Goal: Answer question/provide support: Share knowledge or assist other users

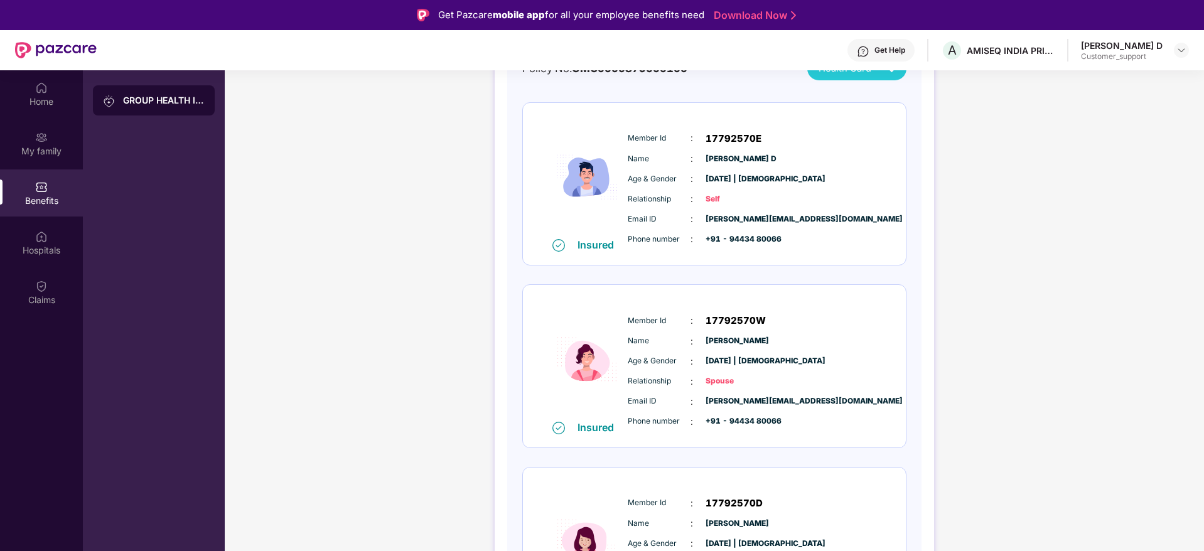
scroll to position [41, 0]
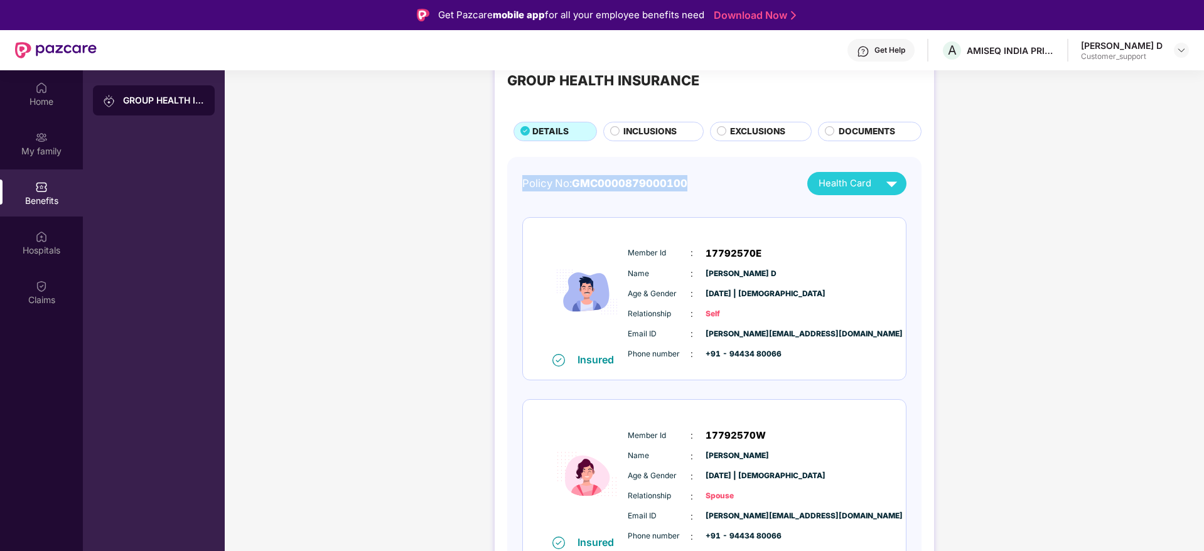
drag, startPoint x: 685, startPoint y: 185, endPoint x: 515, endPoint y: 172, distance: 171.2
click at [515, 172] on div "Policy No: GMC0000879000100 Health Card Insured Member Id : 17792570E Name : Ce…" at bounding box center [714, 474] width 414 height 635
copy div "Policy No: GMC0000879000100"
drag, startPoint x: 771, startPoint y: 454, endPoint x: 702, endPoint y: 456, distance: 69.1
click at [702, 456] on div "Name : Pearlin Anitha M" at bounding box center [752, 456] width 249 height 14
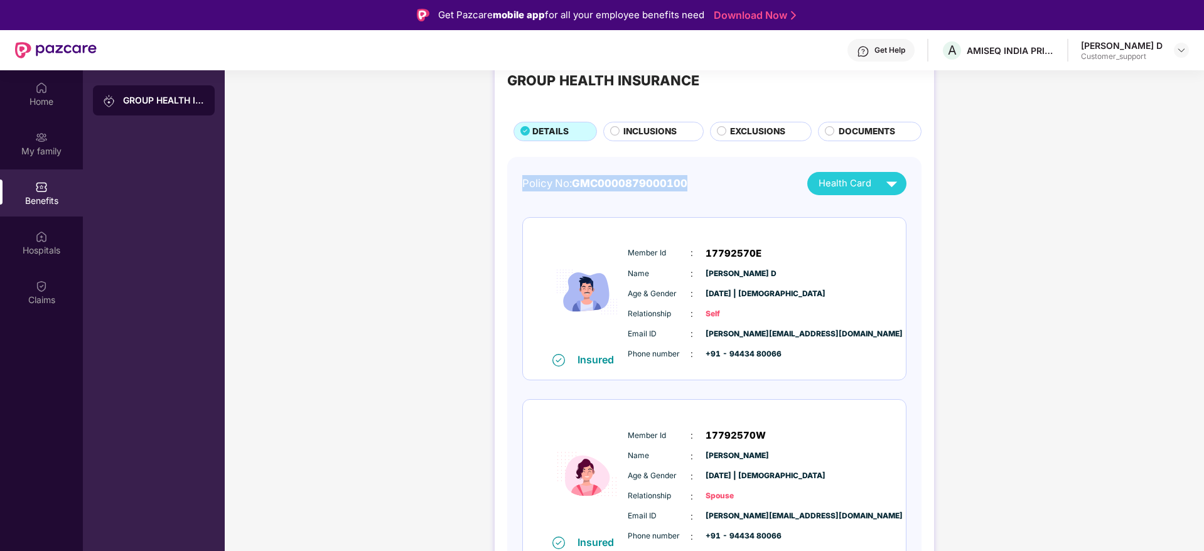
copy span "Pearlin Anitha M"
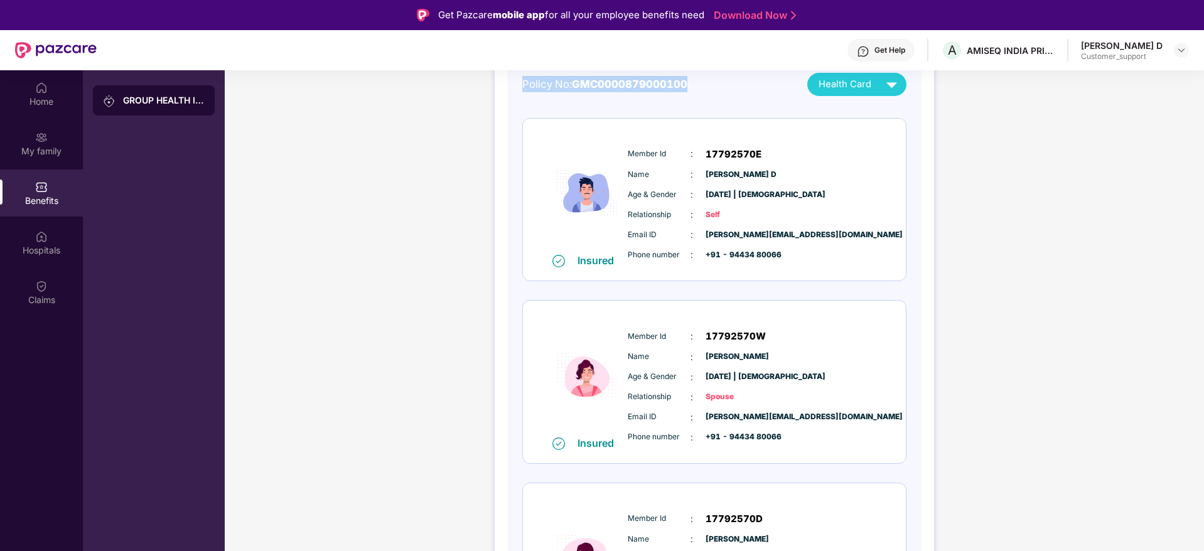
scroll to position [141, 0]
drag, startPoint x: 797, startPoint y: 413, endPoint x: 700, endPoint y: 422, distance: 97.1
click at [700, 422] on div "Email ID : celestine@amiseq.com" at bounding box center [752, 417] width 249 height 14
copy span "celestine@amiseq.com"
drag, startPoint x: 778, startPoint y: 436, endPoint x: 724, endPoint y: 435, distance: 54.0
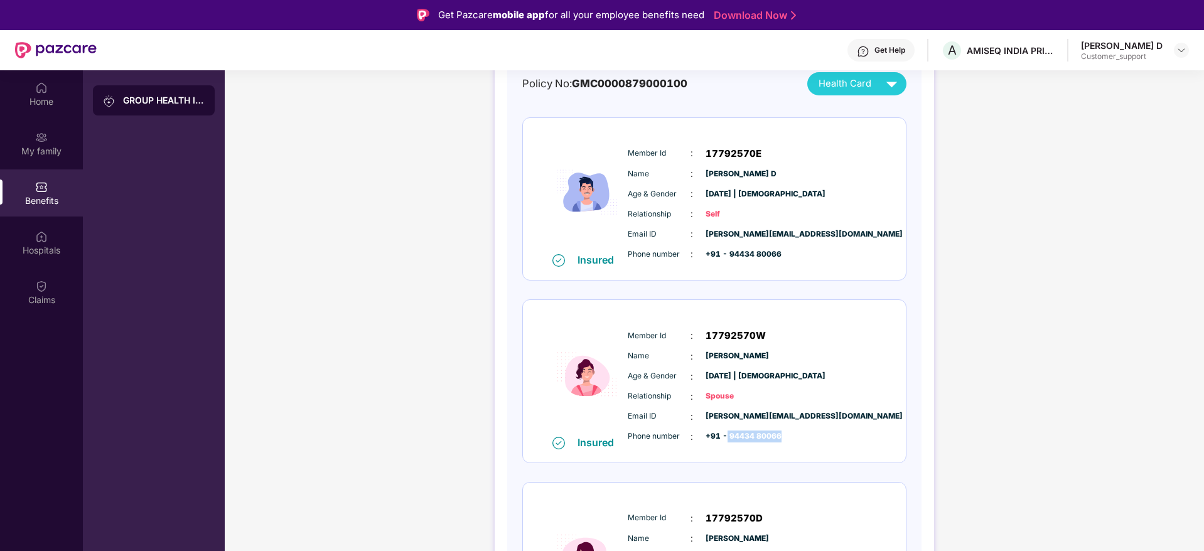
click at [724, 435] on span "+91 - 94434 80066" at bounding box center [736, 437] width 63 height 12
copy span "94434 80066"
click at [38, 92] on img at bounding box center [41, 88] width 13 height 13
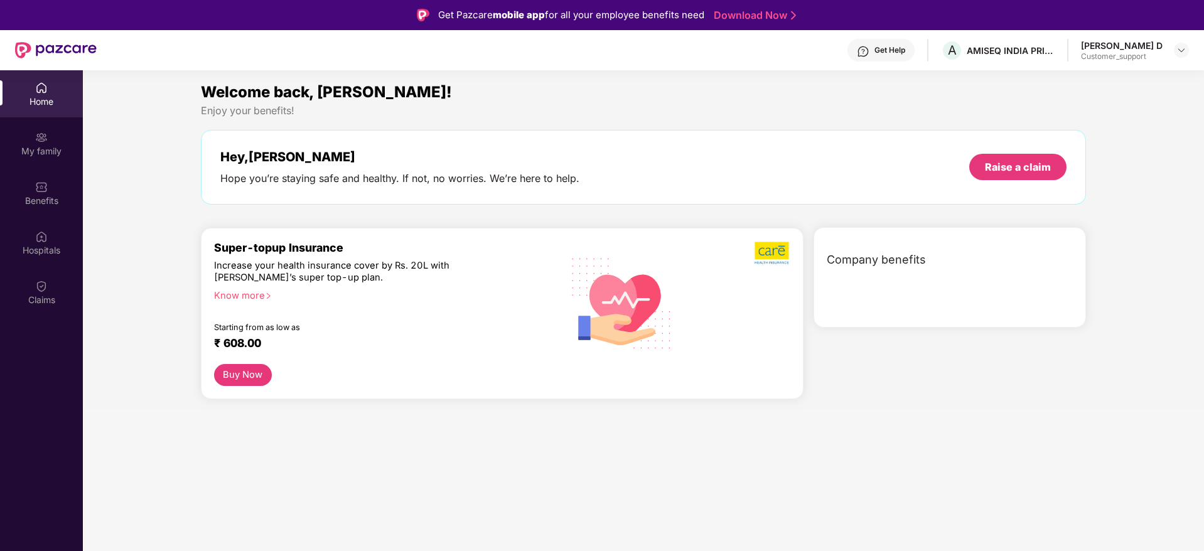
scroll to position [0, 0]
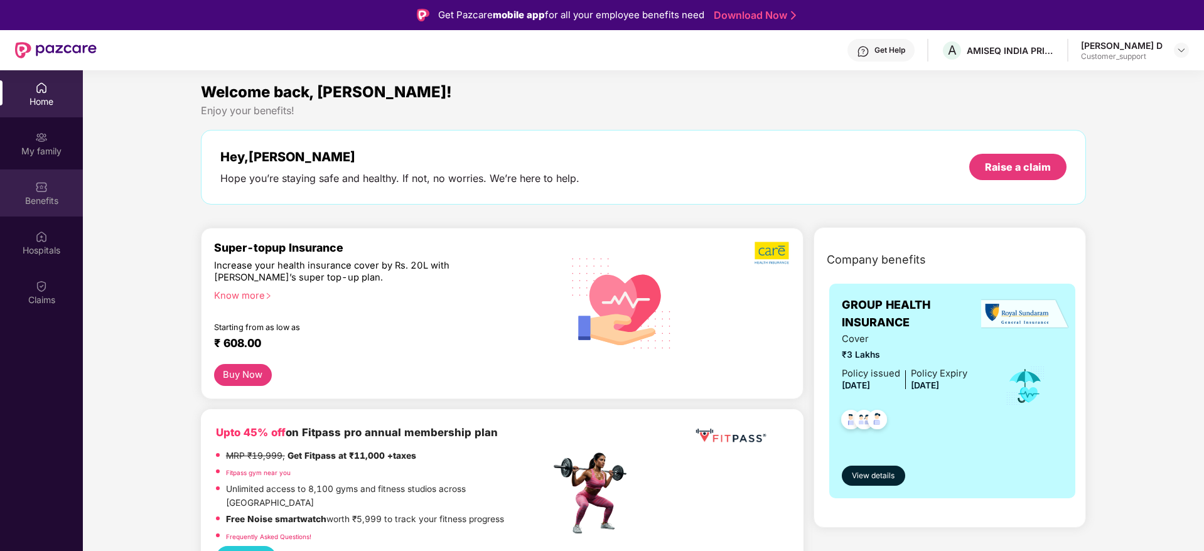
click at [51, 185] on div "Benefits" at bounding box center [41, 192] width 83 height 47
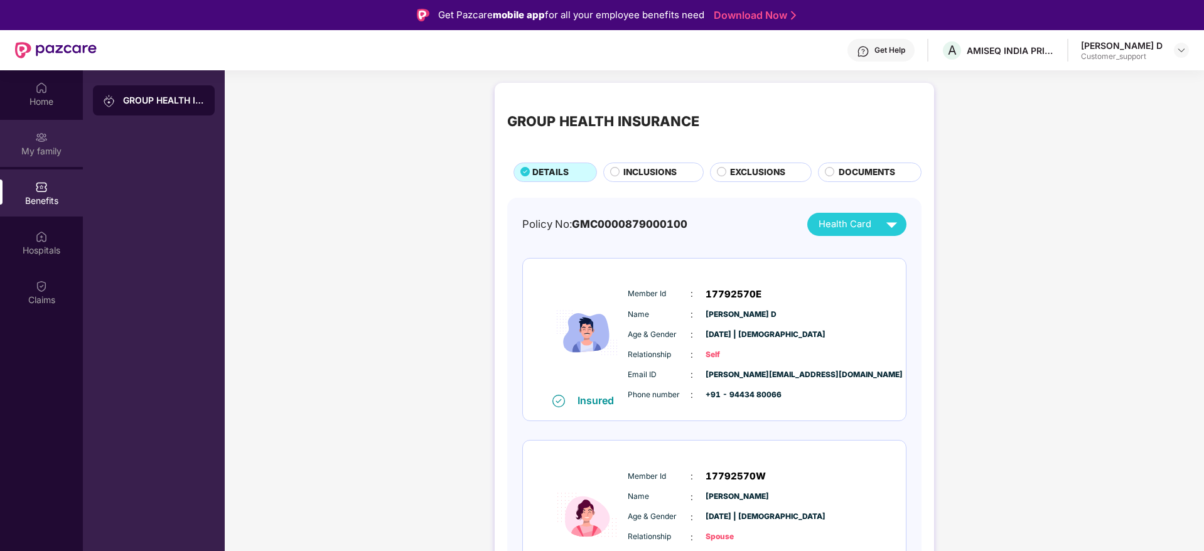
click at [36, 147] on div "My family" at bounding box center [41, 151] width 83 height 13
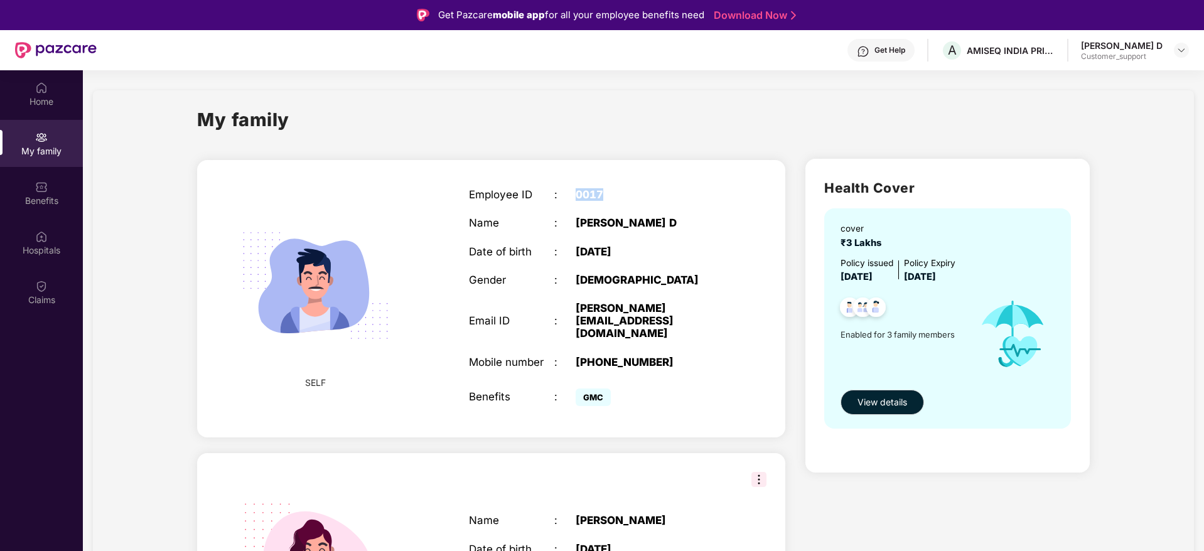
drag, startPoint x: 601, startPoint y: 190, endPoint x: 564, endPoint y: 188, distance: 37.7
click at [564, 188] on div "Employee ID : 0017" at bounding box center [597, 194] width 257 height 13
copy div "0017"
click at [1178, 50] on img at bounding box center [1181, 50] width 10 height 10
click at [893, 48] on div "Get Help" at bounding box center [889, 50] width 31 height 10
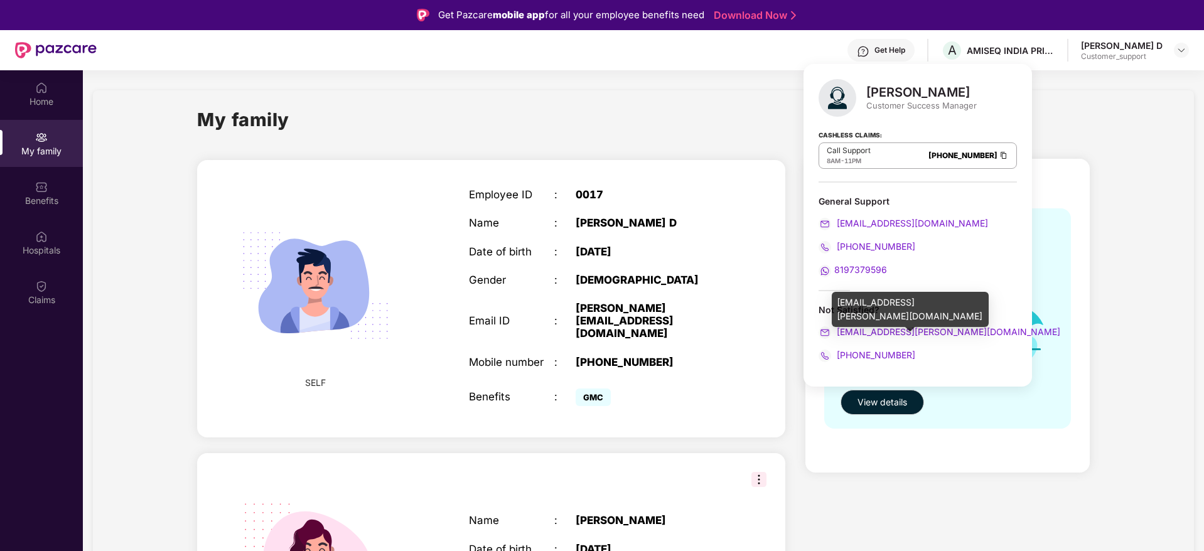
click at [949, 335] on span "ganesh.nikam@pazcare.com" at bounding box center [947, 331] width 226 height 11
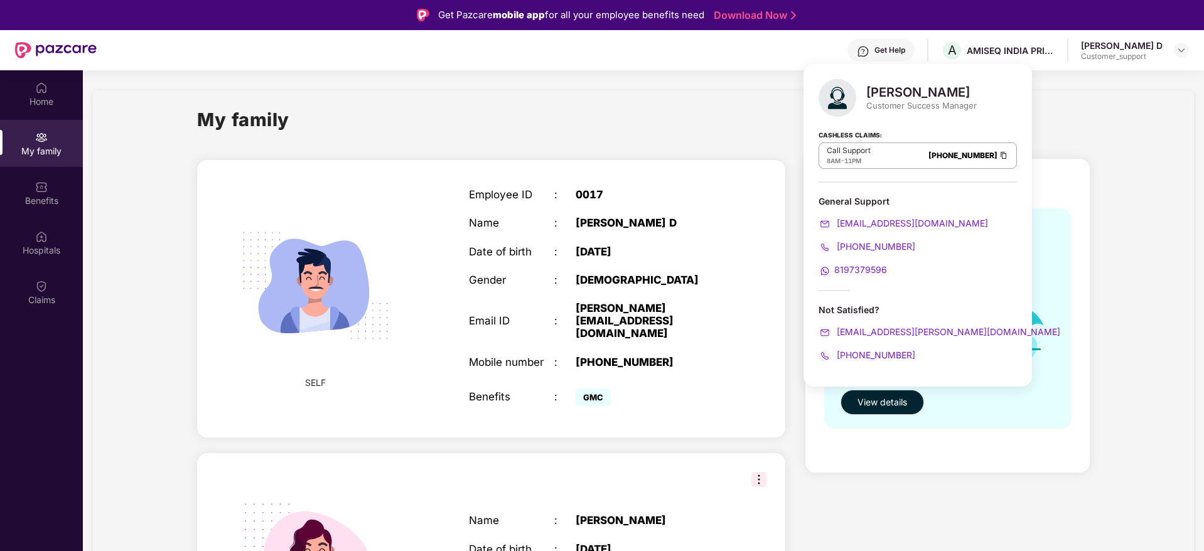
click at [1098, 272] on div "Health Cover cover ₹3 Lakhs Policy issued 31 Aug 2025 Policy Expiry 30 Aug 2026…" at bounding box center [947, 549] width 304 height 801
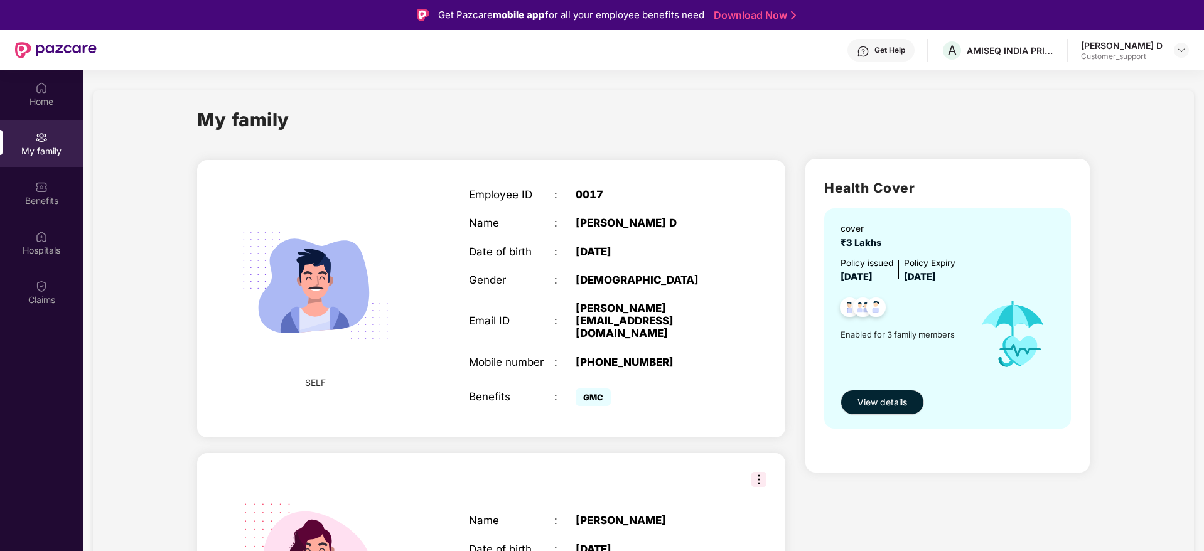
click at [896, 40] on div "Get Help" at bounding box center [880, 50] width 67 height 23
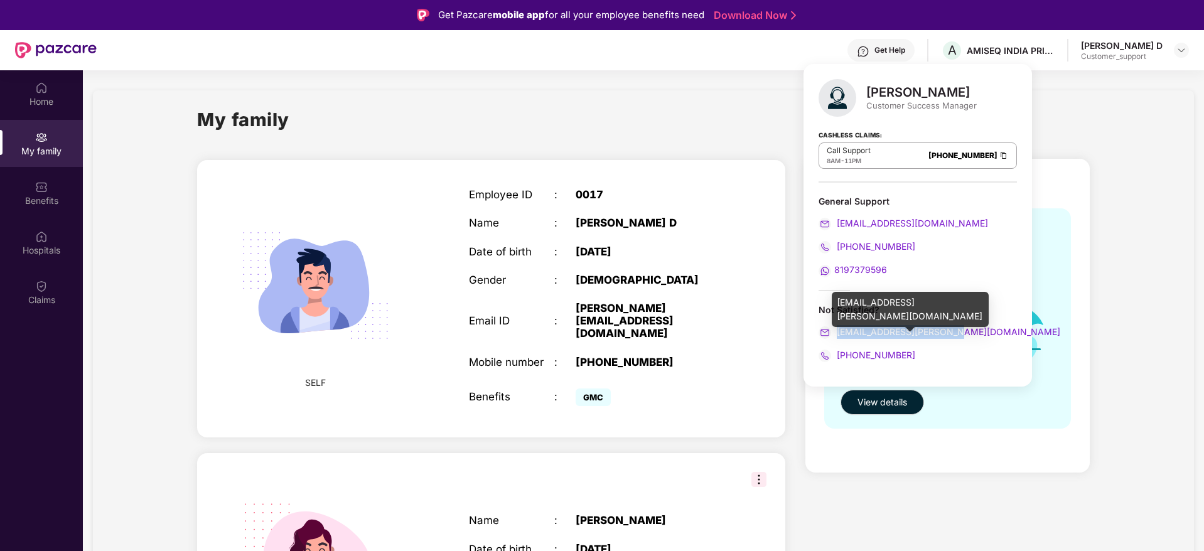
drag, startPoint x: 963, startPoint y: 334, endPoint x: 836, endPoint y: 333, distance: 126.8
click at [836, 333] on div "ganesh.nikam@pazcare.com" at bounding box center [917, 332] width 198 height 14
copy span "ganesh.nikam@pazcare.com"
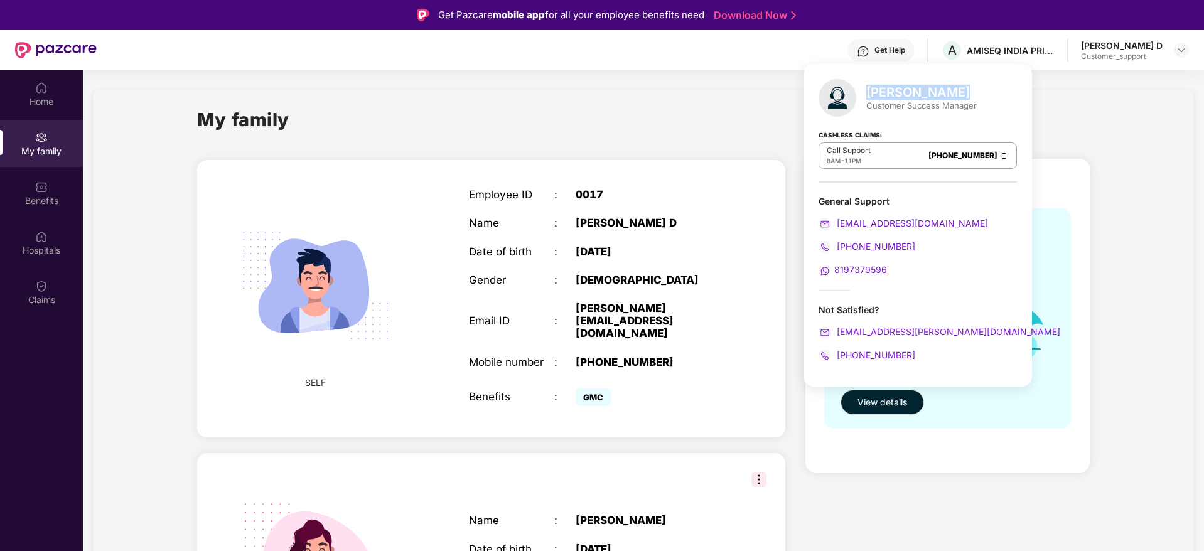
drag, startPoint x: 950, startPoint y: 92, endPoint x: 870, endPoint y: 87, distance: 79.8
click at [870, 87] on div "Ganesh Nikam" at bounding box center [921, 92] width 110 height 15
copy div "Ganesh Nikam"
click at [1179, 53] on img at bounding box center [1181, 50] width 10 height 10
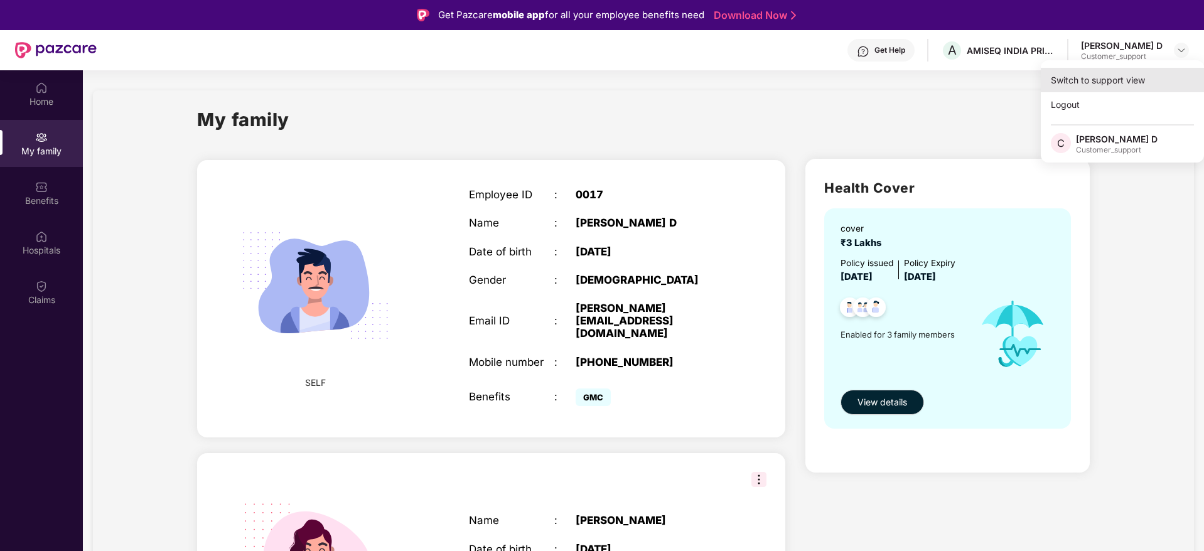
click at [1112, 76] on div "Switch to support view" at bounding box center [1122, 80] width 163 height 24
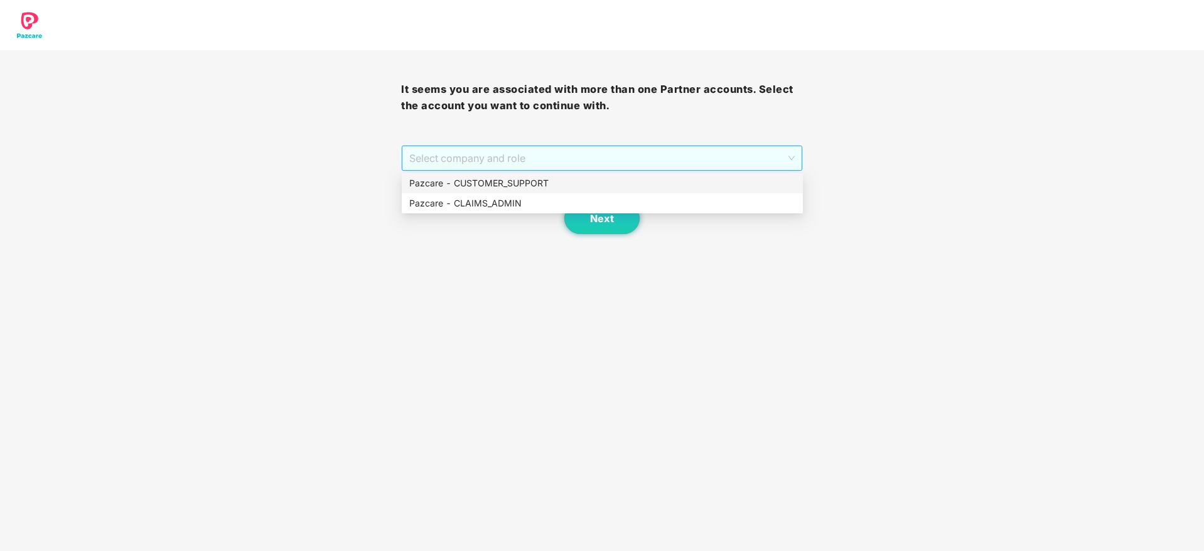
click at [515, 164] on span "Select company and role" at bounding box center [601, 158] width 385 height 24
click at [508, 180] on div "Pazcare - CUSTOMER_SUPPORT" at bounding box center [602, 183] width 386 height 14
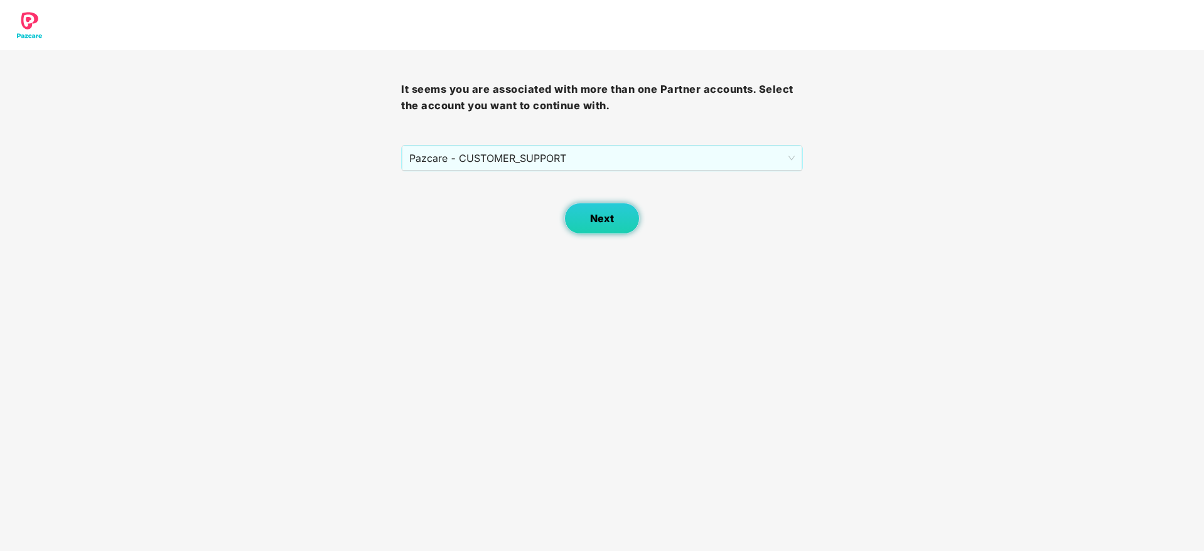
click at [586, 213] on button "Next" at bounding box center [601, 218] width 75 height 31
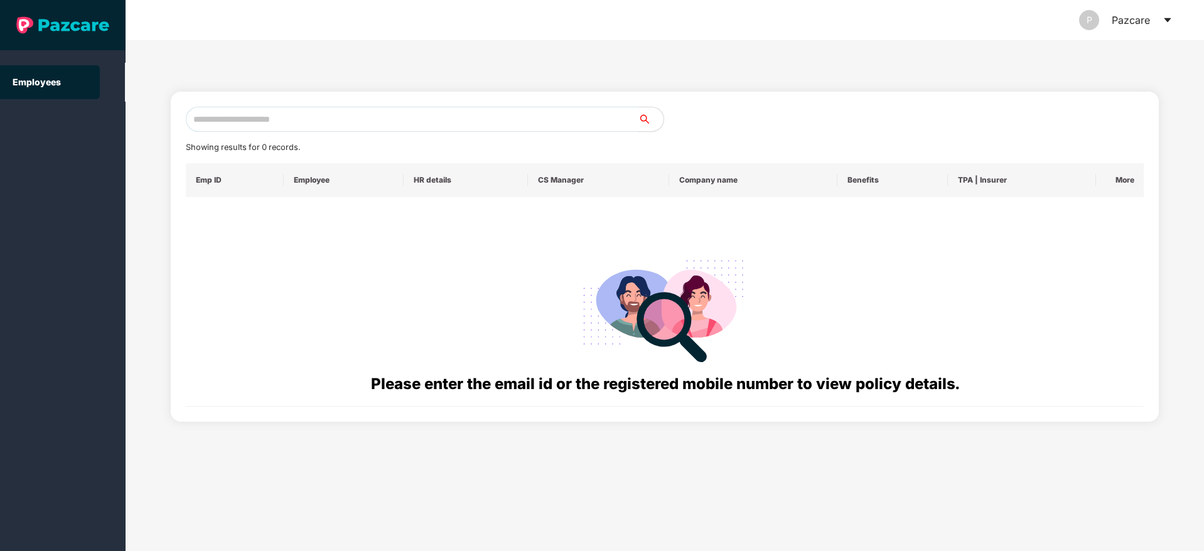
click at [278, 115] on input "text" at bounding box center [412, 119] width 453 height 25
paste input "**********"
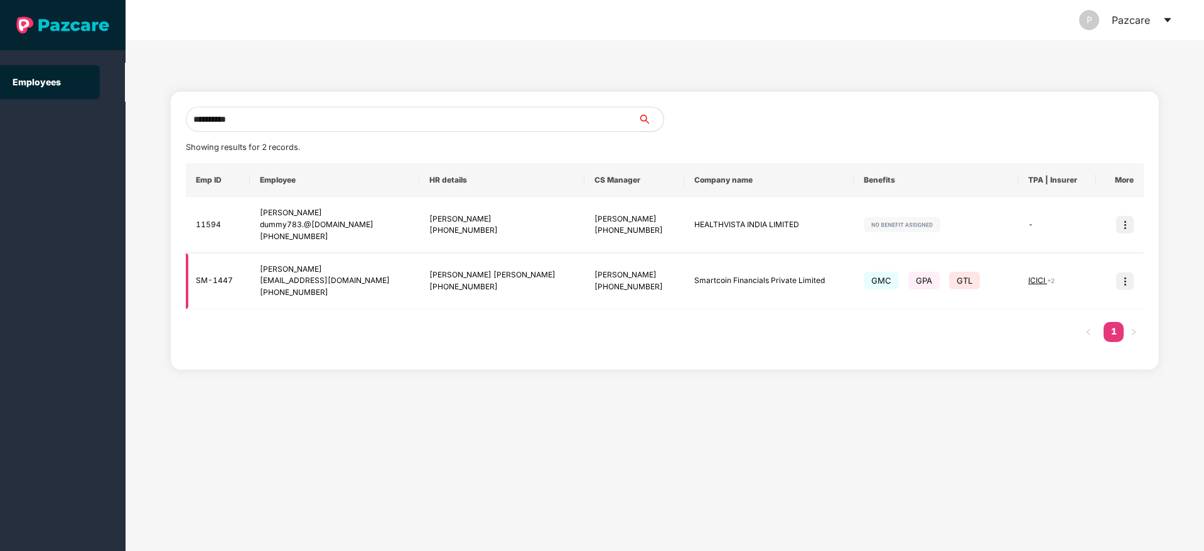
type input "**********"
click at [1121, 279] on img at bounding box center [1125, 281] width 18 height 18
click at [1048, 314] on span "Switch to user interface" at bounding box center [1068, 313] width 97 height 11
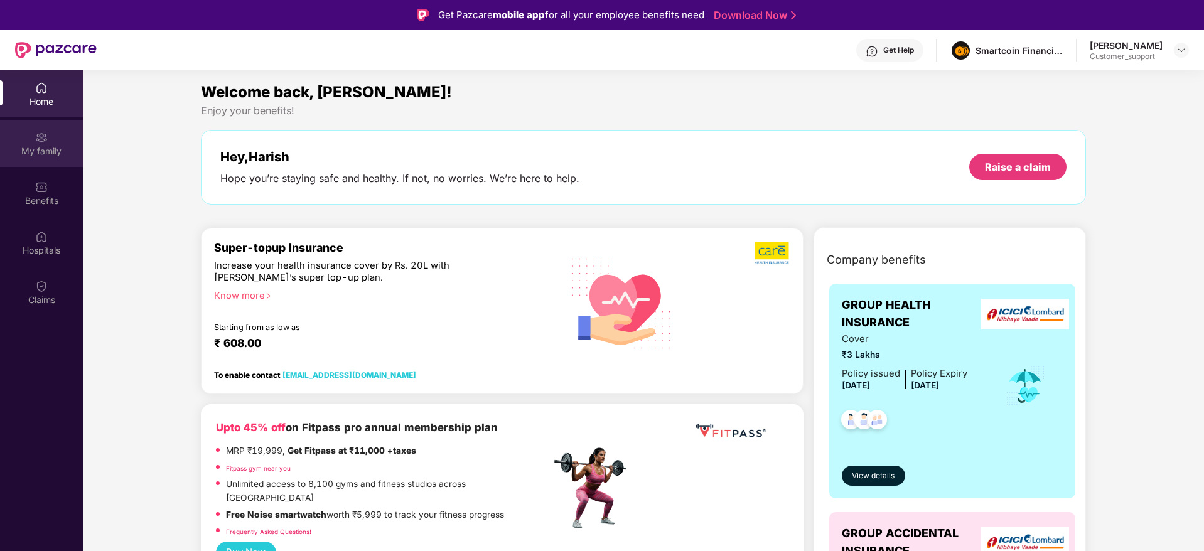
click at [34, 144] on div "My family" at bounding box center [41, 143] width 83 height 47
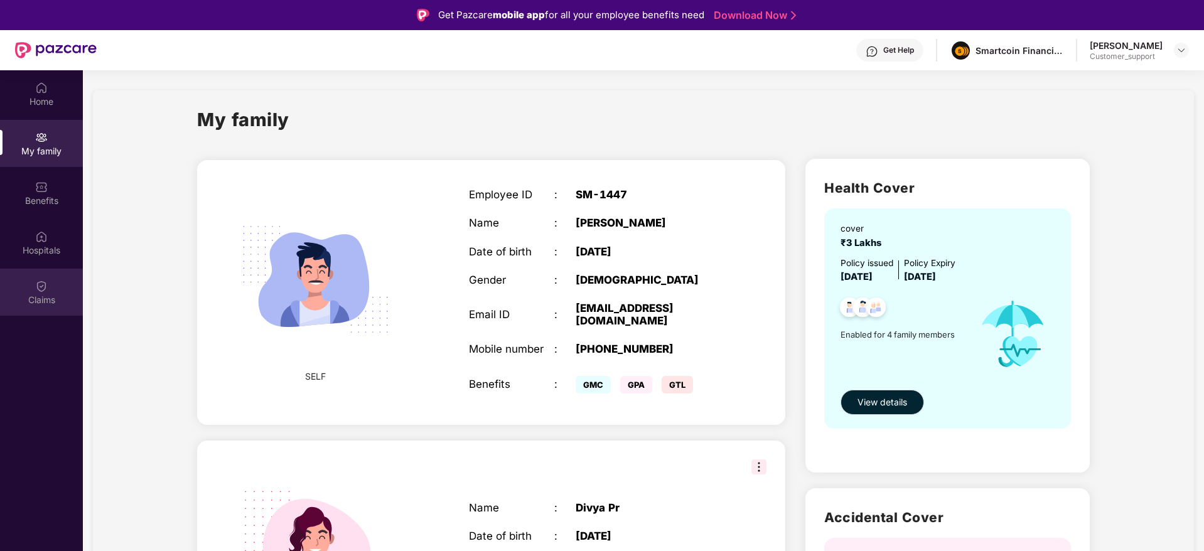
click at [39, 290] on img at bounding box center [41, 286] width 13 height 13
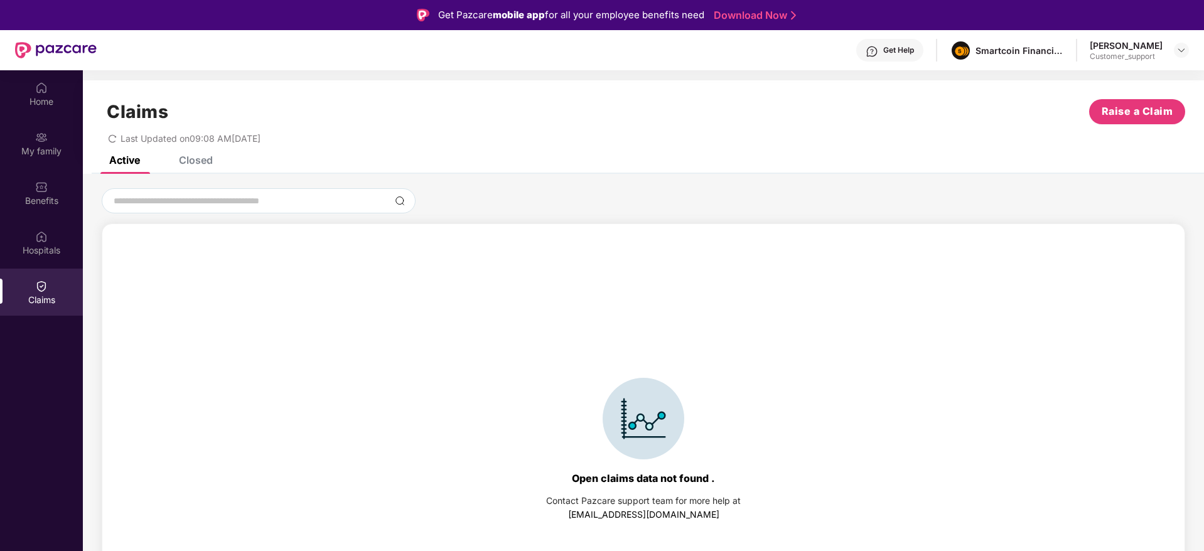
click at [198, 157] on div "Closed" at bounding box center [196, 160] width 34 height 13
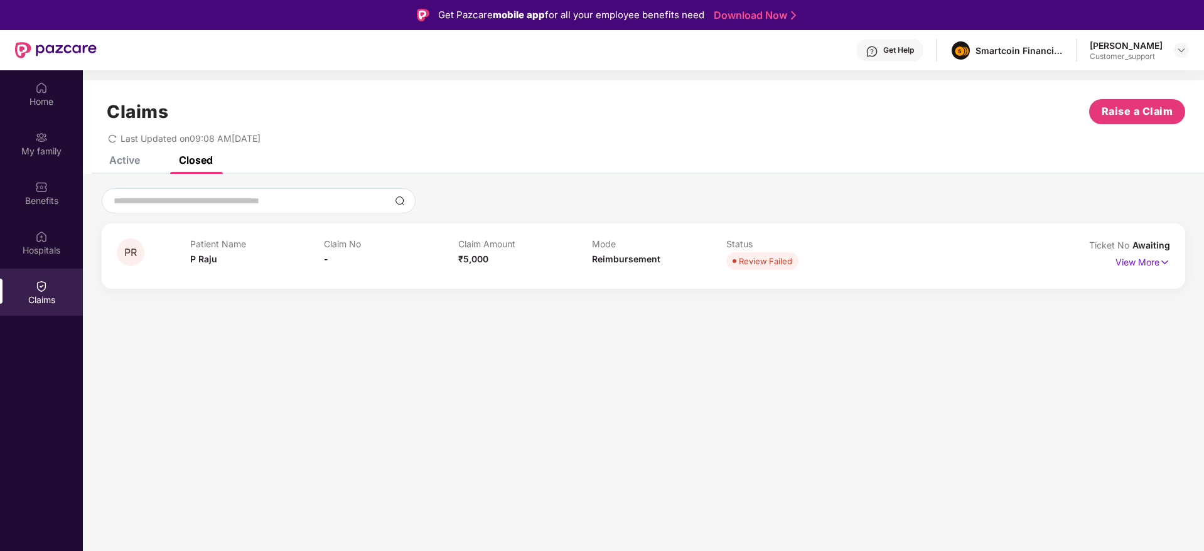
click at [887, 41] on div "Get Help" at bounding box center [889, 50] width 67 height 23
click at [40, 190] on img at bounding box center [41, 187] width 13 height 13
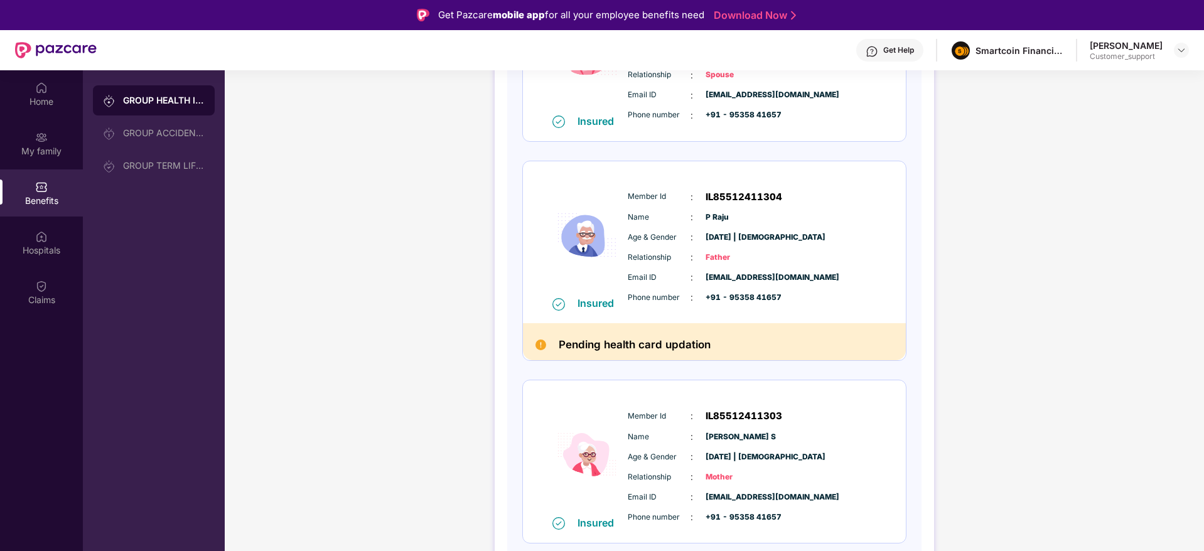
scroll to position [460, 0]
click at [878, 47] on img at bounding box center [872, 51] width 13 height 13
click at [1181, 58] on div "Harish Kumar R Customer_support" at bounding box center [1139, 51] width 99 height 22
click at [1177, 48] on img at bounding box center [1181, 50] width 10 height 10
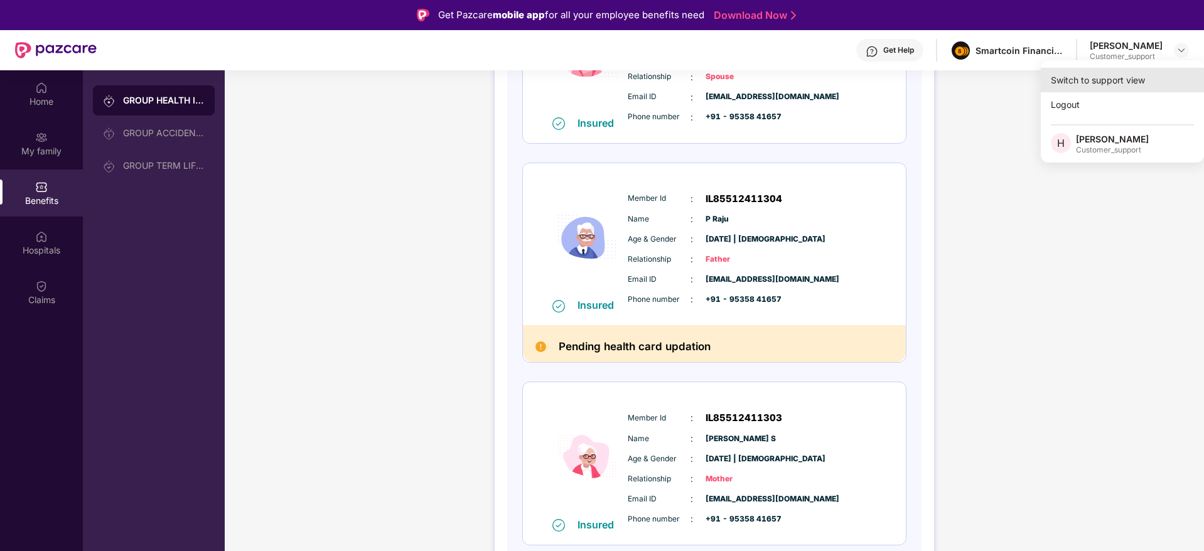
click at [1110, 75] on div "Switch to support view" at bounding box center [1122, 80] width 163 height 24
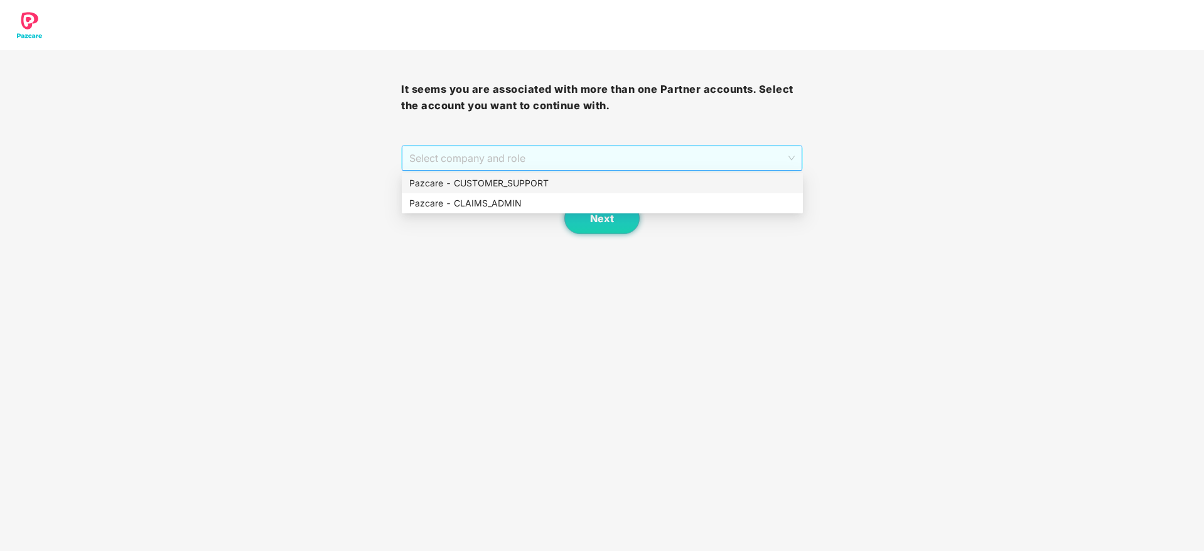
click at [604, 169] on span "Select company and role" at bounding box center [601, 158] width 385 height 24
click at [547, 188] on div "Pazcare - CUSTOMER_SUPPORT" at bounding box center [602, 183] width 386 height 14
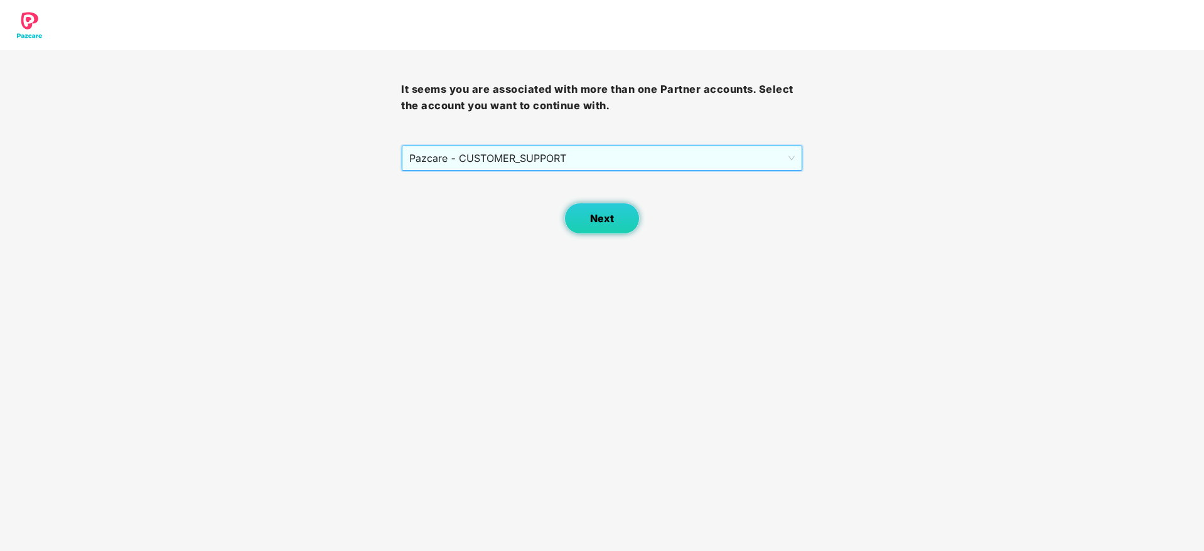
click at [599, 217] on span "Next" at bounding box center [602, 219] width 24 height 12
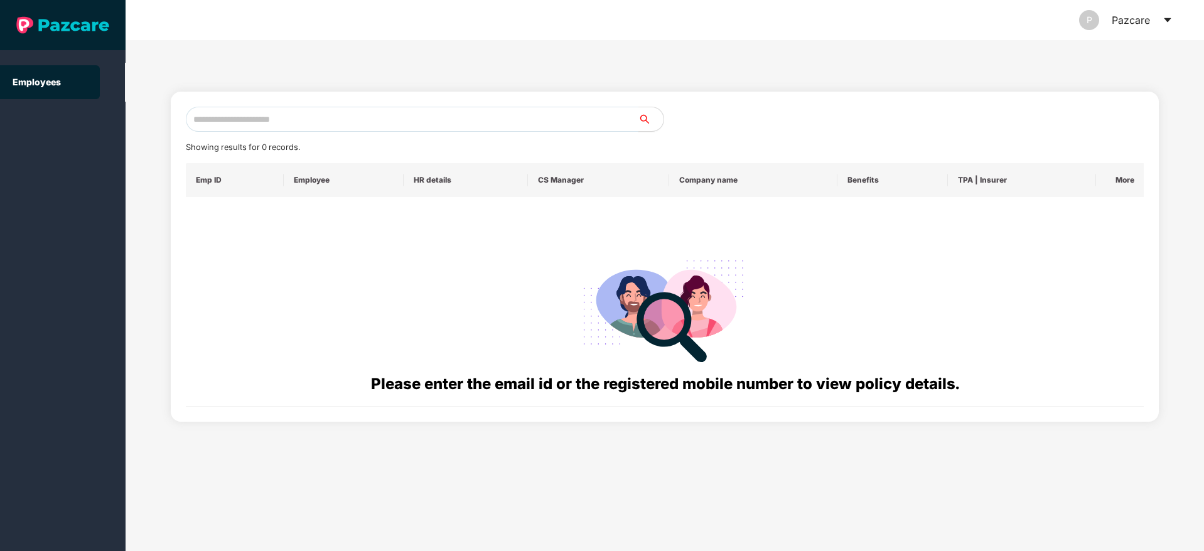
click at [248, 116] on input "text" at bounding box center [412, 119] width 453 height 25
paste input "**********"
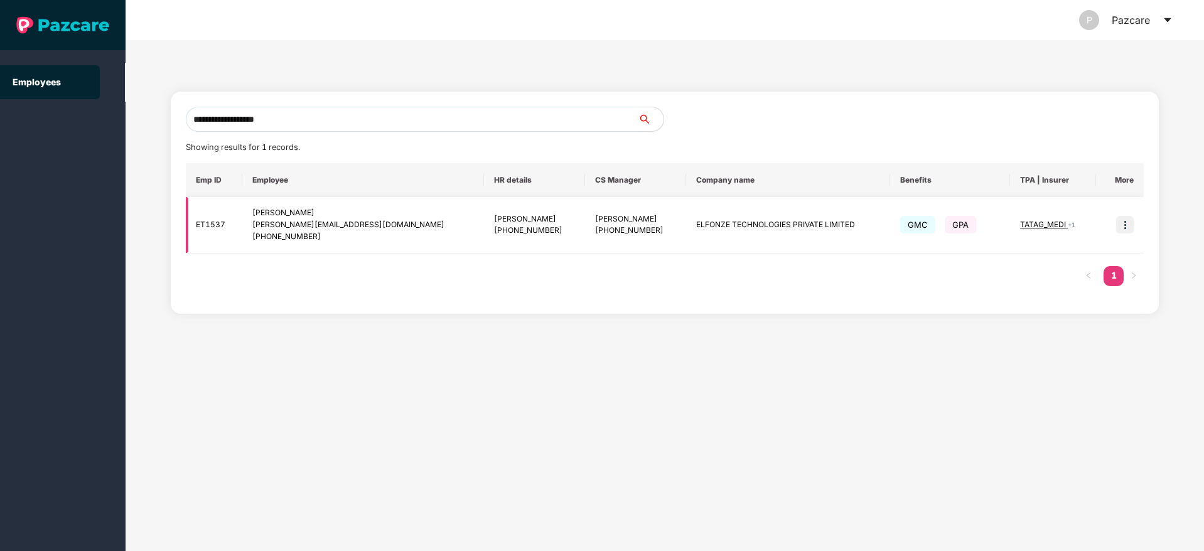
type input "**********"
click at [1130, 227] on img at bounding box center [1125, 225] width 18 height 18
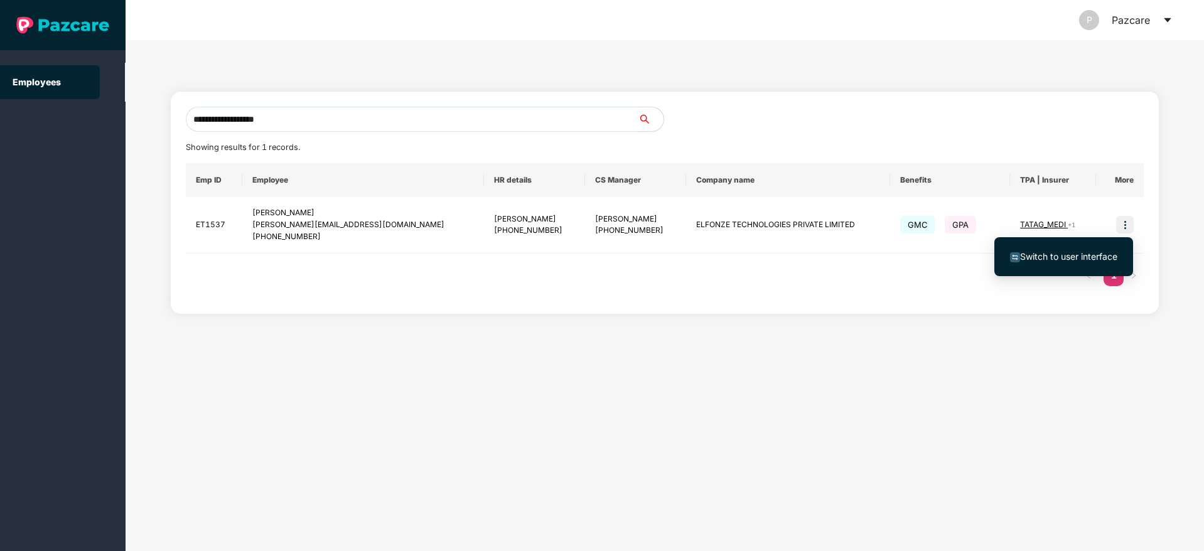
click at [1078, 254] on span "Switch to user interface" at bounding box center [1068, 256] width 97 height 11
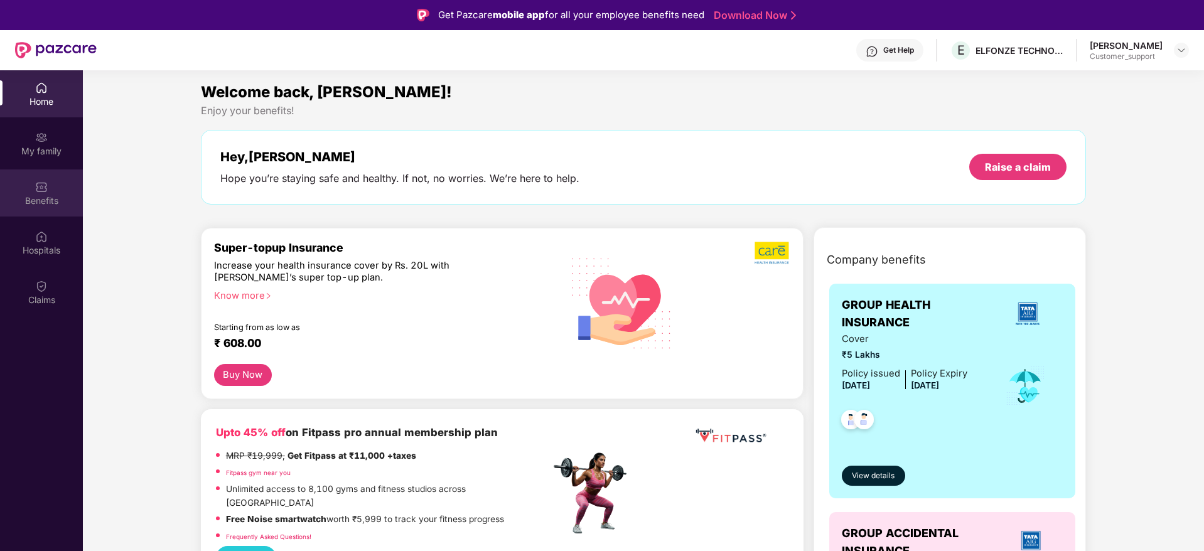
click at [43, 195] on div "Benefits" at bounding box center [41, 201] width 83 height 13
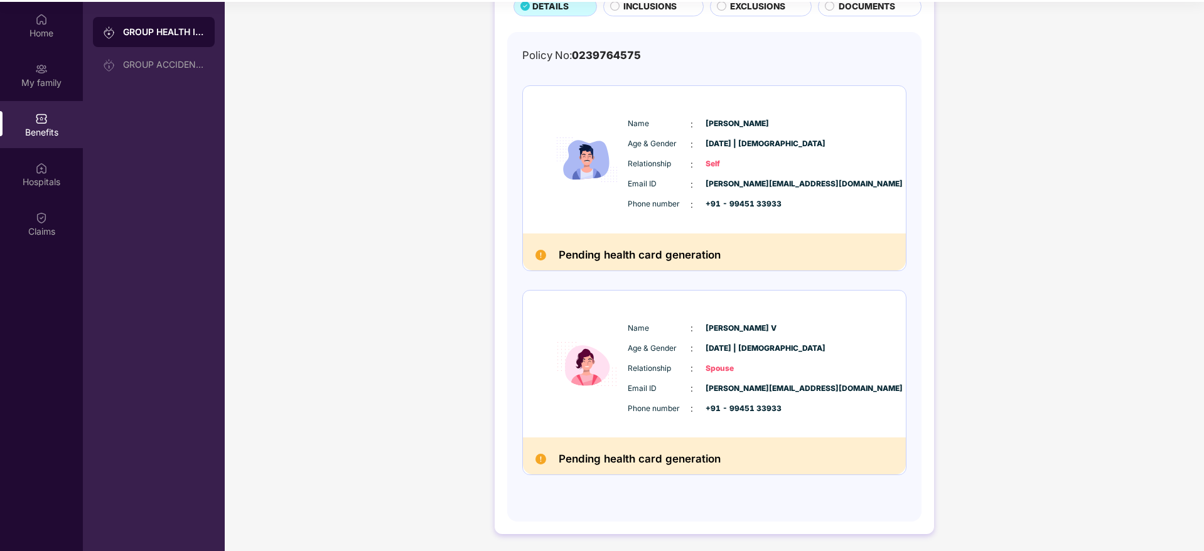
scroll to position [0, 0]
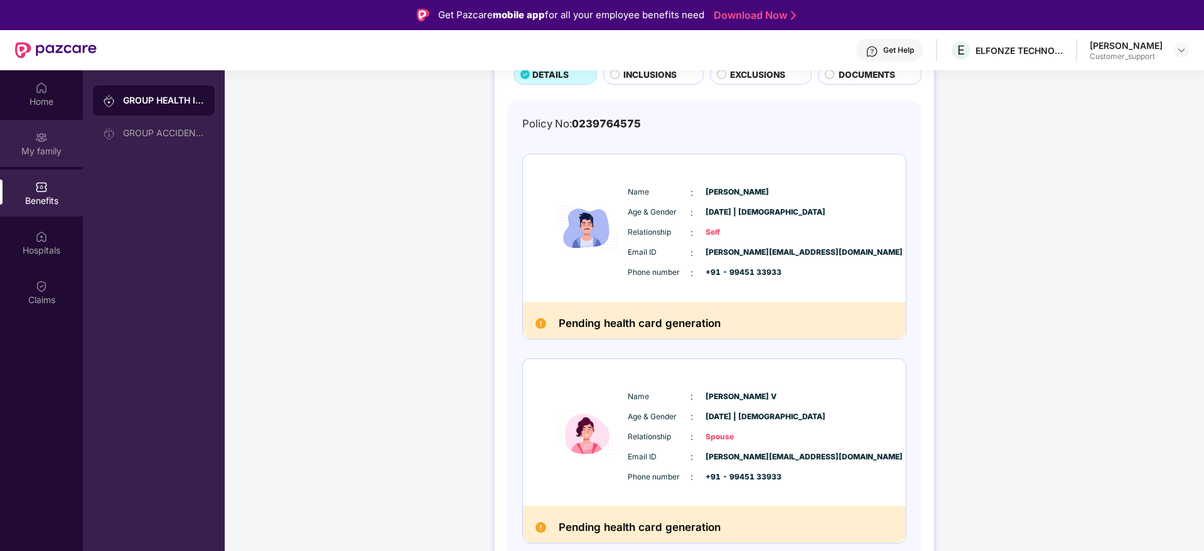
click at [40, 152] on div "My family" at bounding box center [41, 151] width 83 height 13
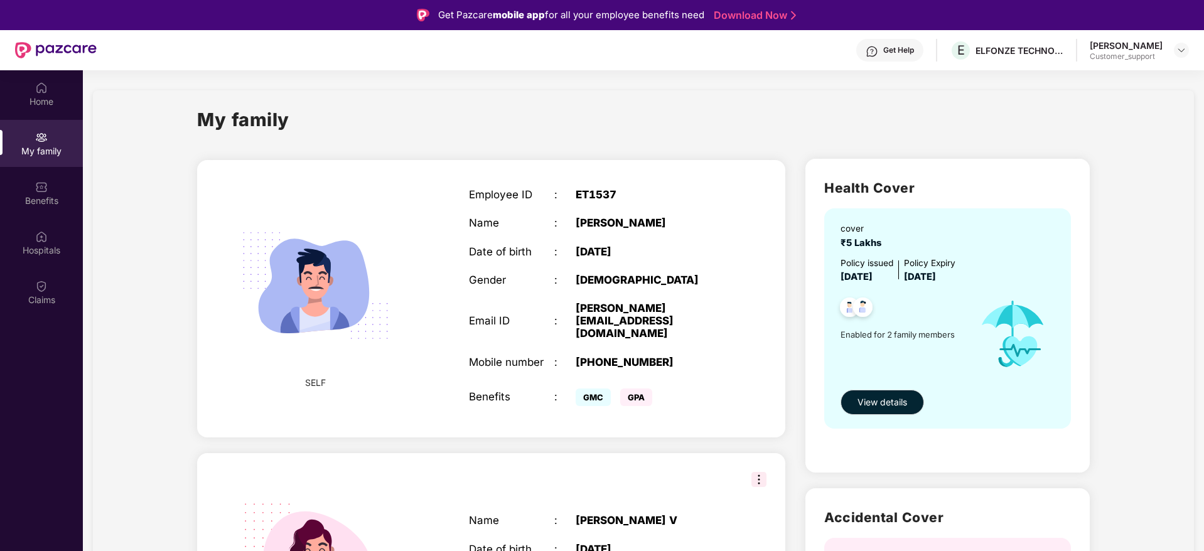
click at [585, 193] on div "ET1537" at bounding box center [650, 194] width 149 height 13
copy div "ET1537"
drag, startPoint x: 621, startPoint y: 222, endPoint x: 559, endPoint y: 218, distance: 62.2
click at [559, 218] on div "Name : Kumar S" at bounding box center [597, 223] width 257 height 13
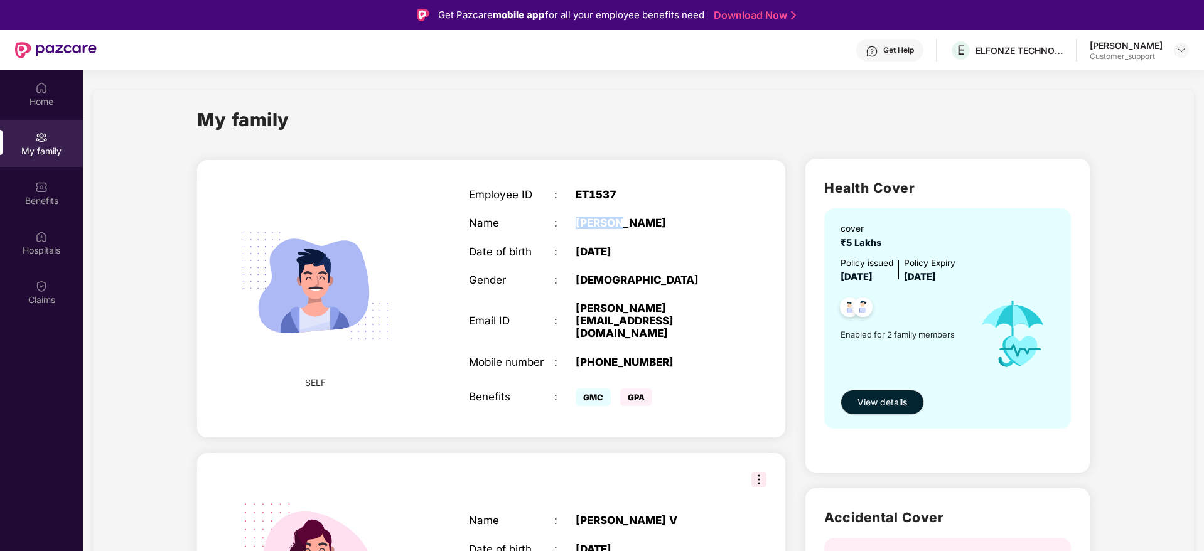
copy div "Kumar S"
drag, startPoint x: 702, startPoint y: 309, endPoint x: 572, endPoint y: 307, distance: 130.6
click at [572, 307] on div "Email ID : kumar.s@elfonze.com" at bounding box center [597, 321] width 257 height 38
copy div "kumar.s@elfonze.com"
click at [621, 356] on div "+919945133933" at bounding box center [650, 362] width 149 height 13
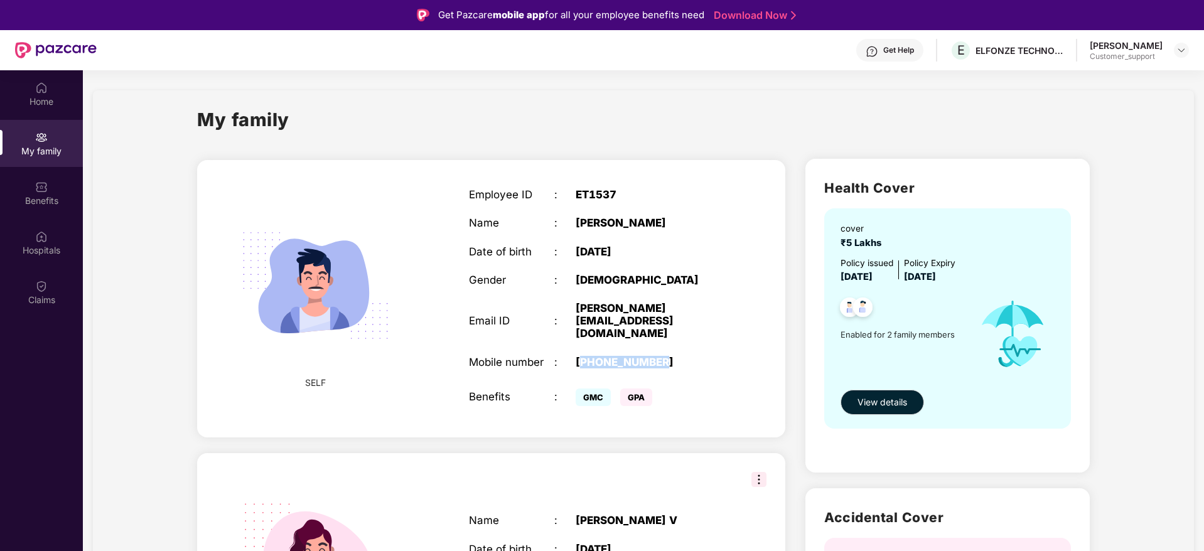
click at [621, 356] on div "+919945133933" at bounding box center [650, 362] width 149 height 13
click at [40, 195] on div "Benefits" at bounding box center [41, 201] width 83 height 13
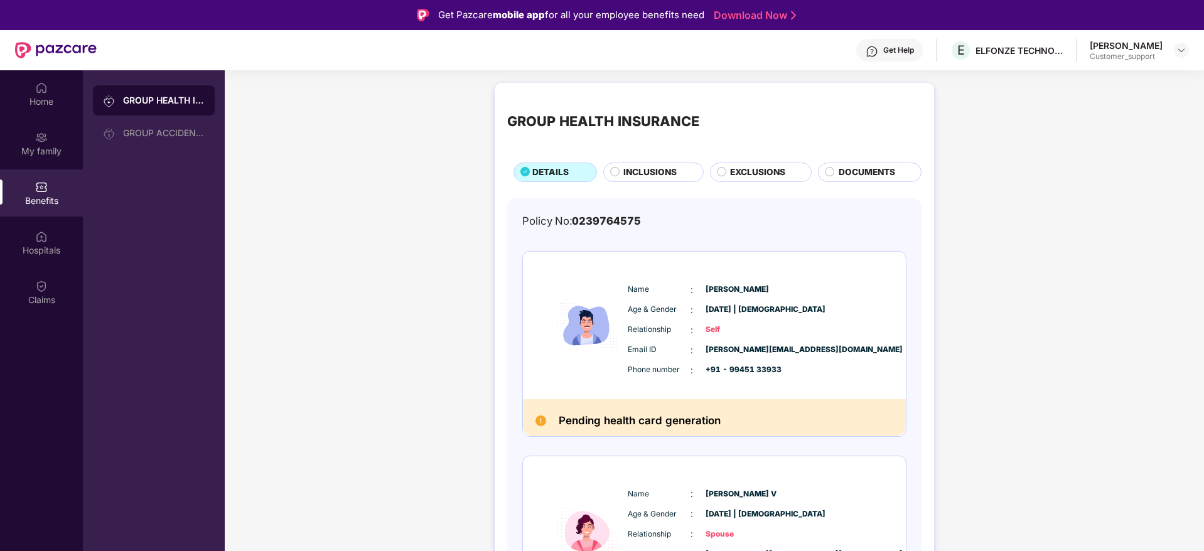
click at [606, 220] on span "0239764575" at bounding box center [606, 221] width 69 height 13
click at [878, 53] on img at bounding box center [872, 51] width 13 height 13
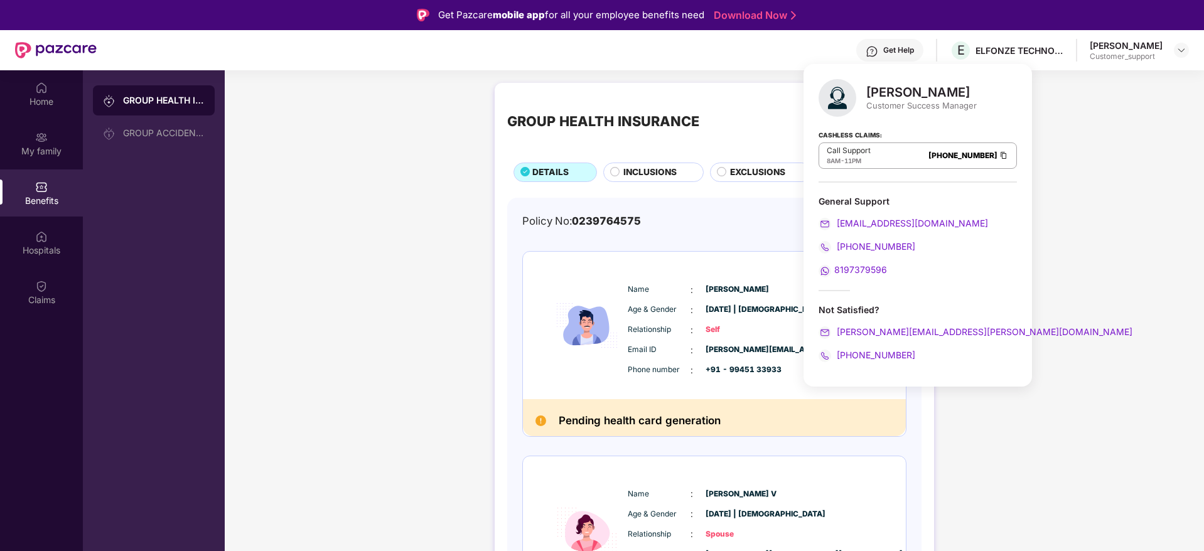
click at [880, 90] on div "Sugandha Singh" at bounding box center [921, 92] width 110 height 15
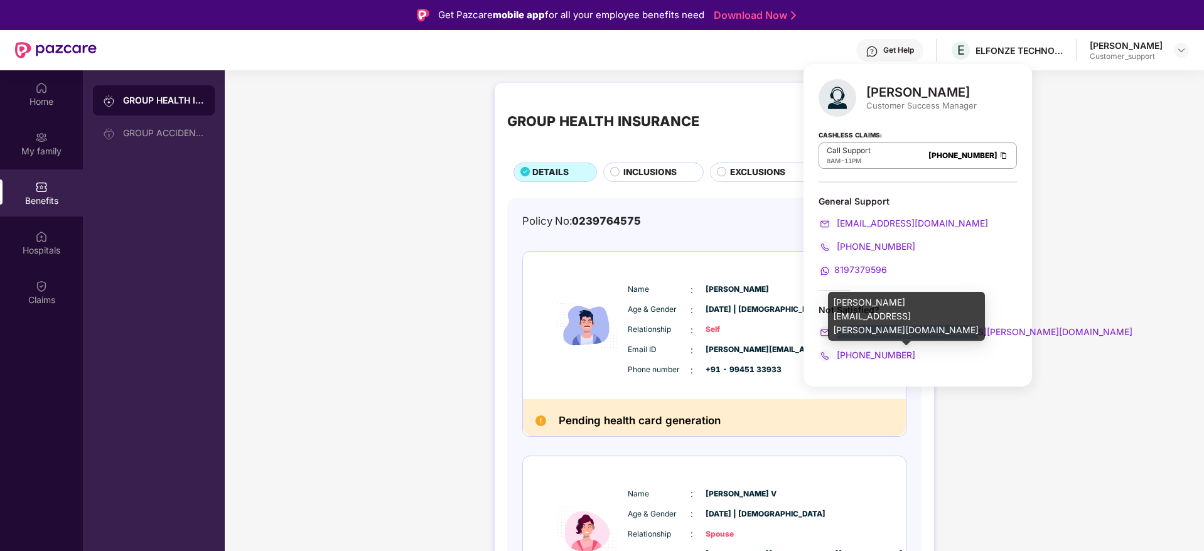
drag, startPoint x: 971, startPoint y: 331, endPoint x: 838, endPoint y: 330, distance: 133.1
click at [838, 330] on div "sugandha.singh@pazcare.com" at bounding box center [917, 332] width 198 height 14
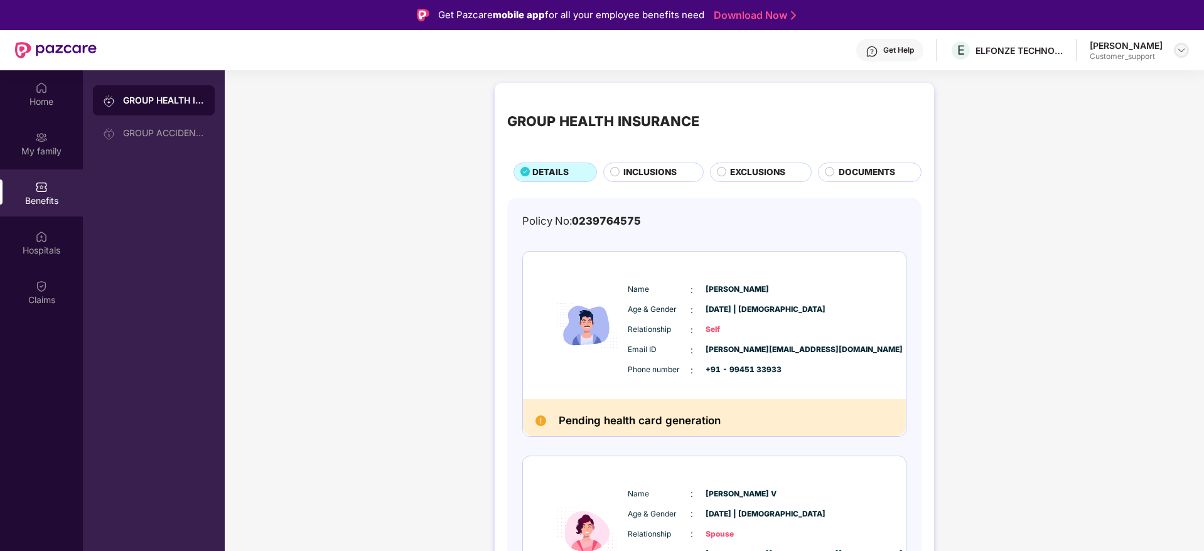
click at [1181, 50] on img at bounding box center [1181, 50] width 10 height 10
click at [1094, 73] on div "Switch to support view" at bounding box center [1122, 80] width 163 height 24
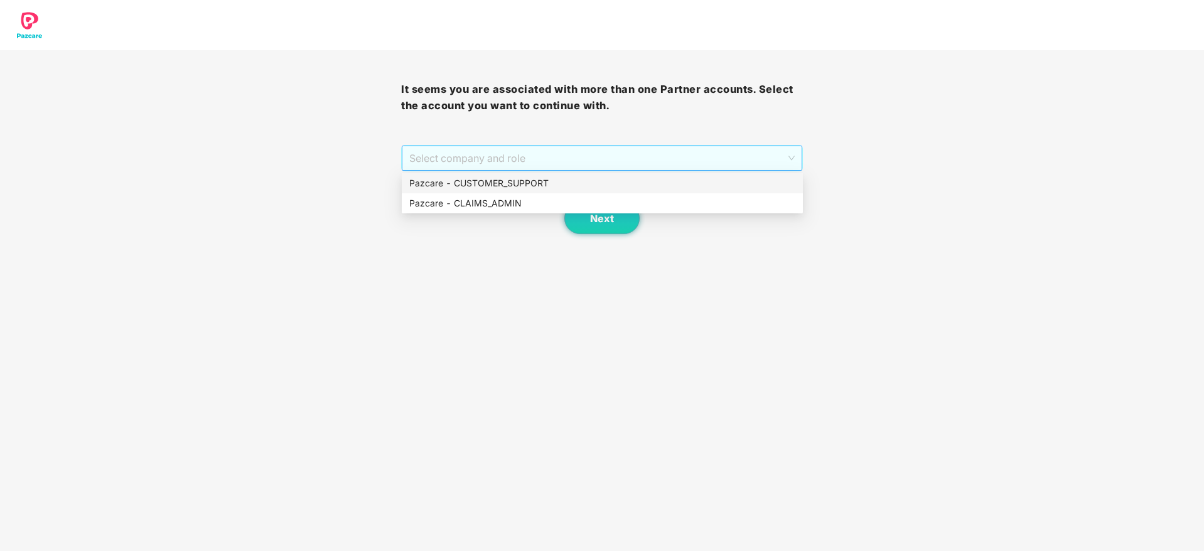
click at [626, 158] on span "Select company and role" at bounding box center [601, 158] width 385 height 24
click at [525, 181] on div "Pazcare - CUSTOMER_SUPPORT" at bounding box center [602, 183] width 386 height 14
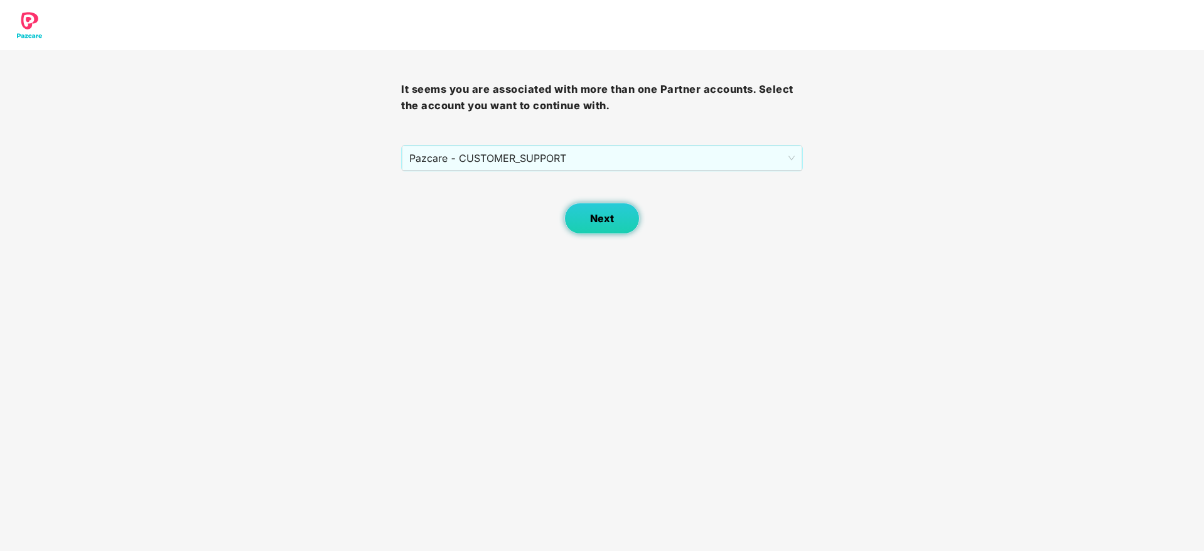
click at [584, 213] on button "Next" at bounding box center [601, 218] width 75 height 31
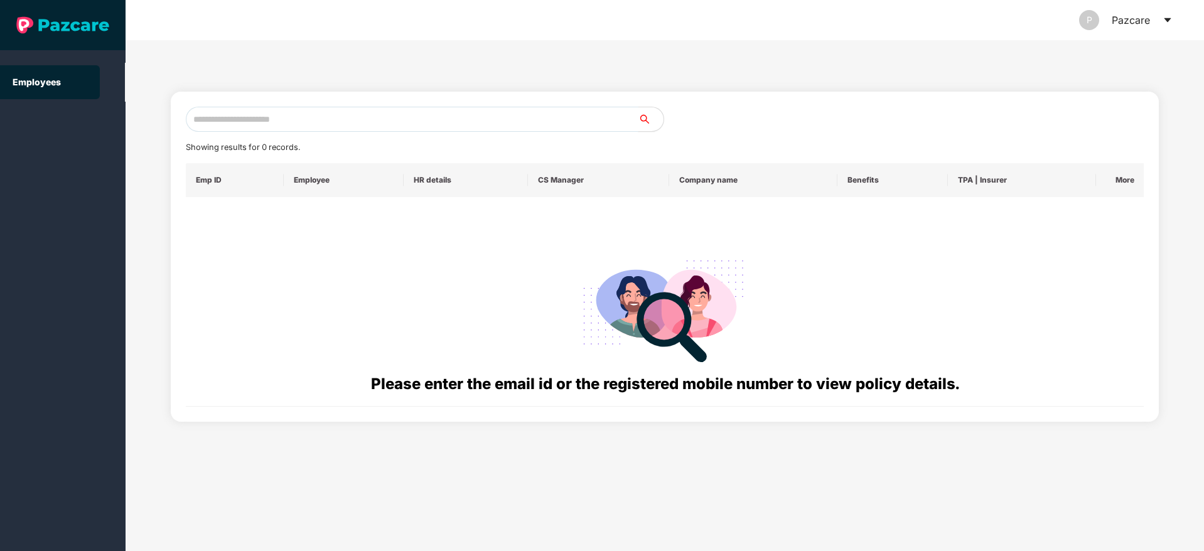
click at [346, 119] on input "text" at bounding box center [412, 119] width 453 height 25
paste input "**********"
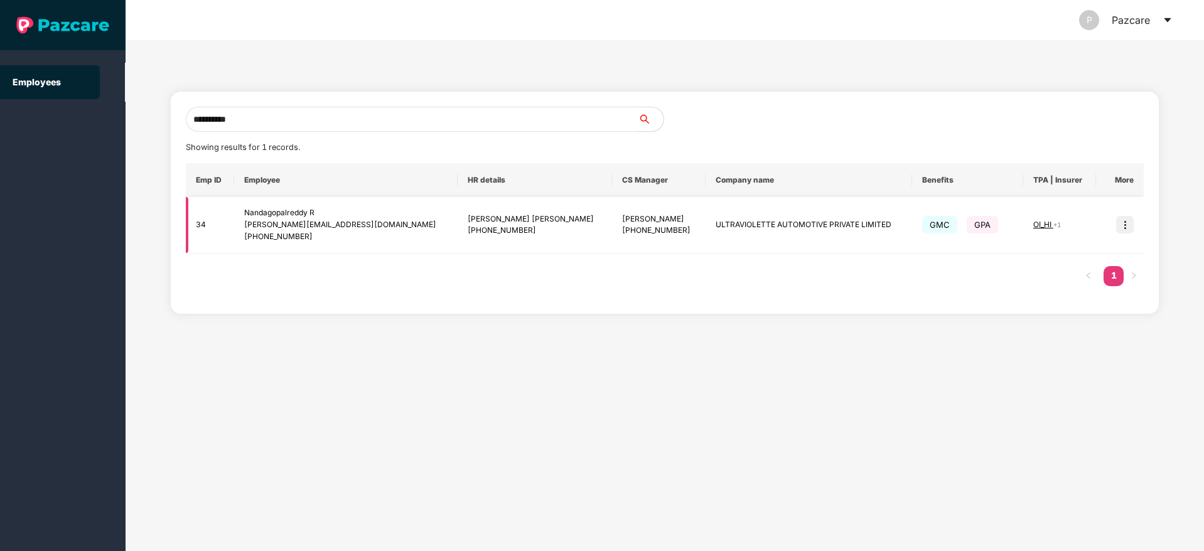
type input "**********"
click at [1127, 224] on img at bounding box center [1125, 225] width 18 height 18
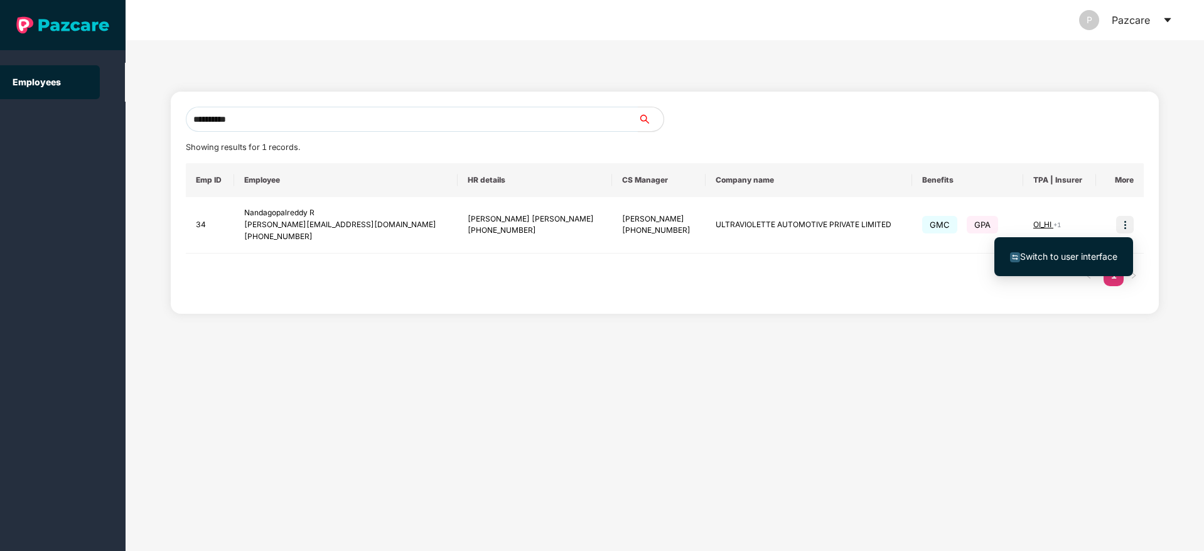
click at [1066, 250] on span "Switch to user interface" at bounding box center [1063, 257] width 107 height 14
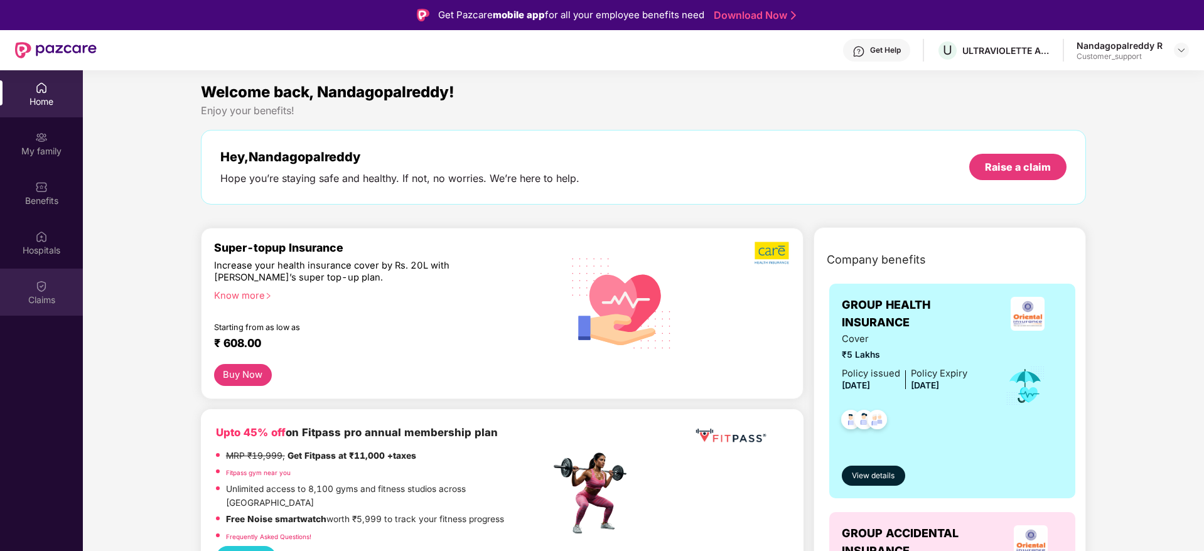
click at [43, 283] on img at bounding box center [41, 286] width 13 height 13
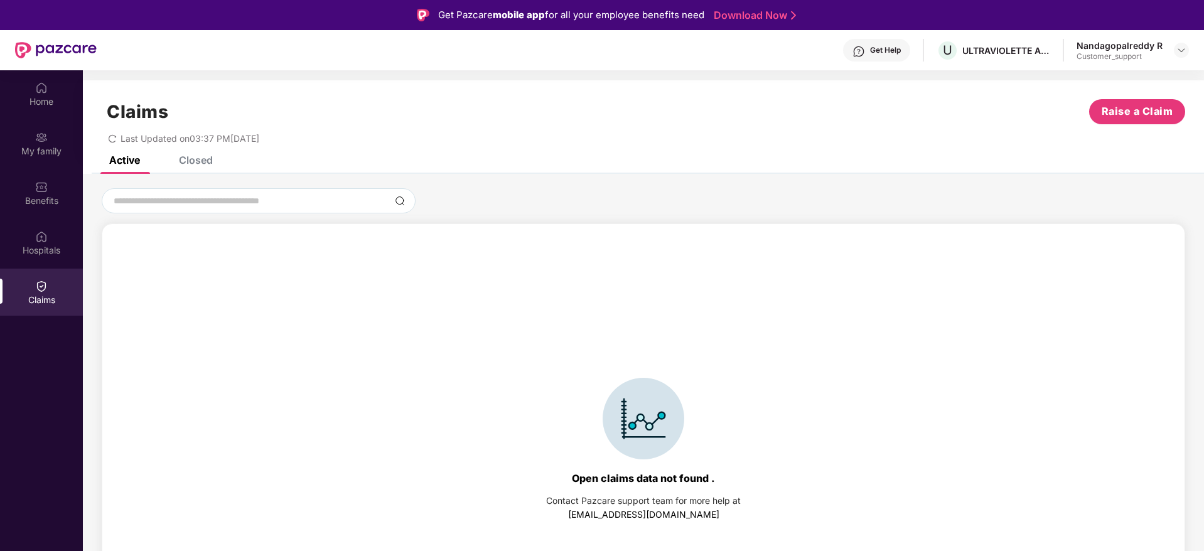
click at [198, 160] on div "Closed" at bounding box center [196, 160] width 34 height 13
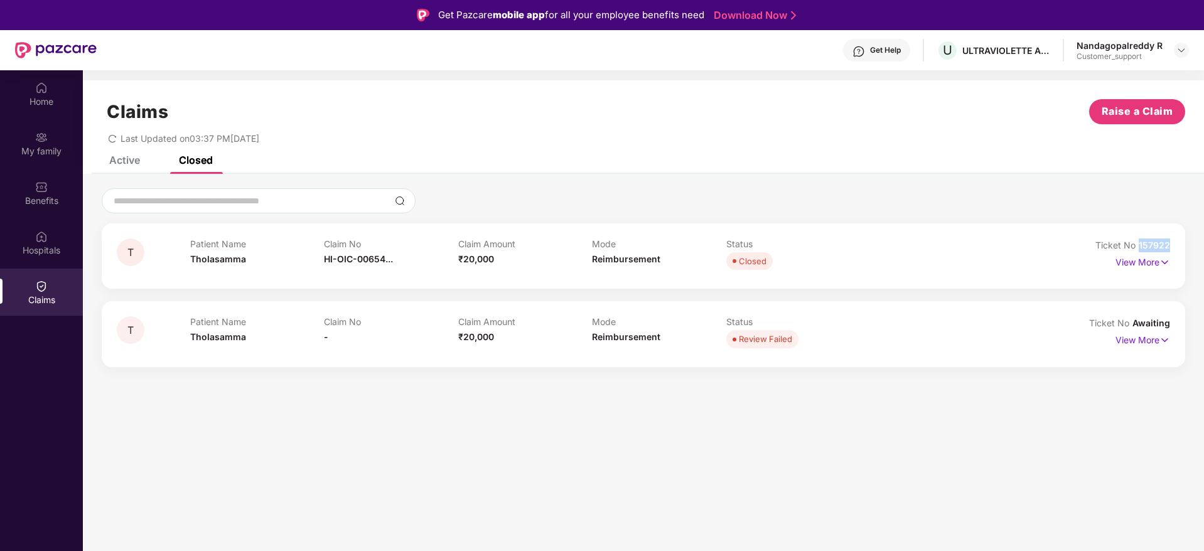
drag, startPoint x: 1172, startPoint y: 247, endPoint x: 1139, endPoint y: 249, distance: 32.7
click at [1139, 249] on div "T Patient Name Tholasamma Claim No HI-OIC-00654... Claim Amount ₹20,000 Mode Re…" at bounding box center [643, 255] width 1083 height 65
click at [1189, 54] on header "Get Help U ULTRAVIOLETTE AUTOMOTIVE PRIVATE LIMITED Nandagopalreddy R Customer_…" at bounding box center [602, 50] width 1204 height 40
click at [1177, 46] on img at bounding box center [1181, 50] width 10 height 10
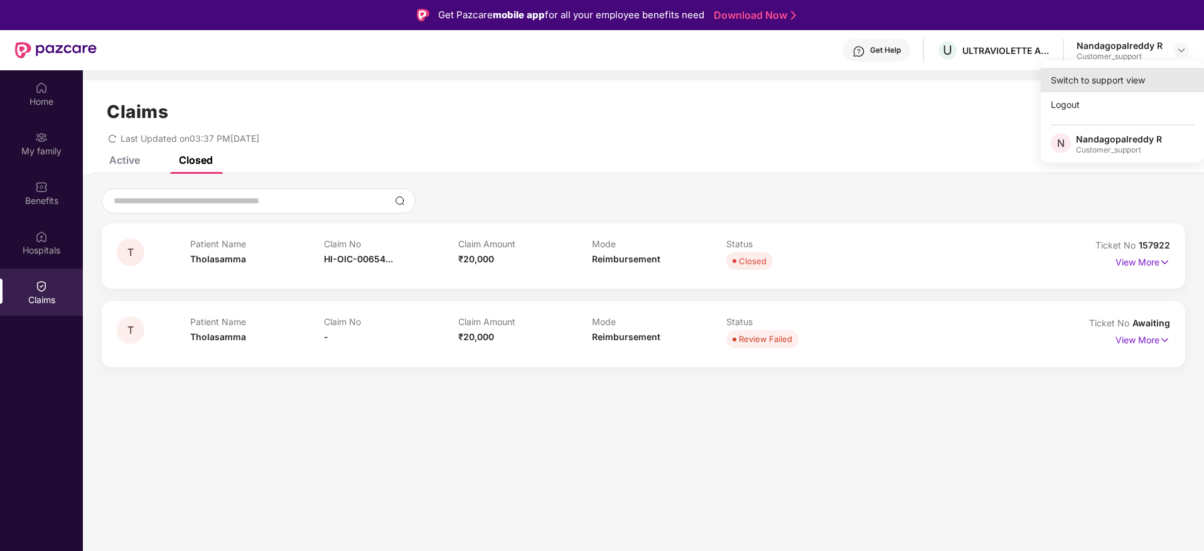
click at [1085, 73] on div "Switch to support view" at bounding box center [1122, 80] width 163 height 24
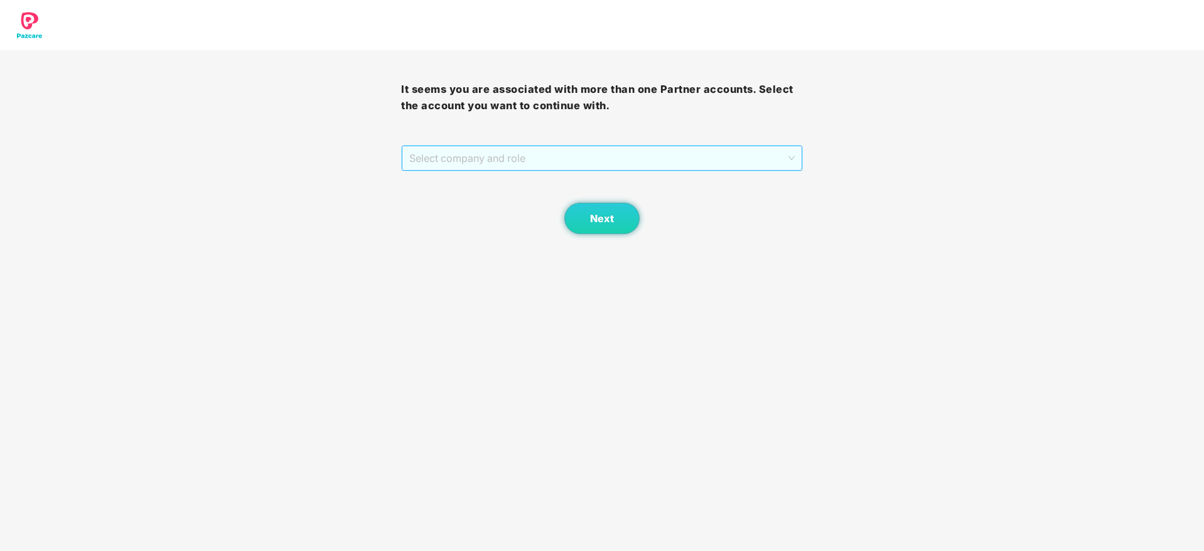
click at [491, 151] on span "Select company and role" at bounding box center [601, 158] width 385 height 24
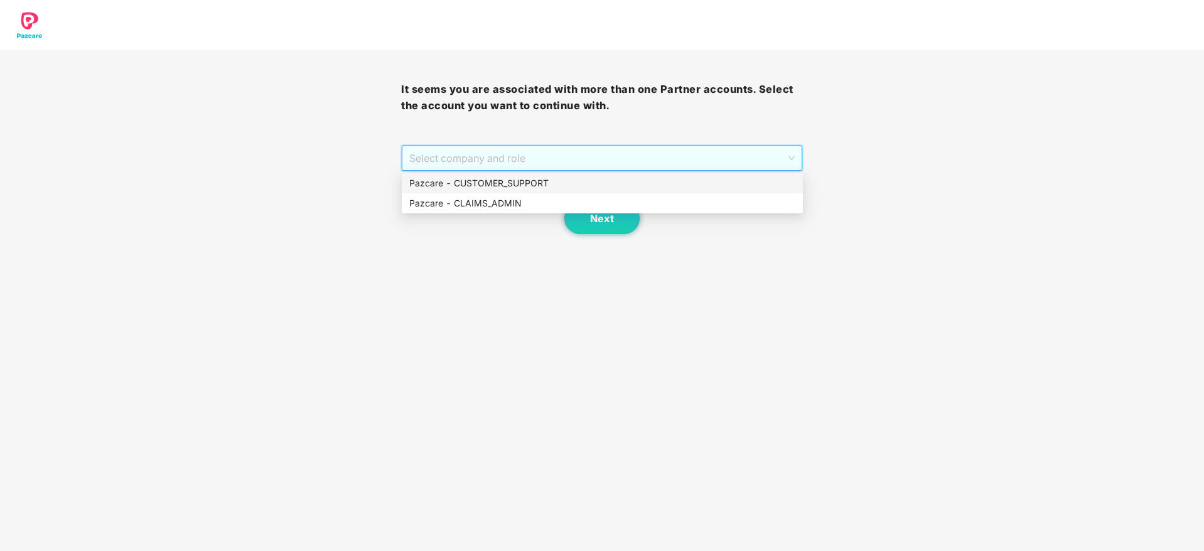
click at [498, 181] on div "Pazcare - CUSTOMER_SUPPORT" at bounding box center [602, 183] width 386 height 14
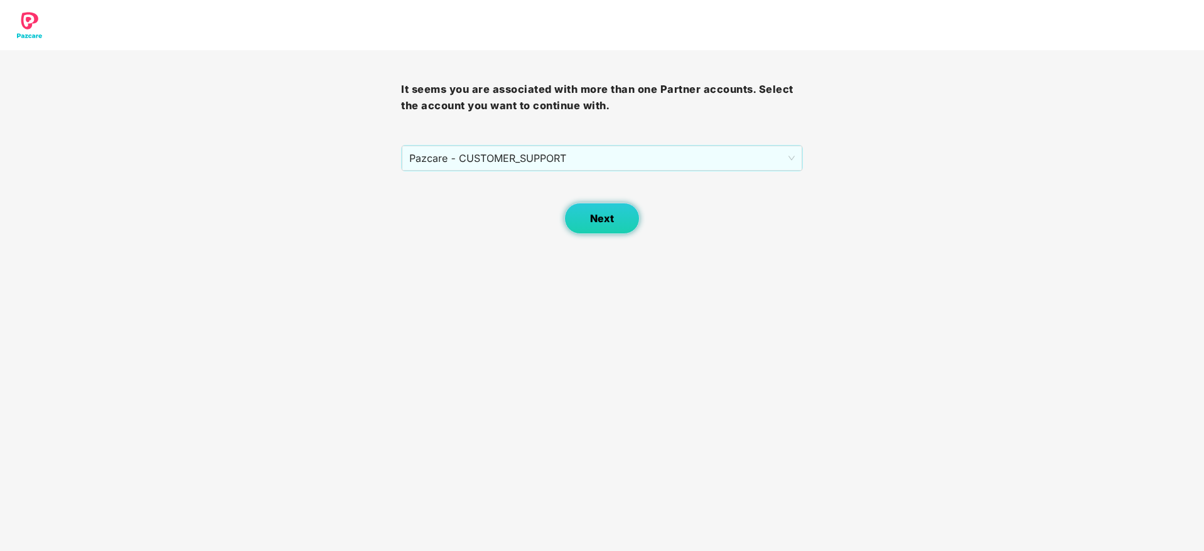
click at [597, 220] on span "Next" at bounding box center [602, 219] width 24 height 12
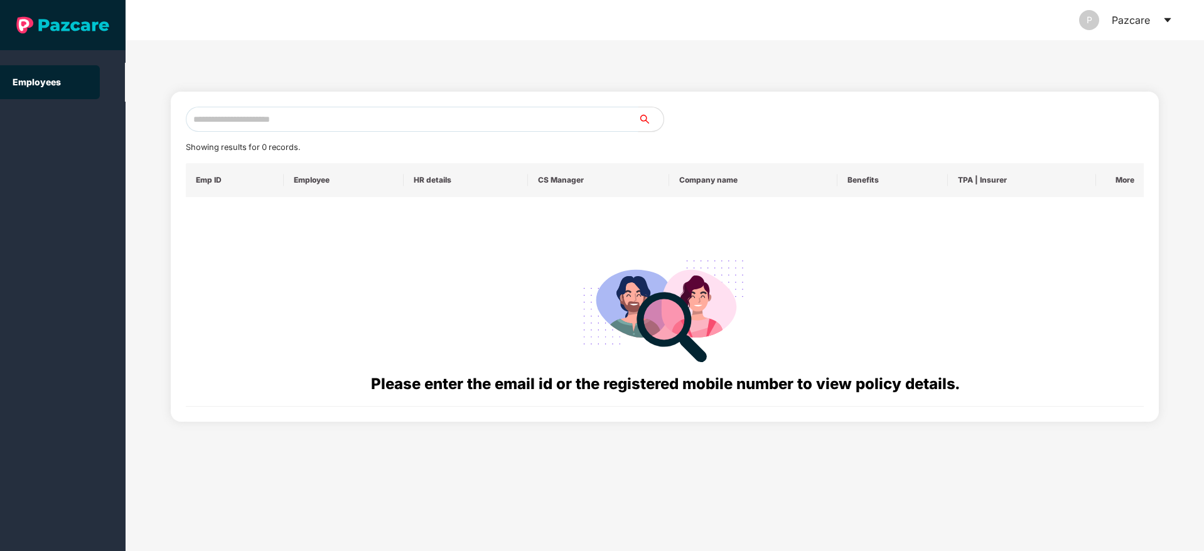
click at [287, 119] on input "text" at bounding box center [412, 119] width 453 height 25
paste input "**********"
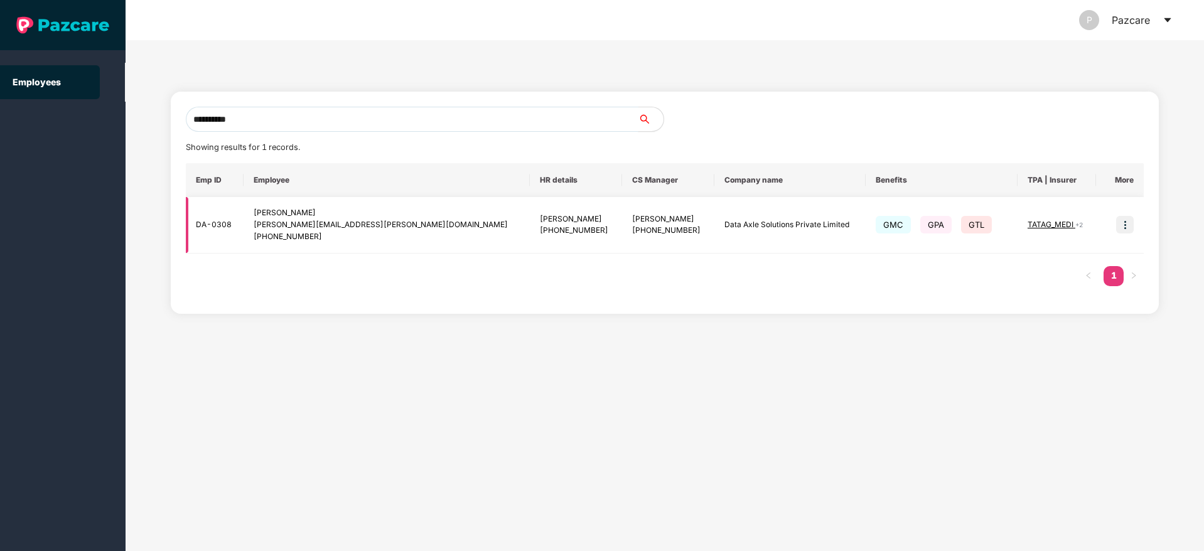
type input "**********"
click at [1124, 224] on img at bounding box center [1125, 225] width 18 height 18
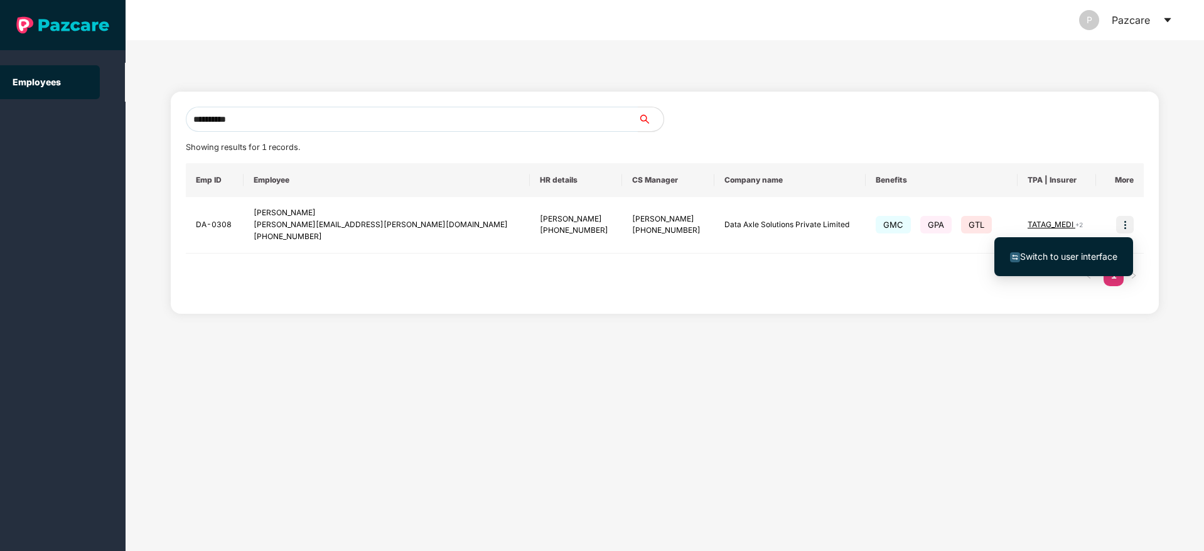
click at [1064, 255] on span "Switch to user interface" at bounding box center [1068, 256] width 97 height 11
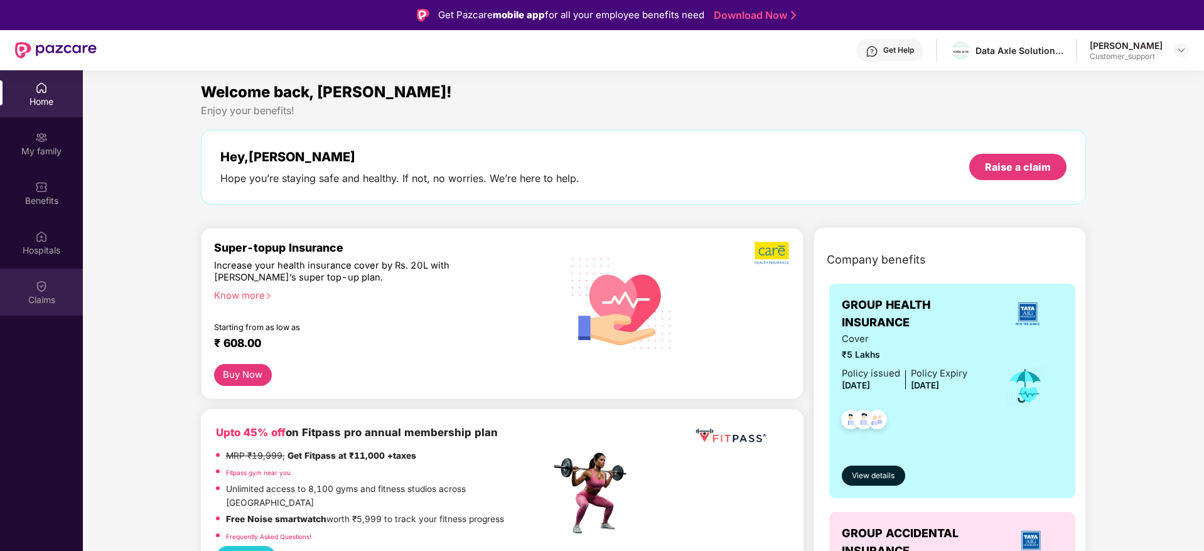
click at [41, 294] on div "Claims" at bounding box center [41, 300] width 83 height 13
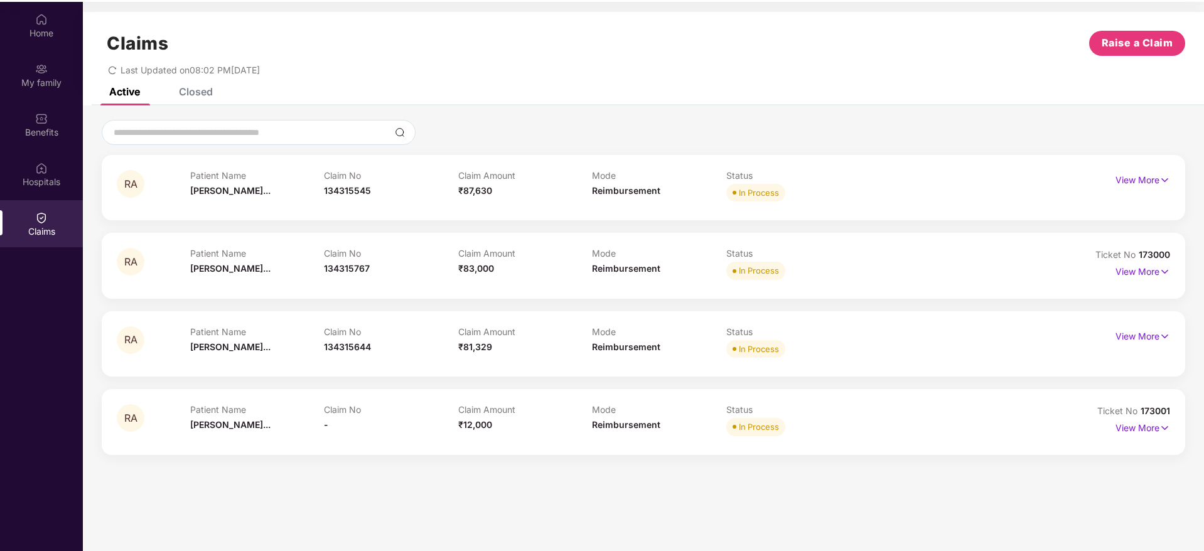
scroll to position [66, 0]
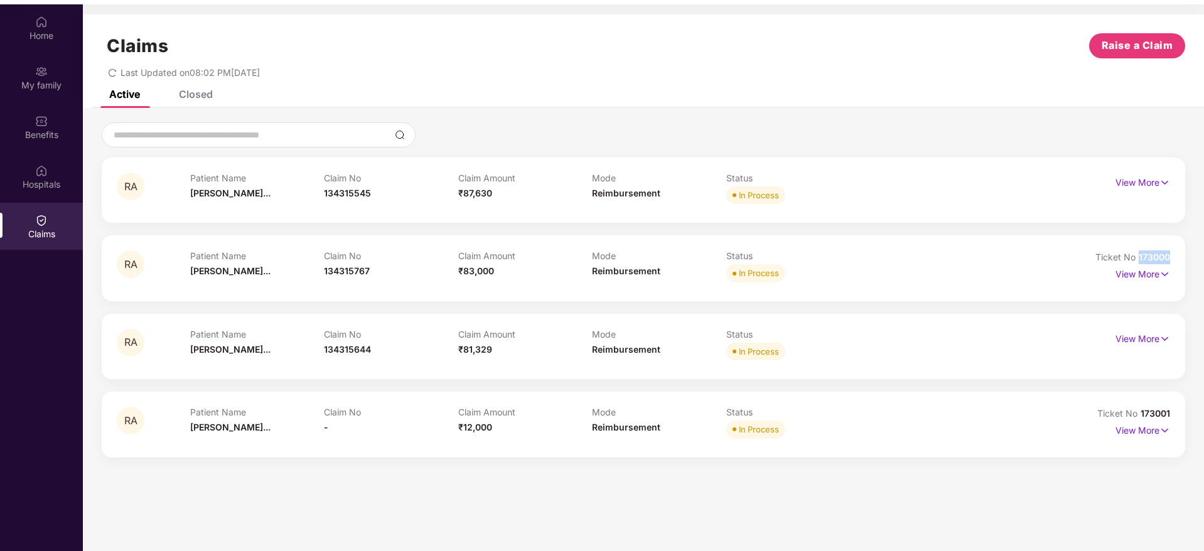
drag, startPoint x: 1174, startPoint y: 262, endPoint x: 1139, endPoint y: 259, distance: 34.7
click at [1139, 259] on div "RA Patient Name Rosamma Anton... Claim No 134315767 Claim Amount ₹83,000 Mode R…" at bounding box center [643, 267] width 1083 height 65
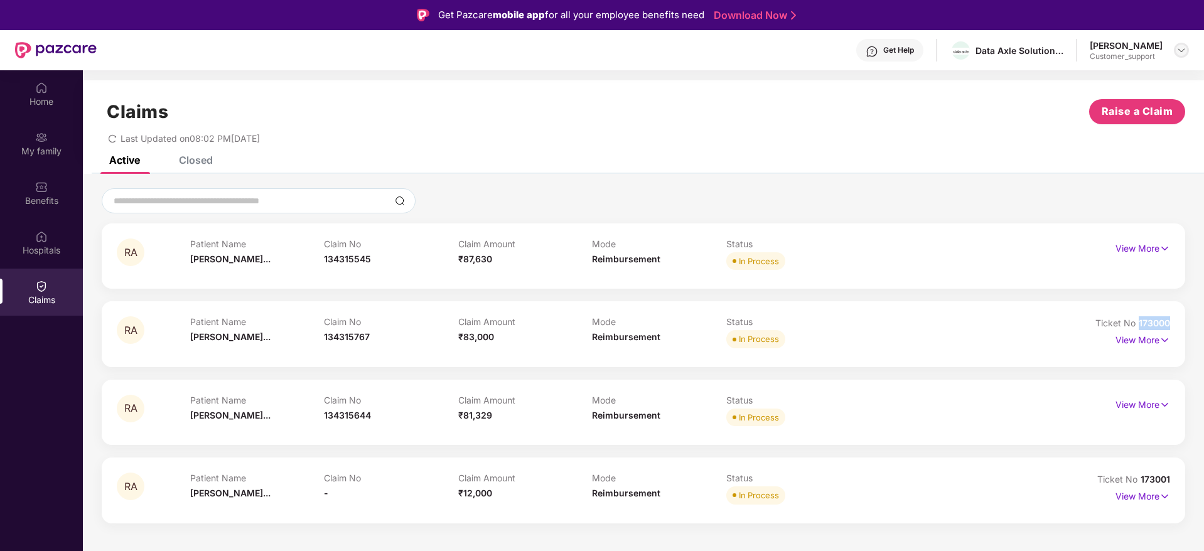
click at [1178, 50] on img at bounding box center [1181, 50] width 10 height 10
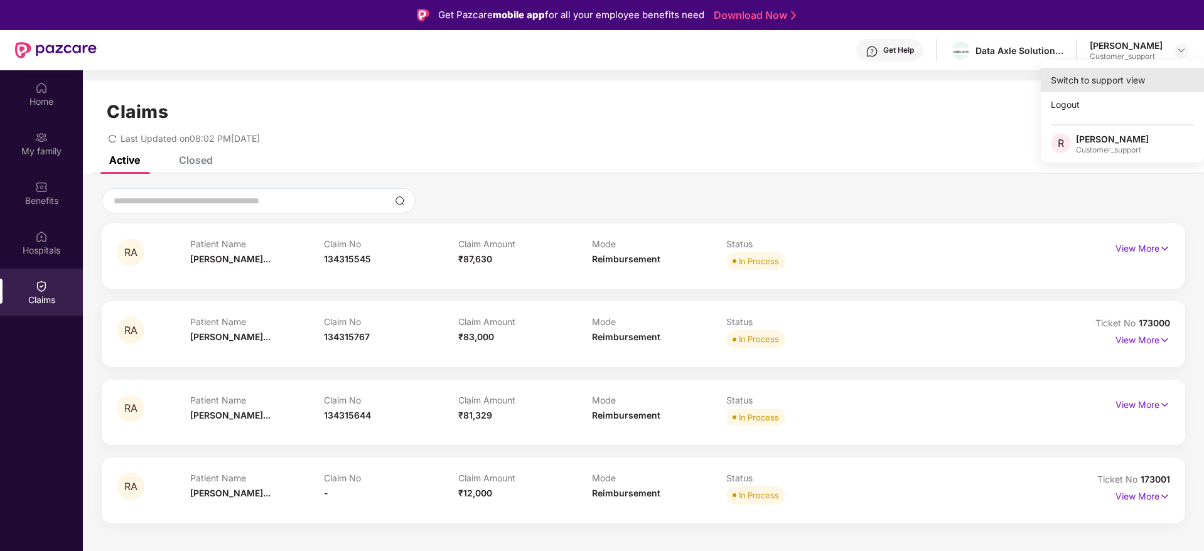
click at [1102, 80] on div "Switch to support view" at bounding box center [1122, 80] width 163 height 24
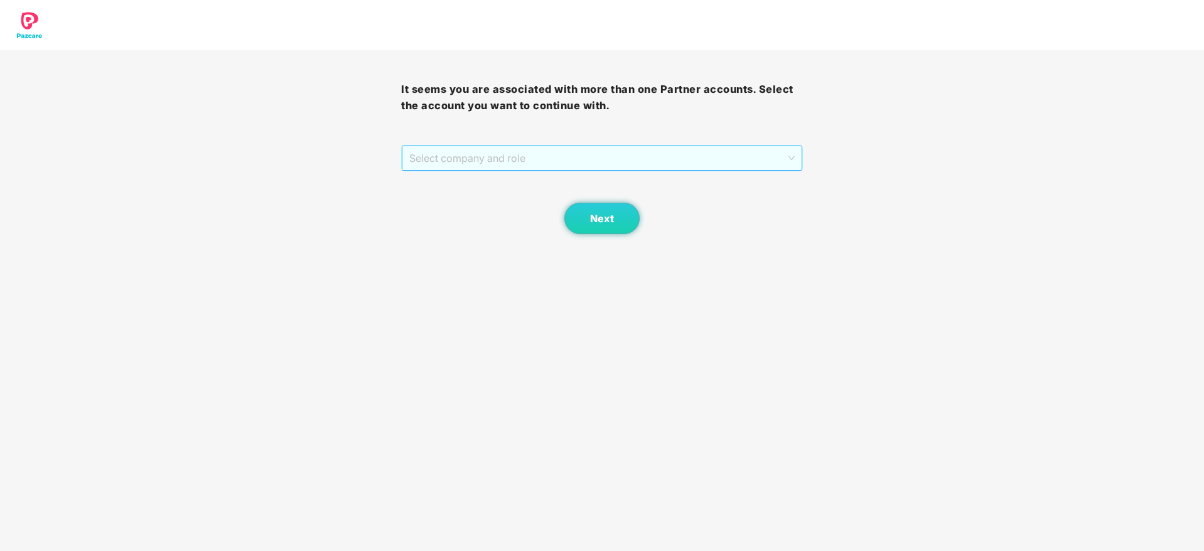
click at [559, 156] on span "Select company and role" at bounding box center [601, 158] width 385 height 24
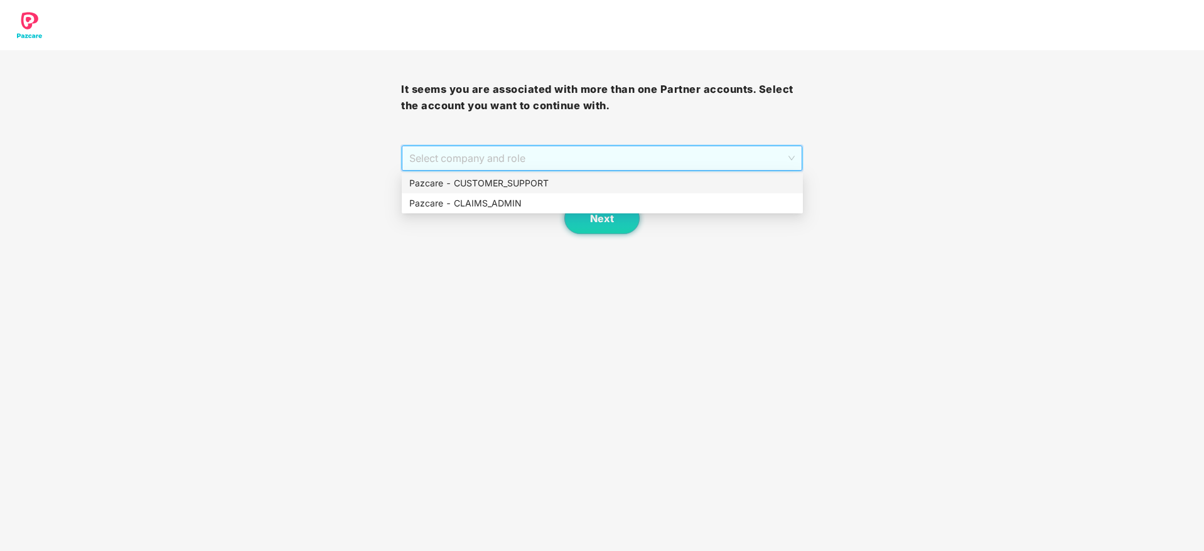
click at [517, 185] on div "Pazcare - CUSTOMER_SUPPORT" at bounding box center [602, 183] width 386 height 14
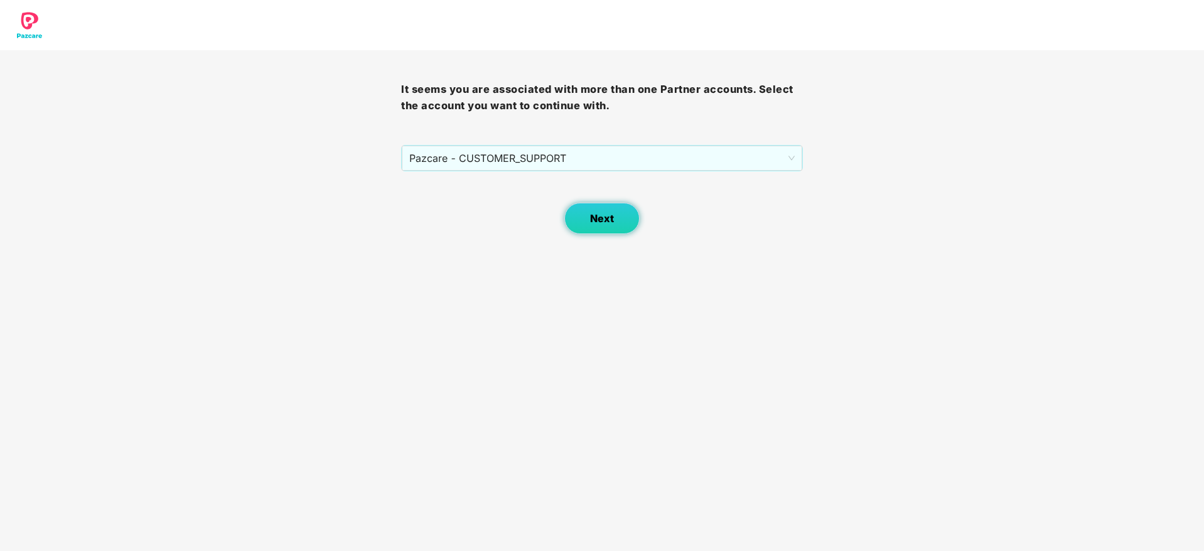
click at [584, 217] on button "Next" at bounding box center [601, 218] width 75 height 31
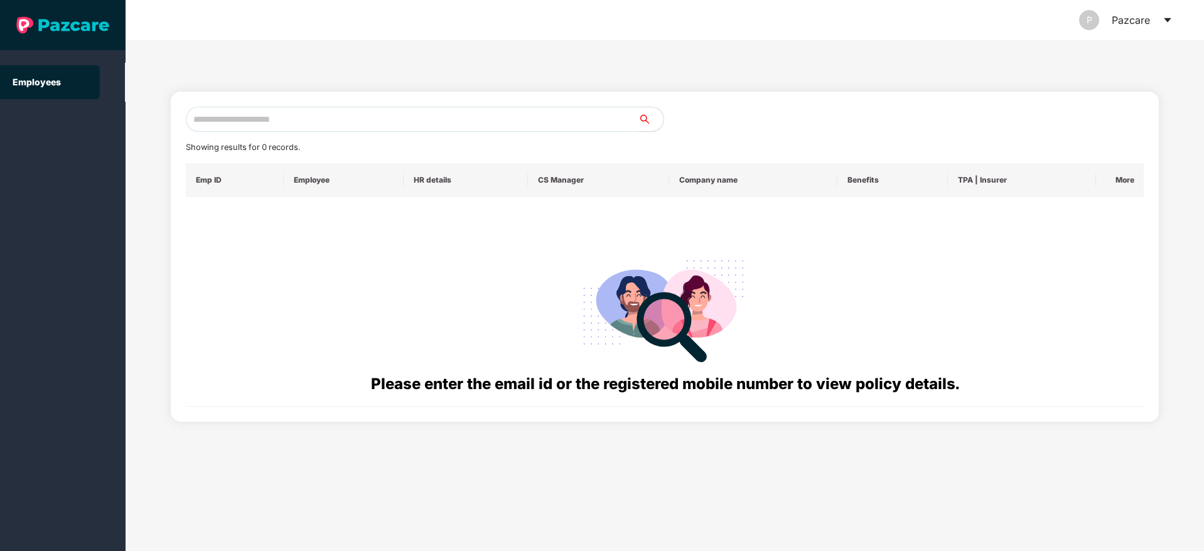
click at [309, 112] on input "text" at bounding box center [412, 119] width 453 height 25
paste input "**********"
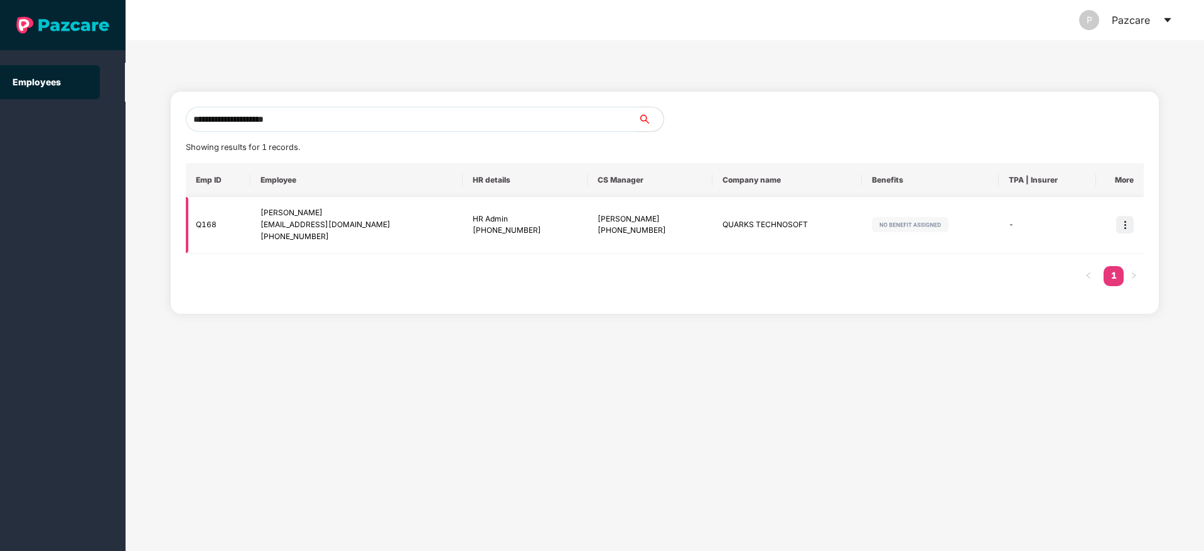
type input "**********"
click at [1120, 221] on img at bounding box center [1125, 225] width 18 height 18
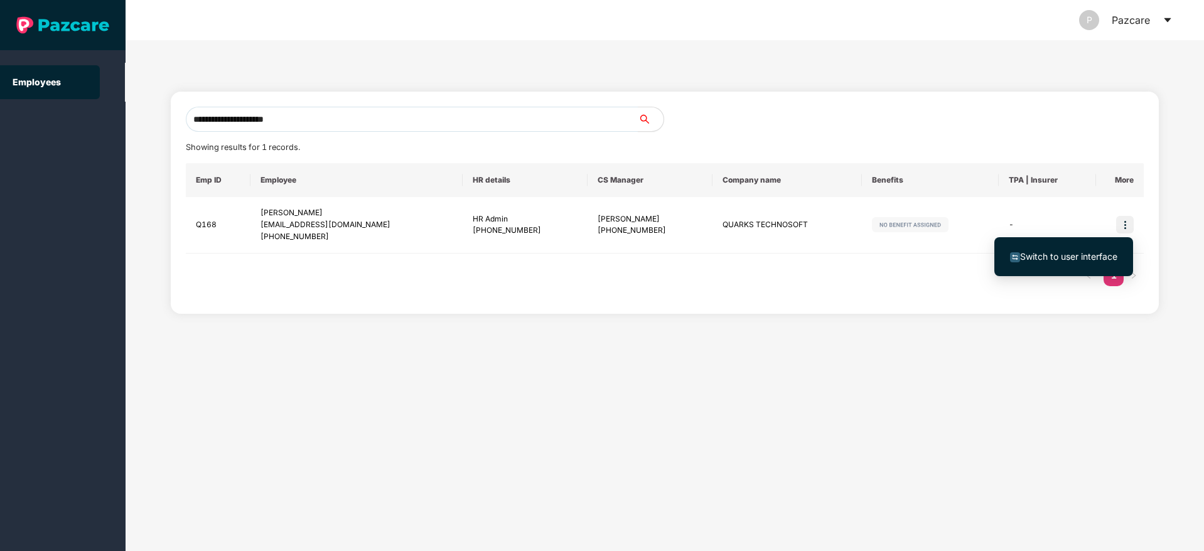
click at [1066, 250] on span "Switch to user interface" at bounding box center [1063, 257] width 107 height 14
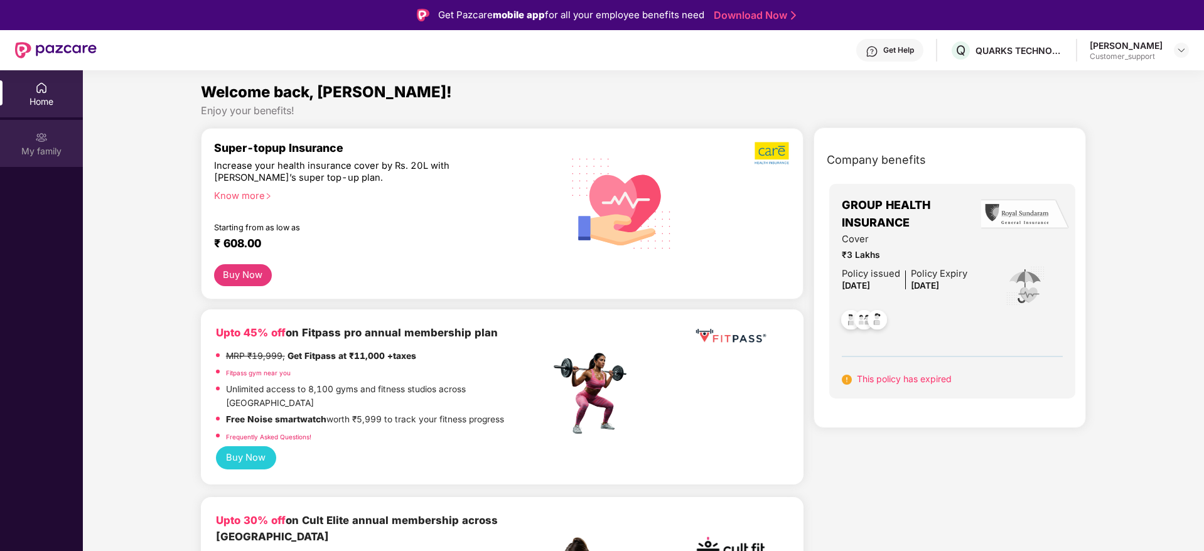
click at [38, 136] on img at bounding box center [41, 137] width 13 height 13
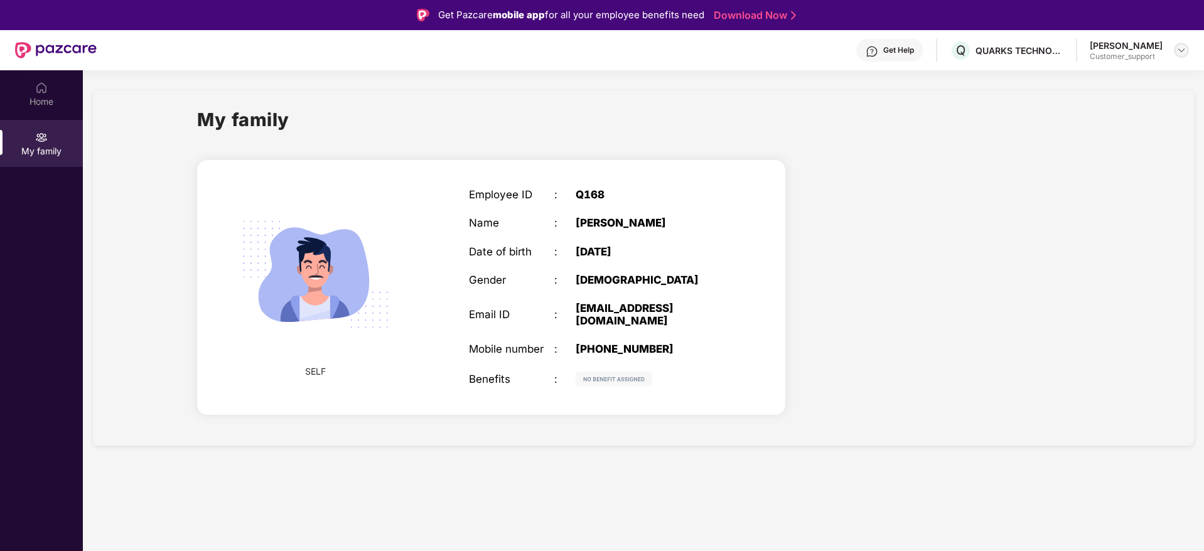
click at [1181, 53] on img at bounding box center [1181, 50] width 10 height 10
click at [1115, 73] on div "Switch to support view" at bounding box center [1122, 80] width 163 height 24
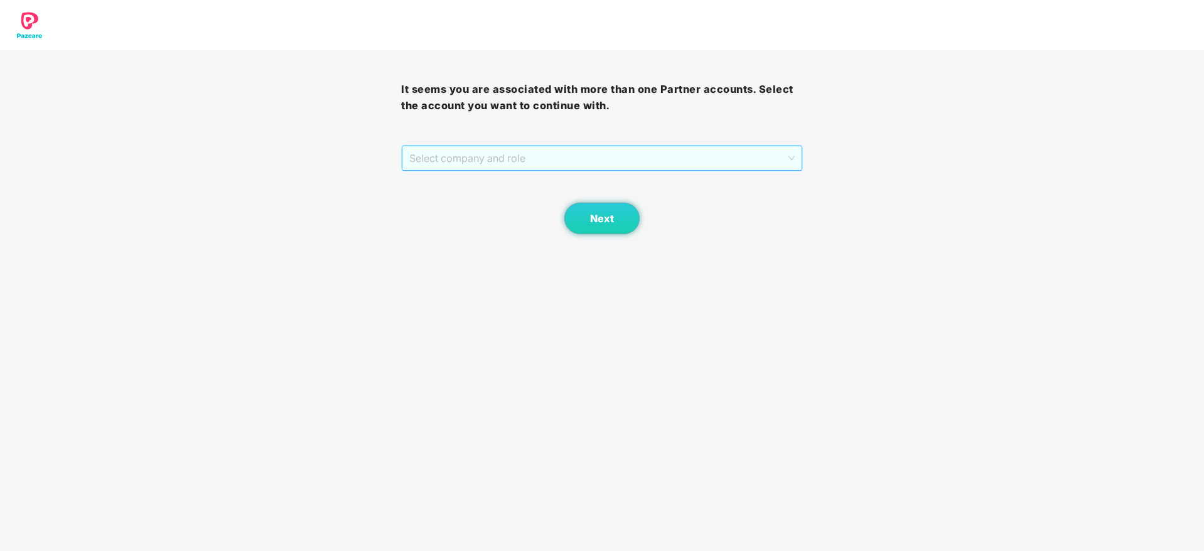
click at [502, 156] on span "Select company and role" at bounding box center [601, 158] width 385 height 24
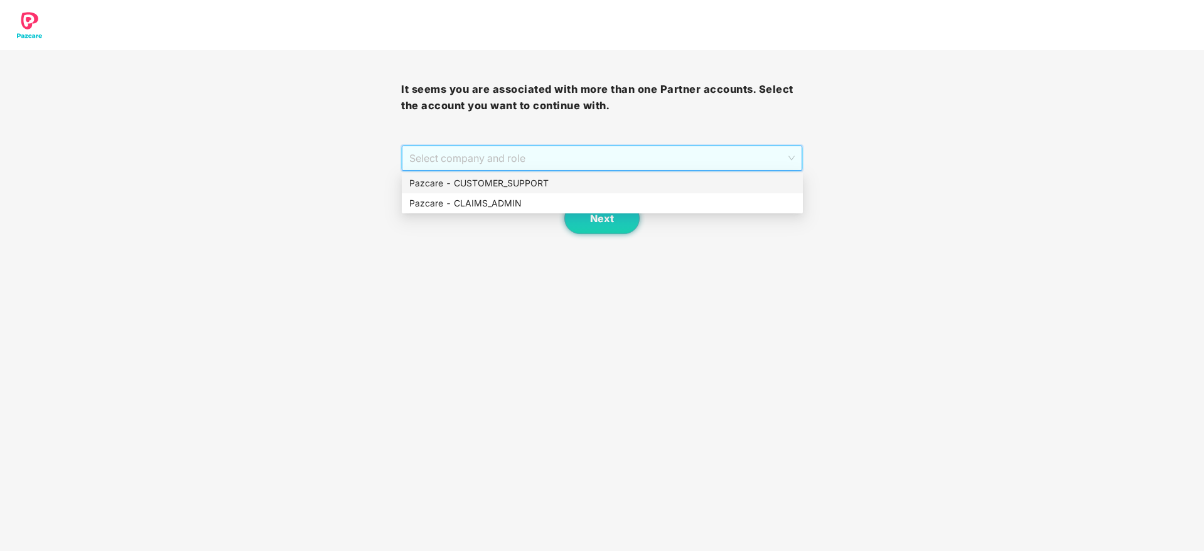
click at [506, 179] on div "Pazcare - CUSTOMER_SUPPORT" at bounding box center [602, 183] width 386 height 14
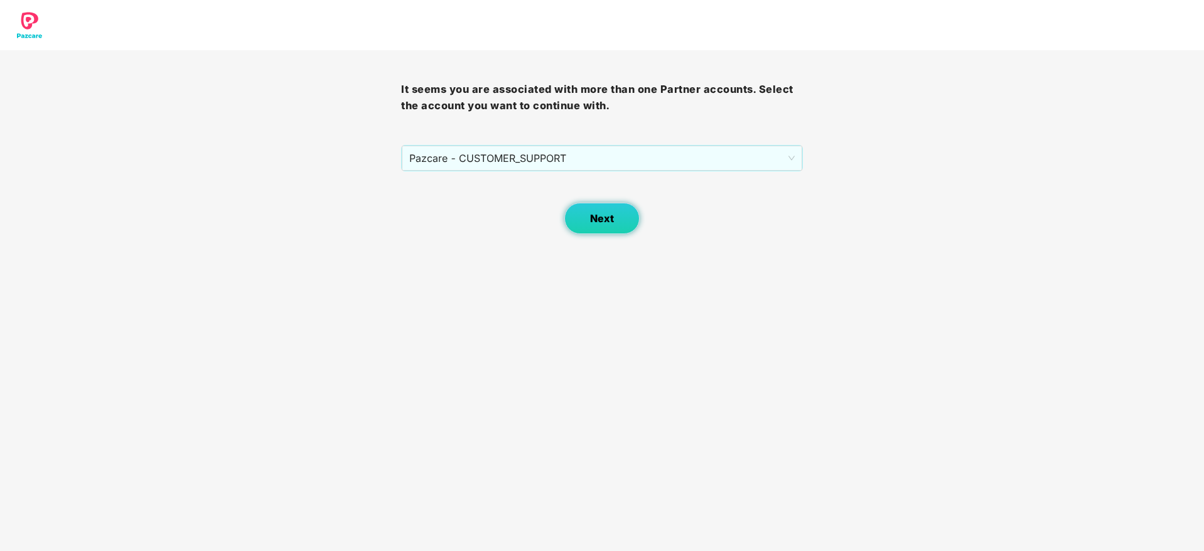
click at [601, 223] on span "Next" at bounding box center [602, 219] width 24 height 12
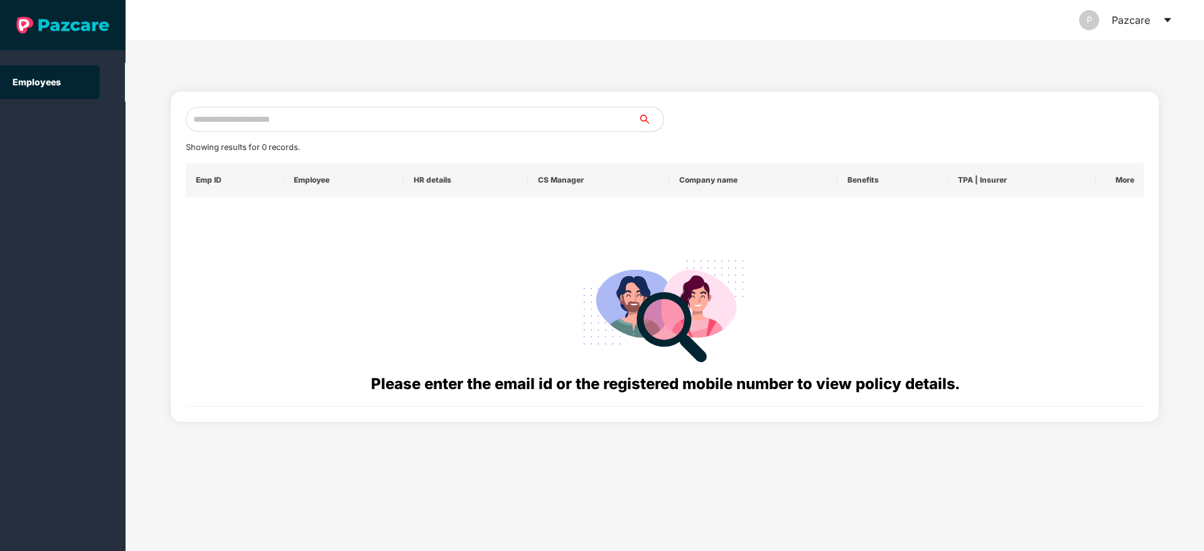
click at [263, 121] on input "text" at bounding box center [412, 119] width 453 height 25
paste input "**********"
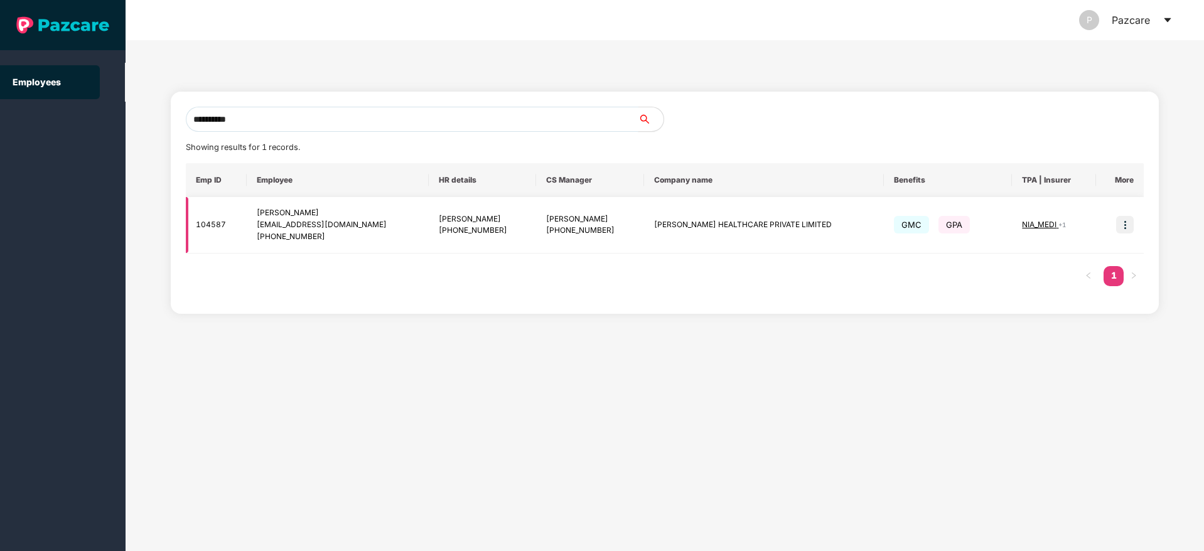
type input "**********"
click at [1129, 230] on img at bounding box center [1125, 225] width 18 height 18
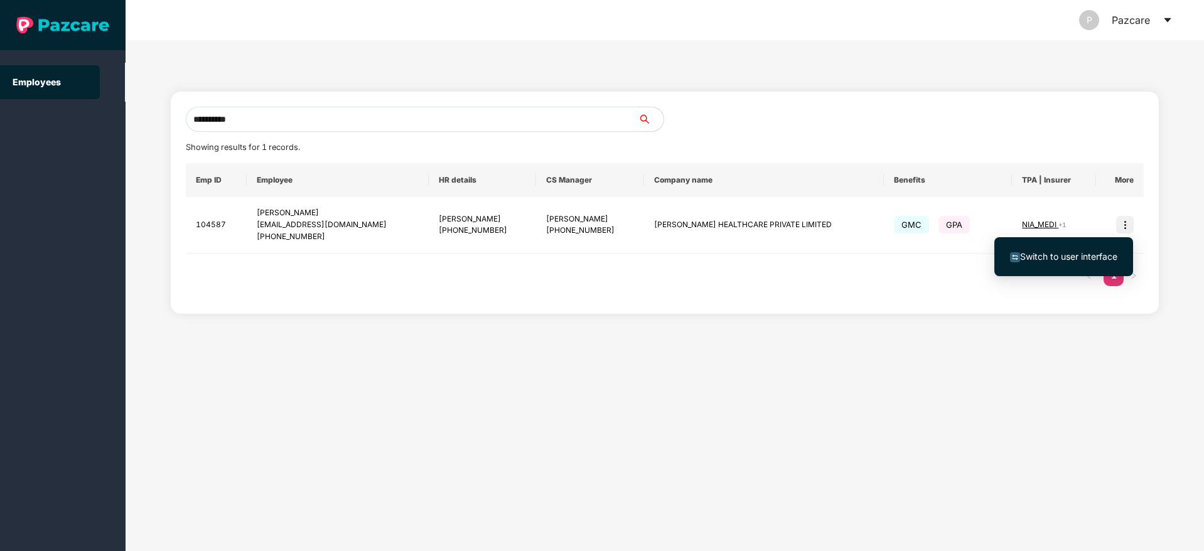
click at [1069, 251] on span "Switch to user interface" at bounding box center [1068, 256] width 97 height 11
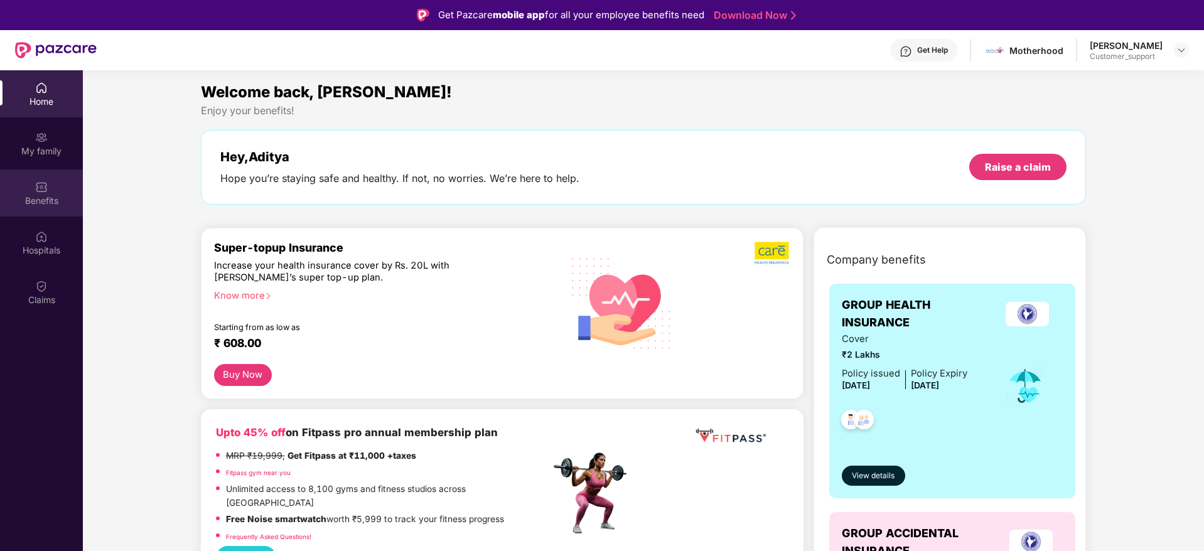
click at [38, 190] on img at bounding box center [41, 187] width 13 height 13
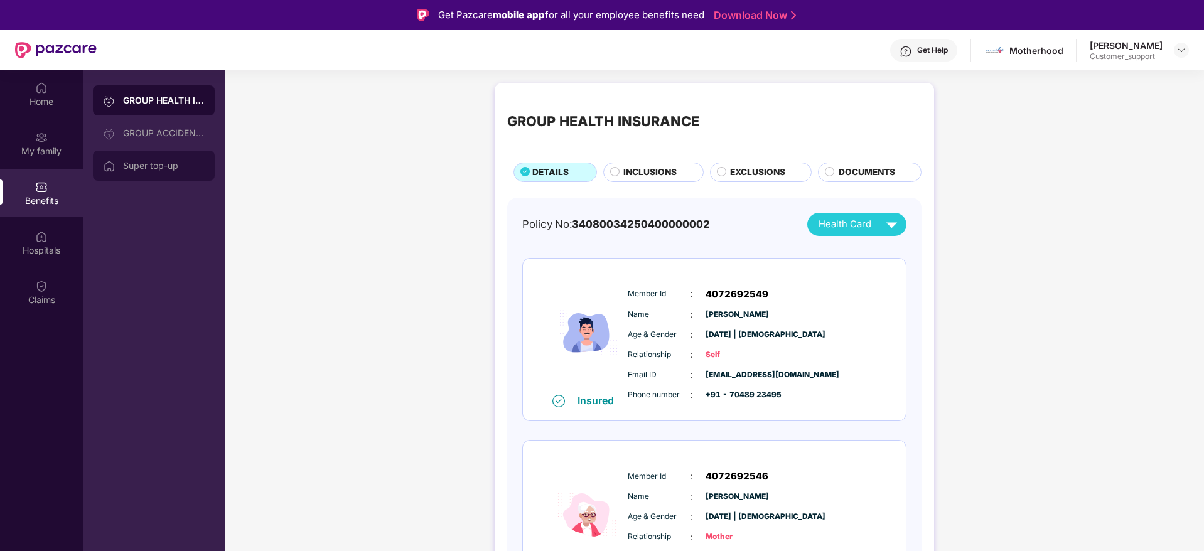
click at [158, 171] on div "Super top-up" at bounding box center [154, 166] width 122 height 30
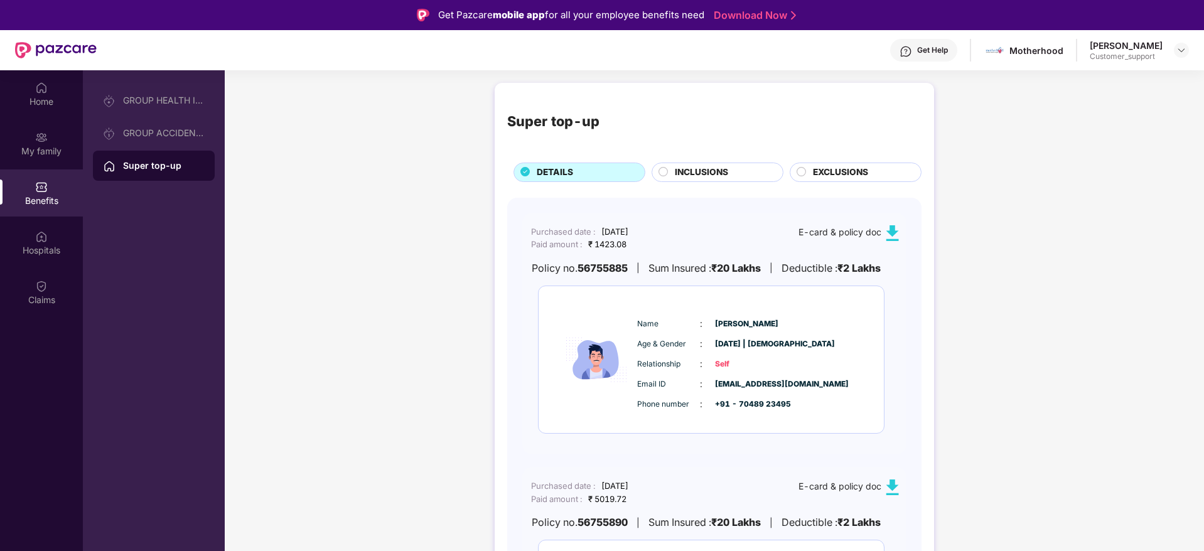
scroll to position [2, 0]
click at [1176, 54] on img at bounding box center [1181, 50] width 10 height 10
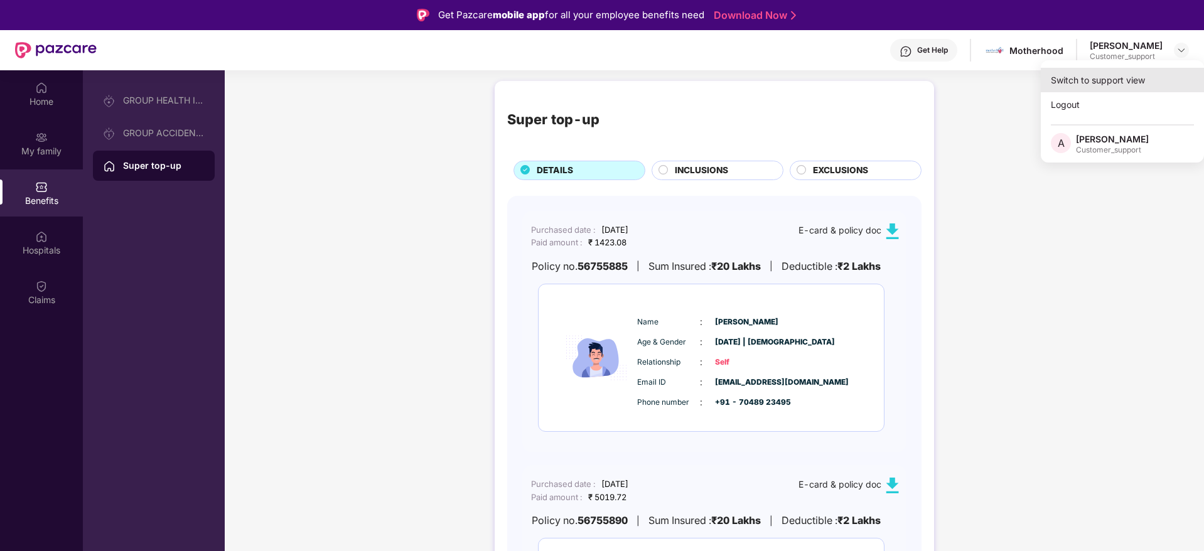
click at [1099, 77] on div "Switch to support view" at bounding box center [1122, 80] width 163 height 24
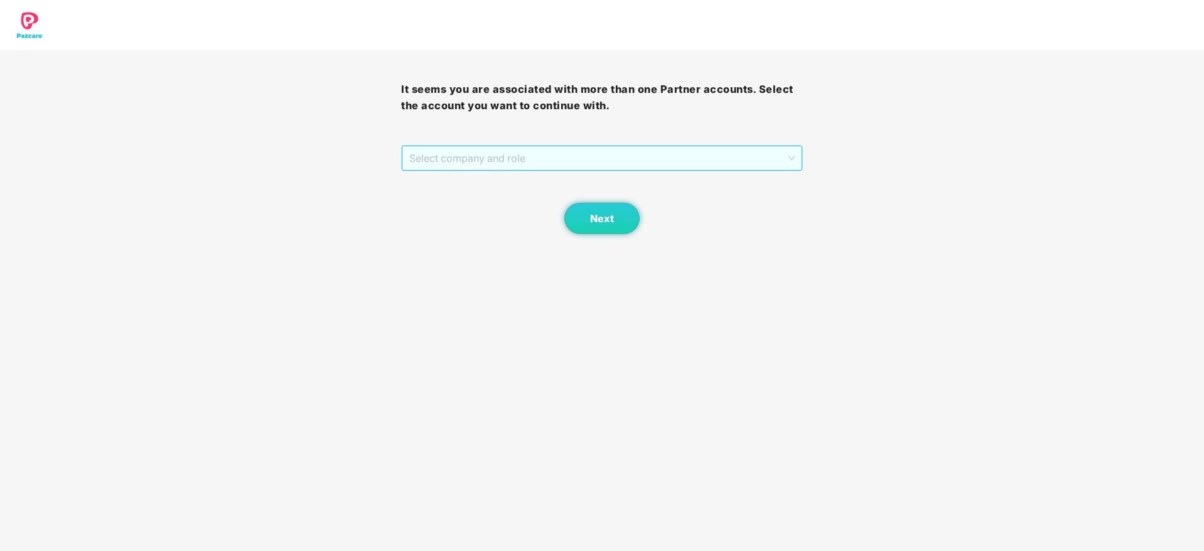
click at [632, 159] on span "Select company and role" at bounding box center [601, 158] width 385 height 24
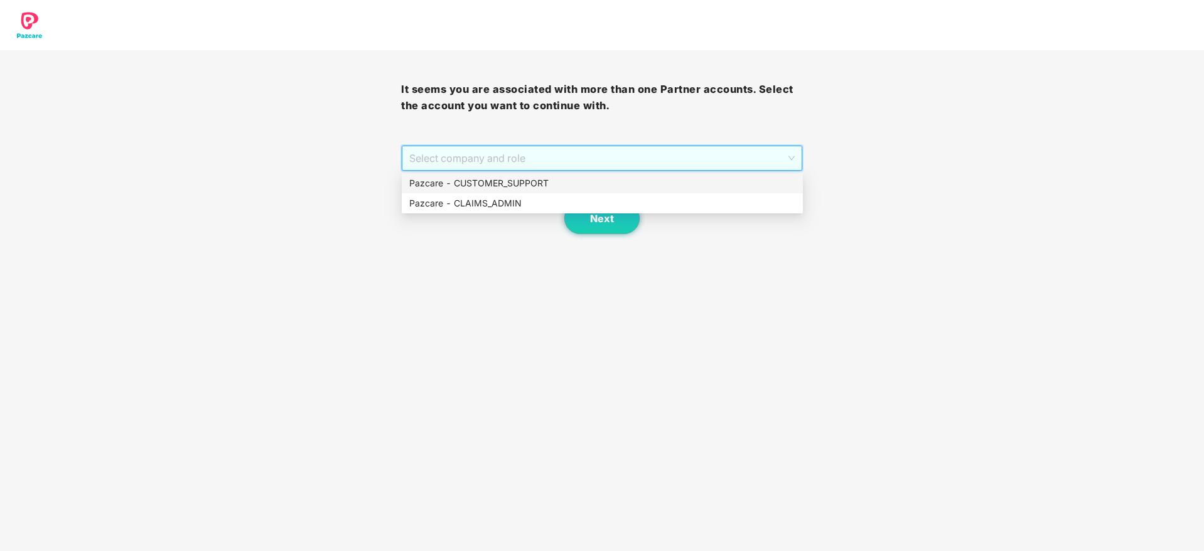
click at [559, 186] on div "Pazcare - CUSTOMER_SUPPORT" at bounding box center [602, 183] width 386 height 14
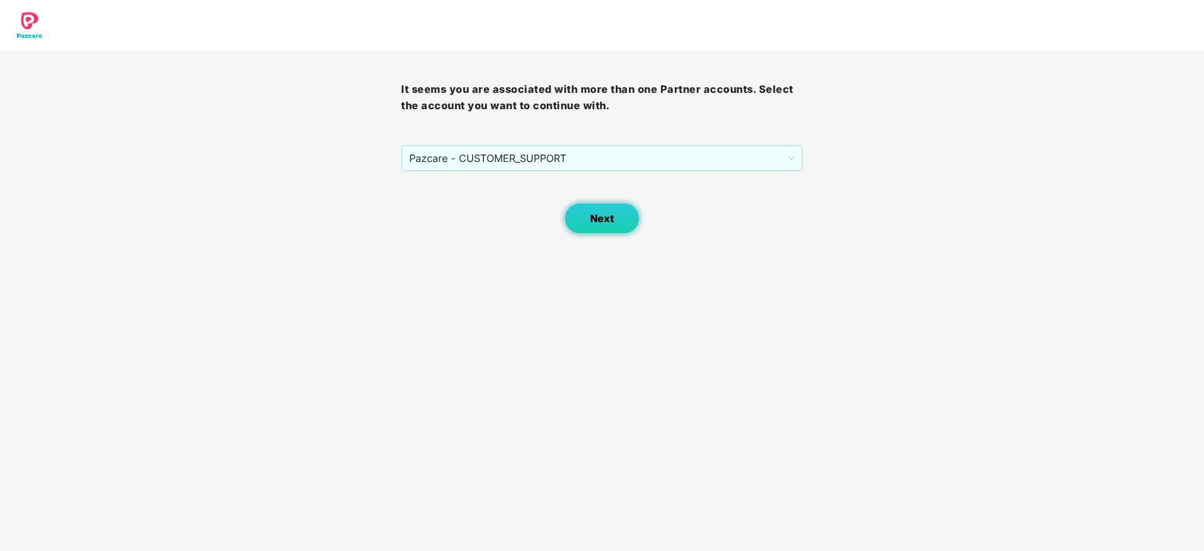
click at [597, 214] on span "Next" at bounding box center [602, 219] width 24 height 12
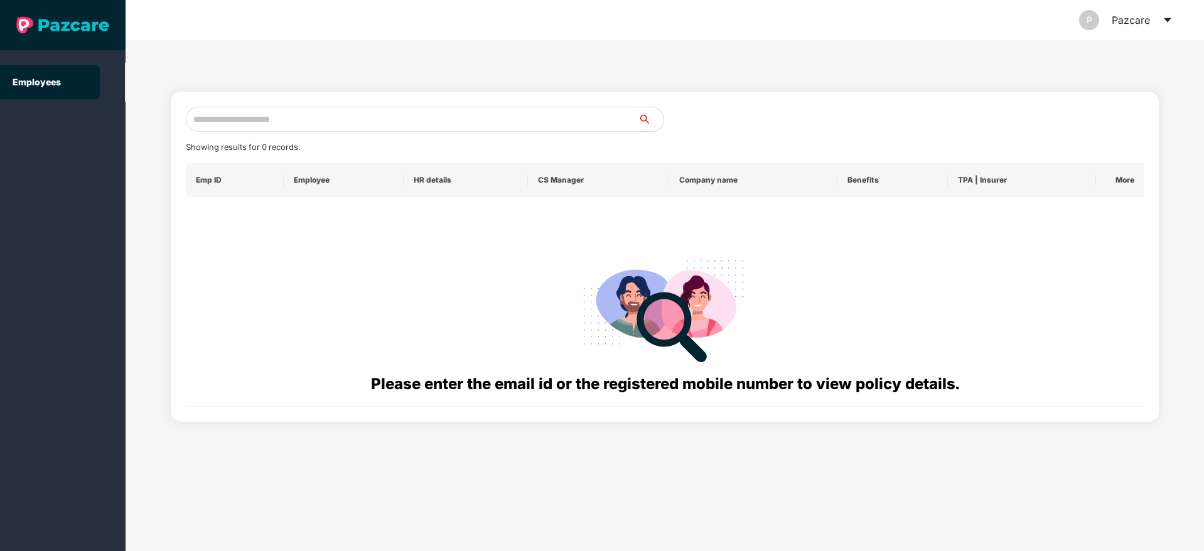
click at [331, 117] on input "text" at bounding box center [412, 119] width 453 height 25
paste input "**********"
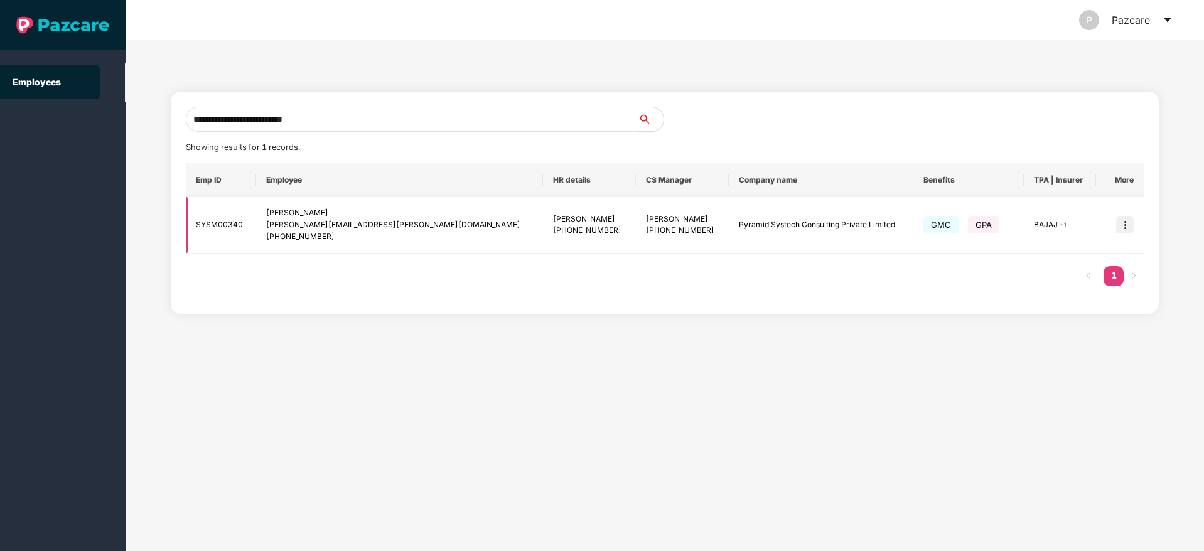
click at [1124, 229] on img at bounding box center [1125, 225] width 18 height 18
click at [343, 117] on input "**********" at bounding box center [412, 119] width 453 height 25
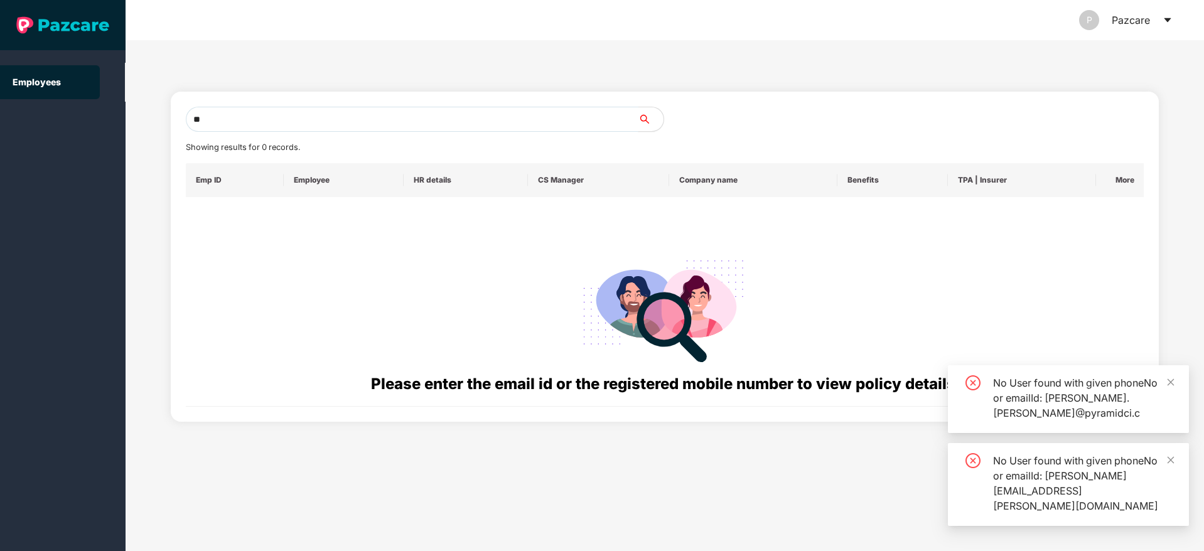
type input "*"
paste input "**********"
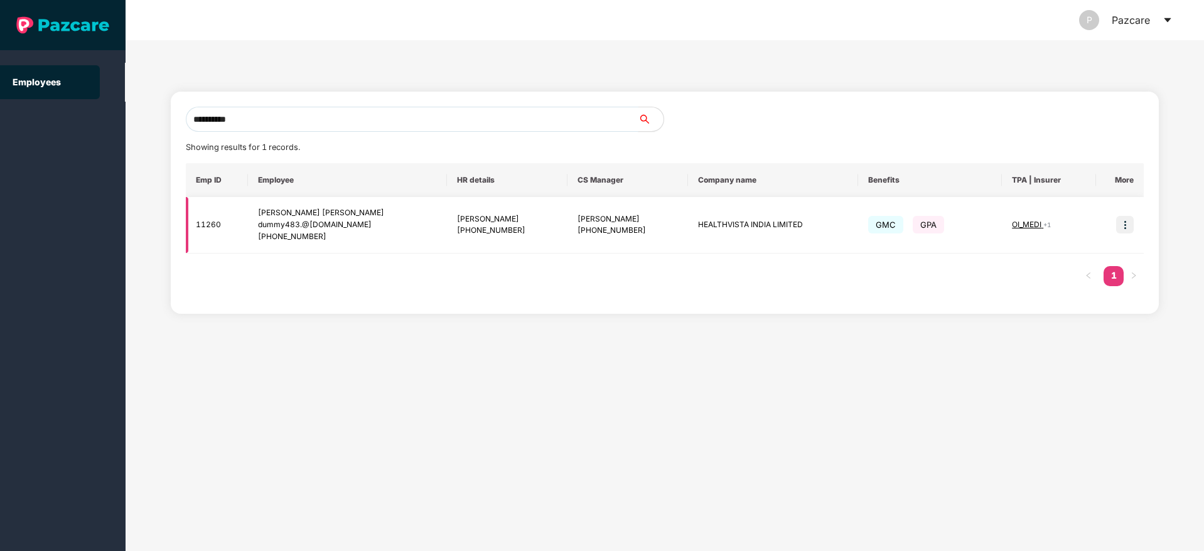
type input "**********"
click at [1124, 222] on img at bounding box center [1125, 225] width 18 height 18
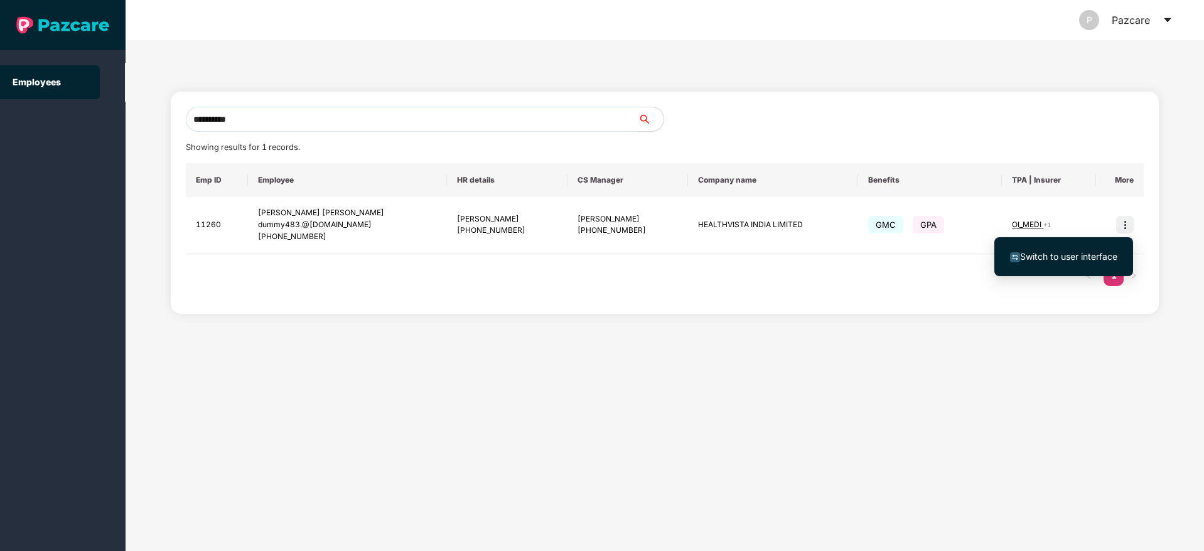
click at [1053, 256] on span "Switch to user interface" at bounding box center [1068, 256] width 97 height 11
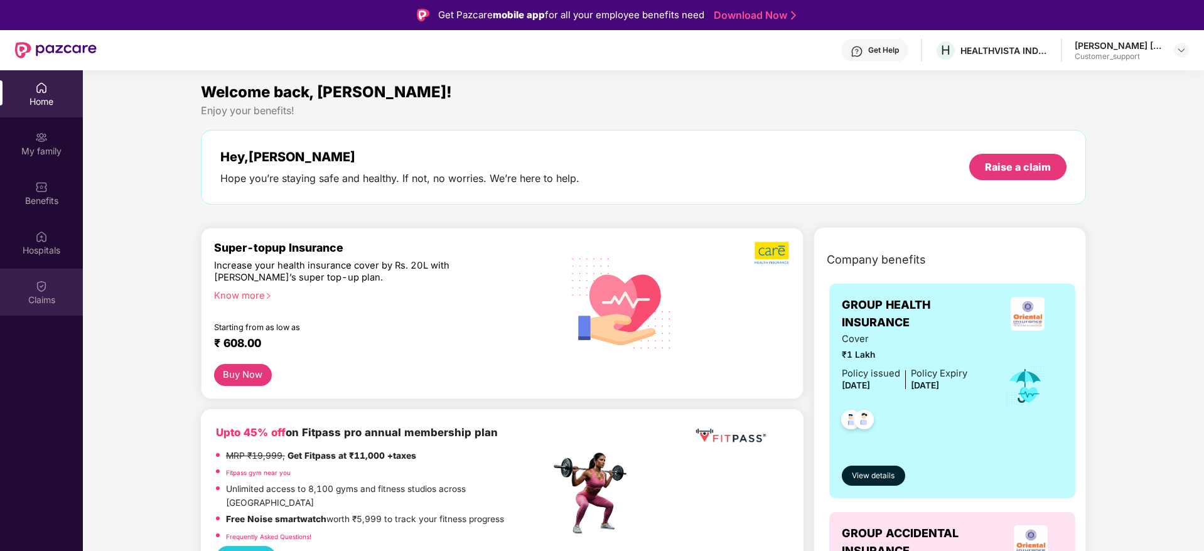
click at [40, 294] on div "Claims" at bounding box center [41, 300] width 83 height 13
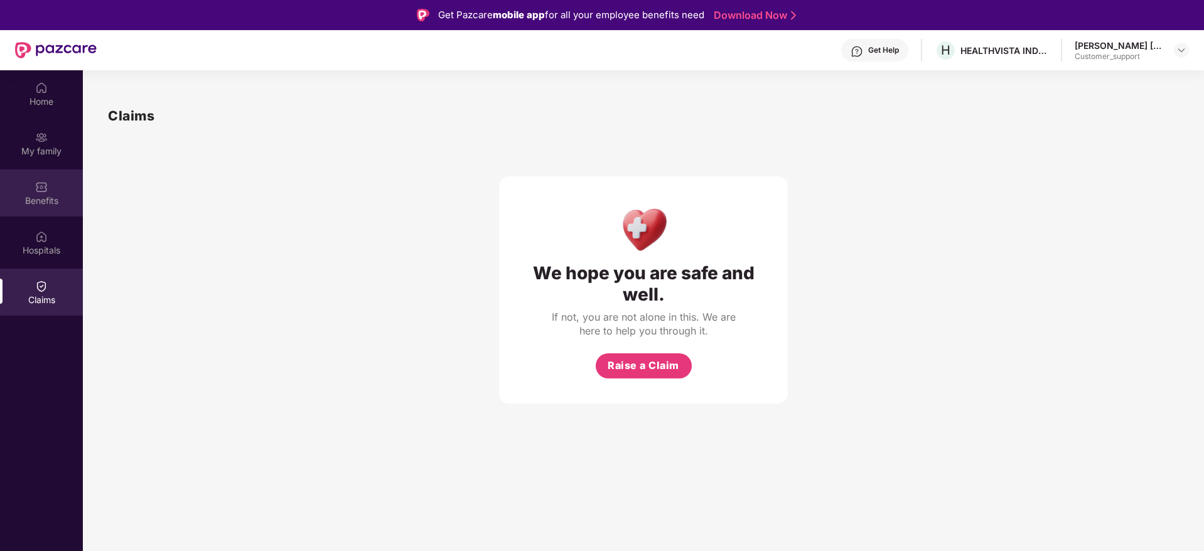
click at [41, 196] on div "Benefits" at bounding box center [41, 201] width 83 height 13
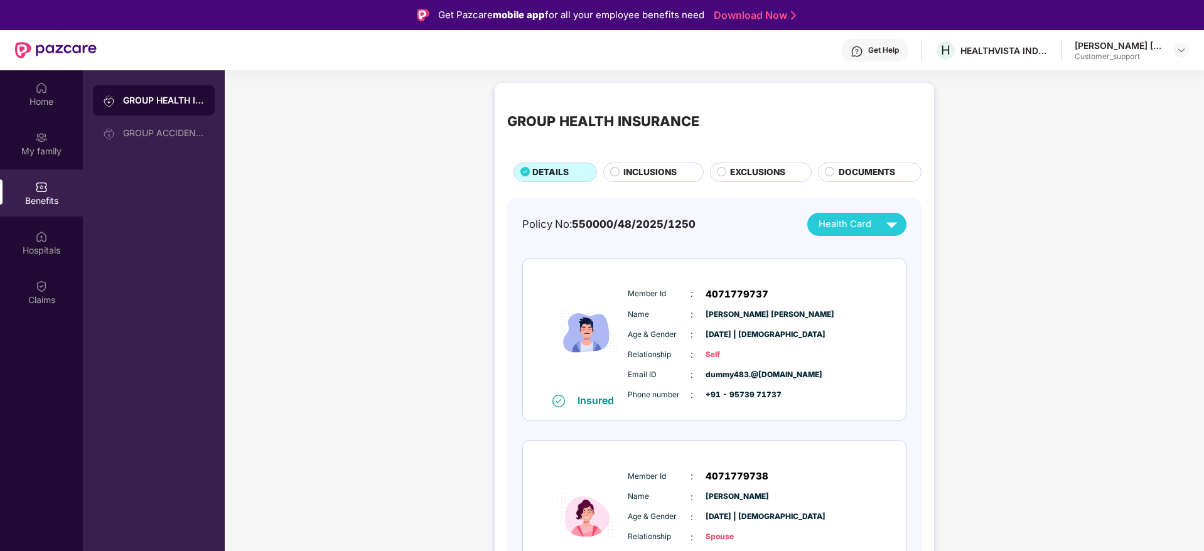
click at [643, 175] on span "INCLUSIONS" at bounding box center [649, 173] width 53 height 14
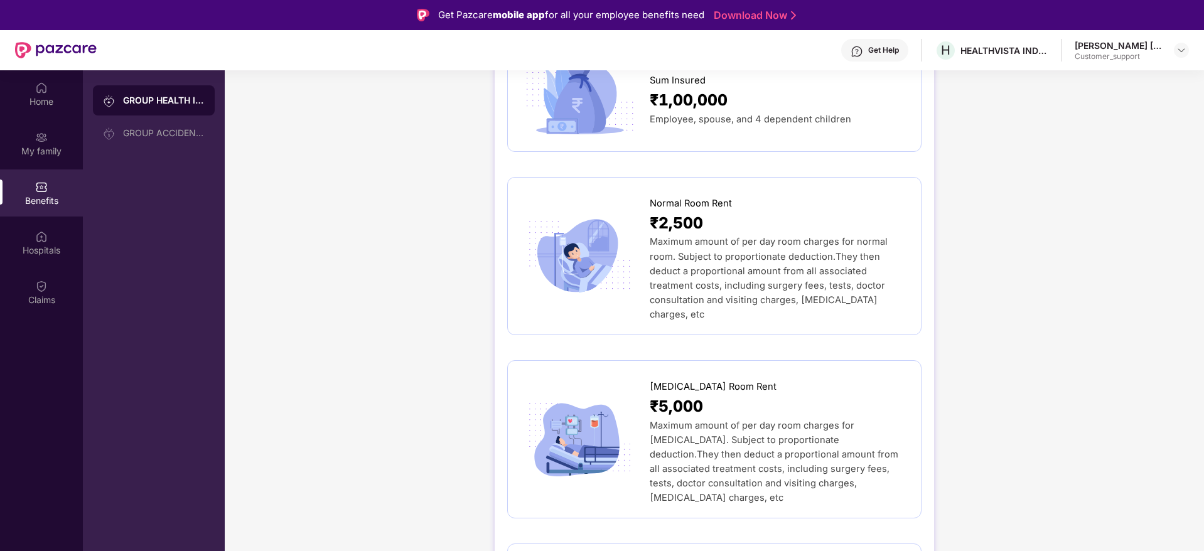
scroll to position [0, 0]
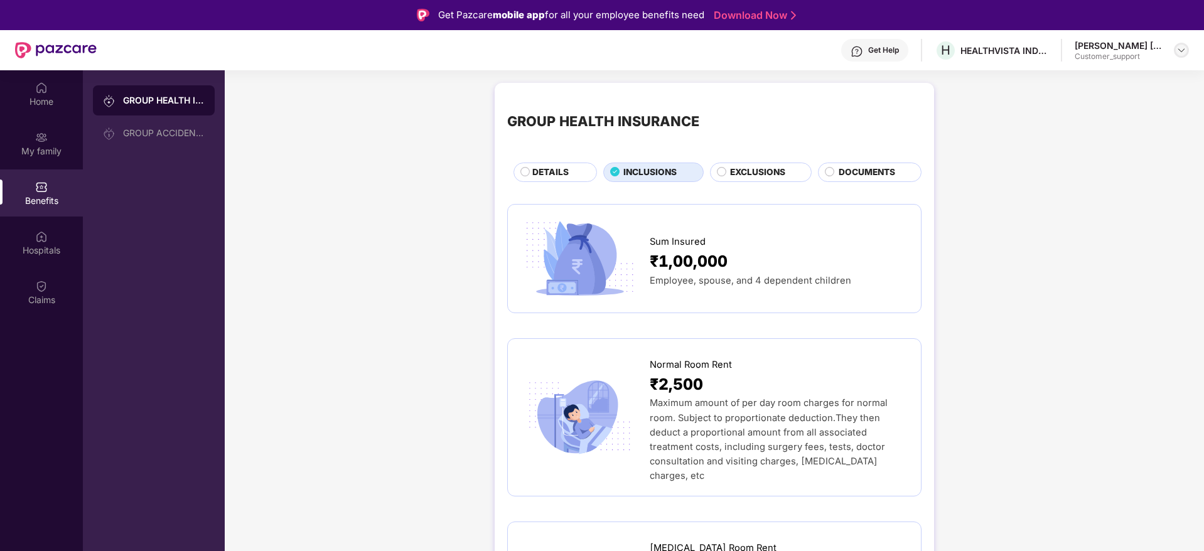
click at [1182, 54] on img at bounding box center [1181, 50] width 10 height 10
click at [1117, 79] on div "Switch to support view" at bounding box center [1122, 80] width 163 height 24
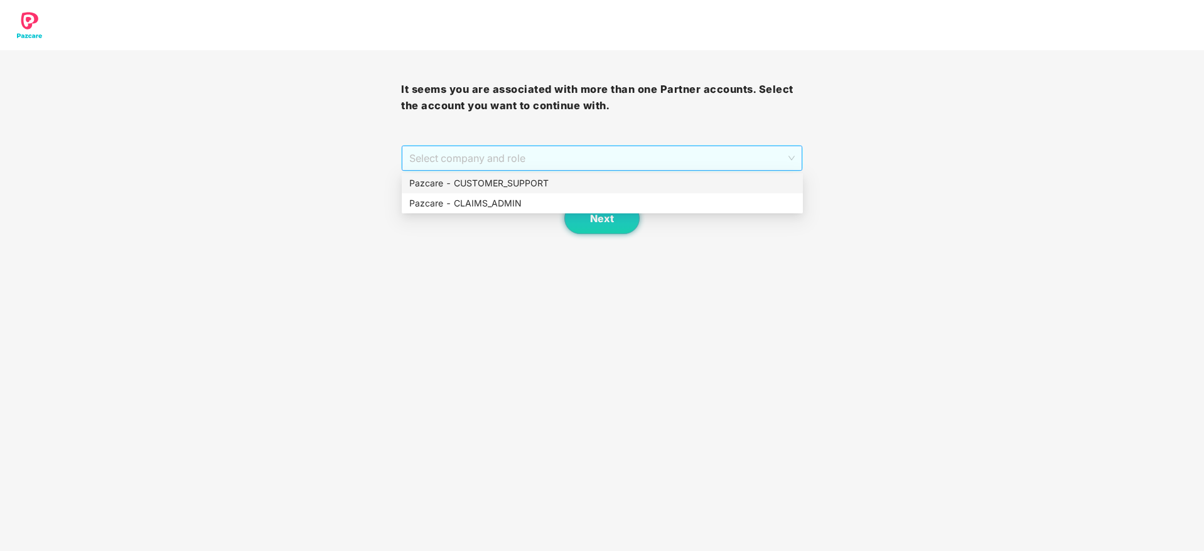
click at [623, 160] on span "Select company and role" at bounding box center [601, 158] width 385 height 24
click at [528, 188] on div "Pazcare - CUSTOMER_SUPPORT" at bounding box center [602, 183] width 386 height 14
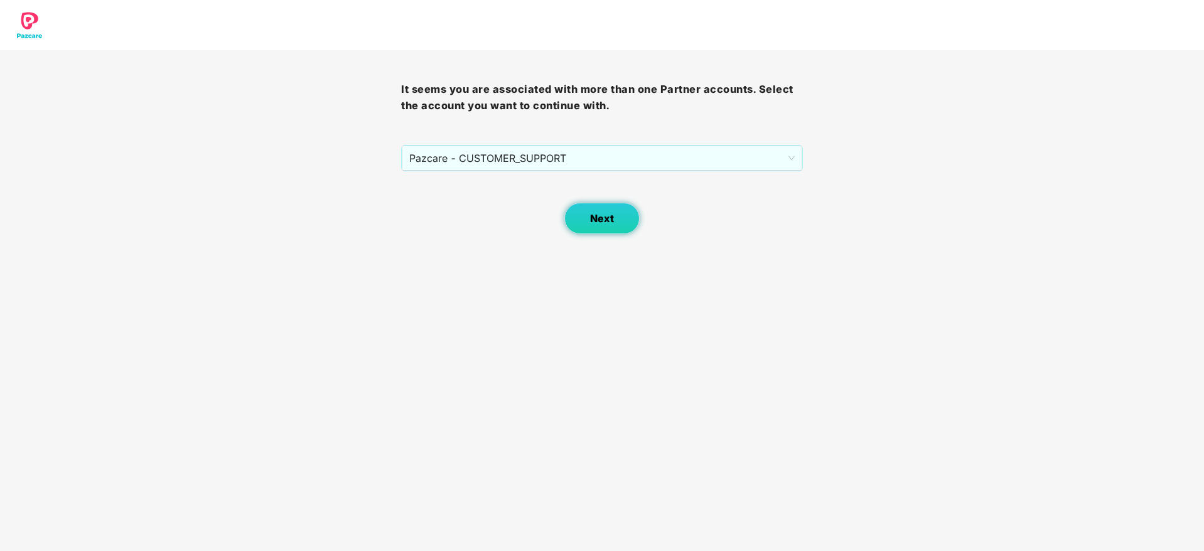
click at [586, 208] on button "Next" at bounding box center [601, 218] width 75 height 31
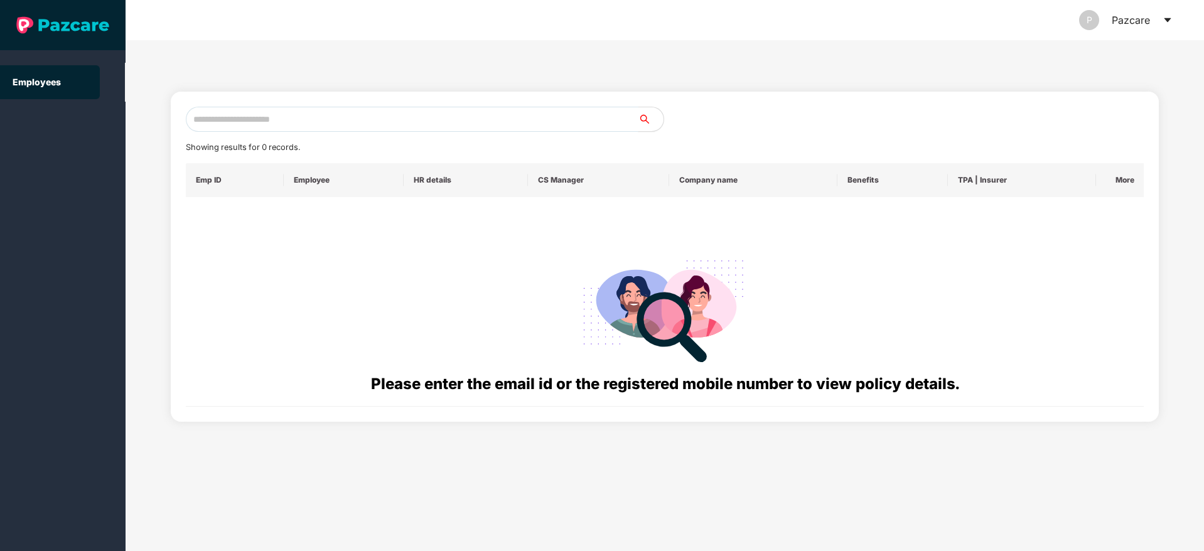
click at [239, 117] on input "text" at bounding box center [412, 119] width 453 height 25
paste input "**********"
type input "*"
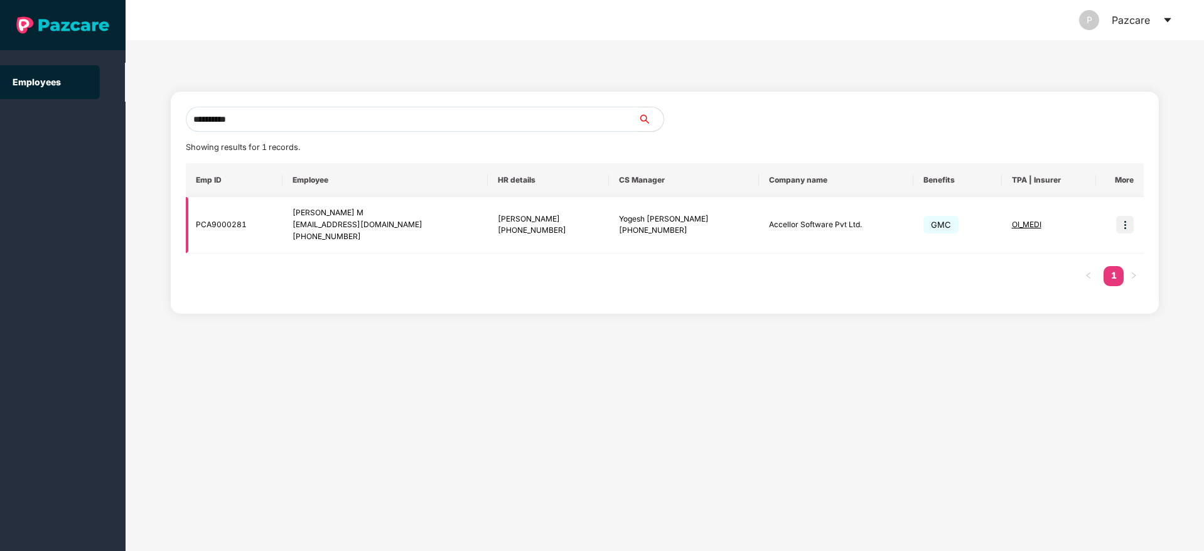
type input "**********"
click at [1122, 227] on img at bounding box center [1125, 225] width 18 height 18
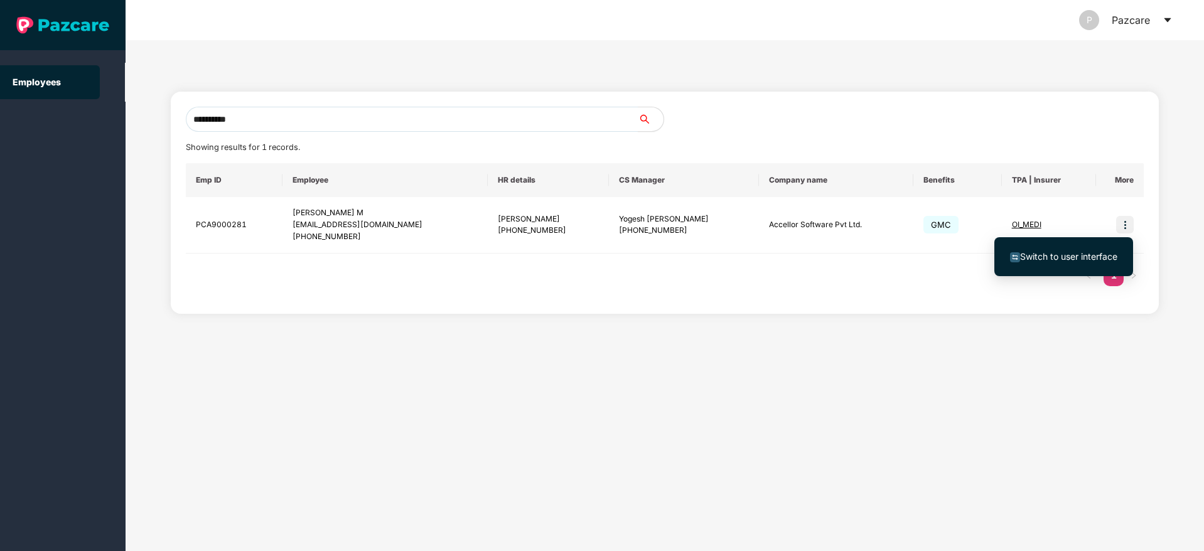
click at [1063, 259] on span "Switch to user interface" at bounding box center [1068, 256] width 97 height 11
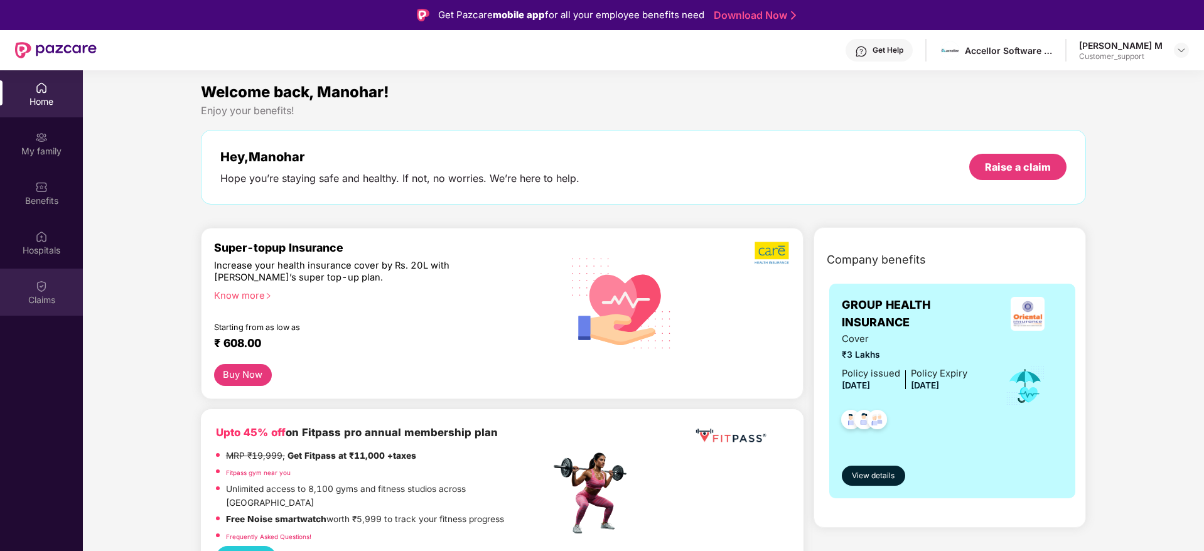
click at [44, 301] on div "Claims" at bounding box center [41, 300] width 83 height 13
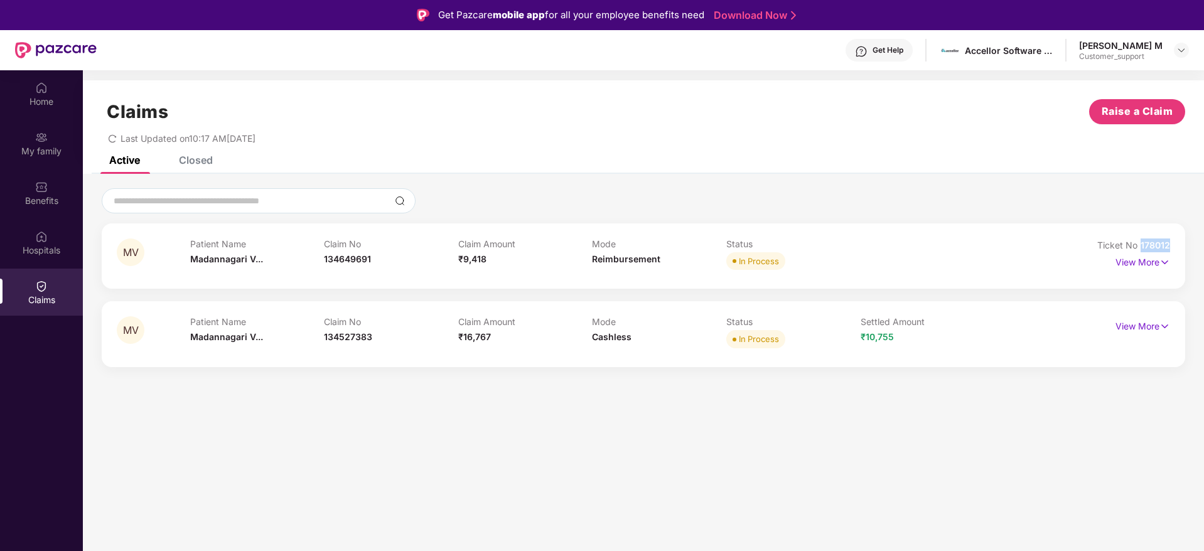
drag, startPoint x: 1169, startPoint y: 249, endPoint x: 1139, endPoint y: 244, distance: 30.7
click at [1139, 244] on div "Ticket No 178012" at bounding box center [1133, 246] width 73 height 14
click at [1184, 52] on img at bounding box center [1181, 50] width 10 height 10
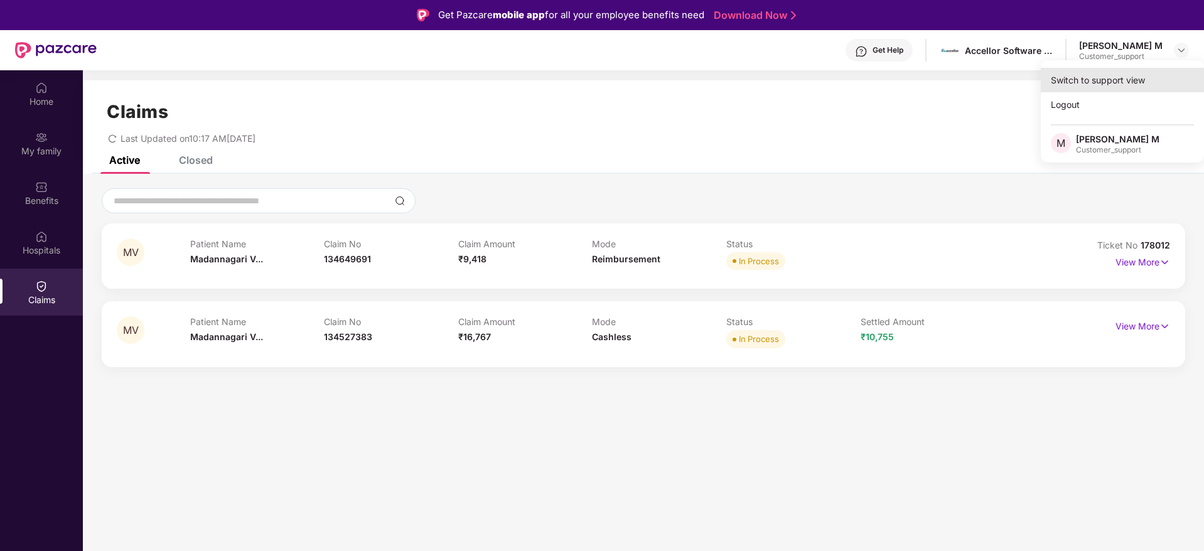
click at [1098, 77] on div "Switch to support view" at bounding box center [1122, 80] width 163 height 24
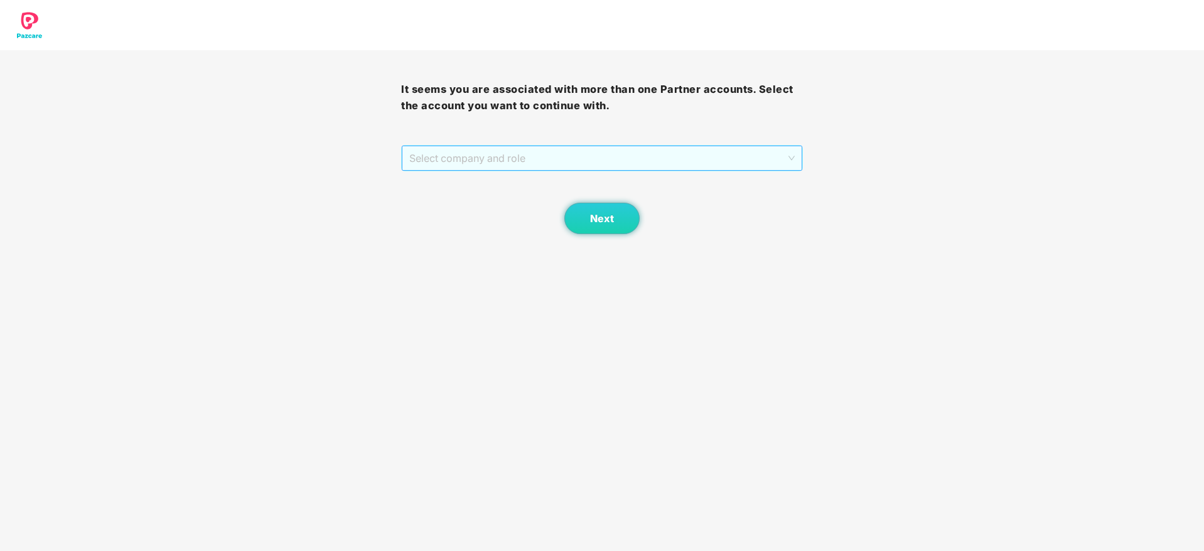
click at [617, 159] on span "Select company and role" at bounding box center [601, 158] width 385 height 24
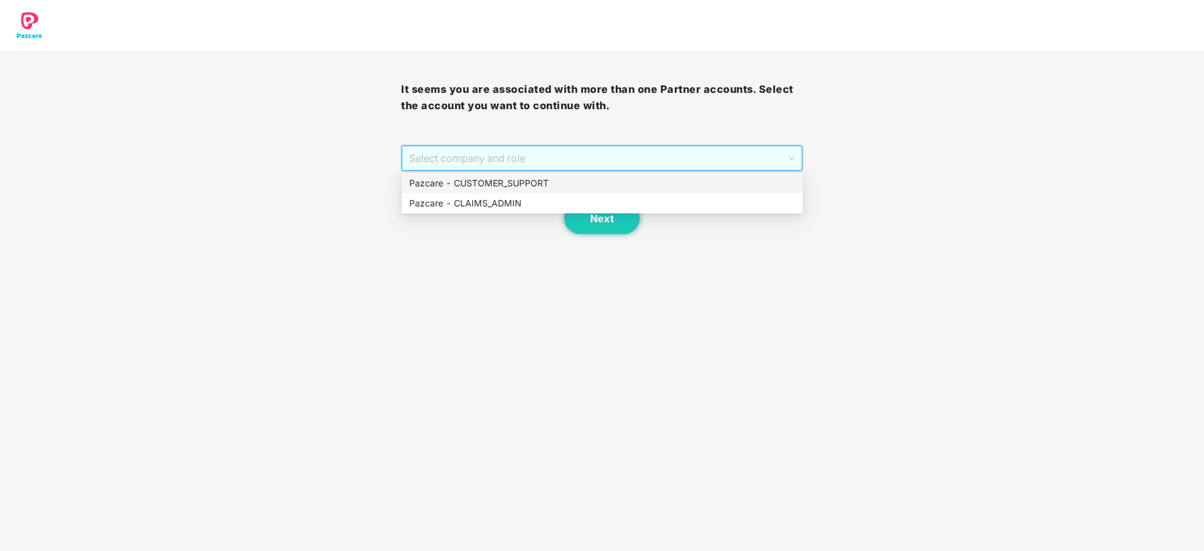
click at [522, 184] on div "Pazcare - CUSTOMER_SUPPORT" at bounding box center [602, 183] width 386 height 14
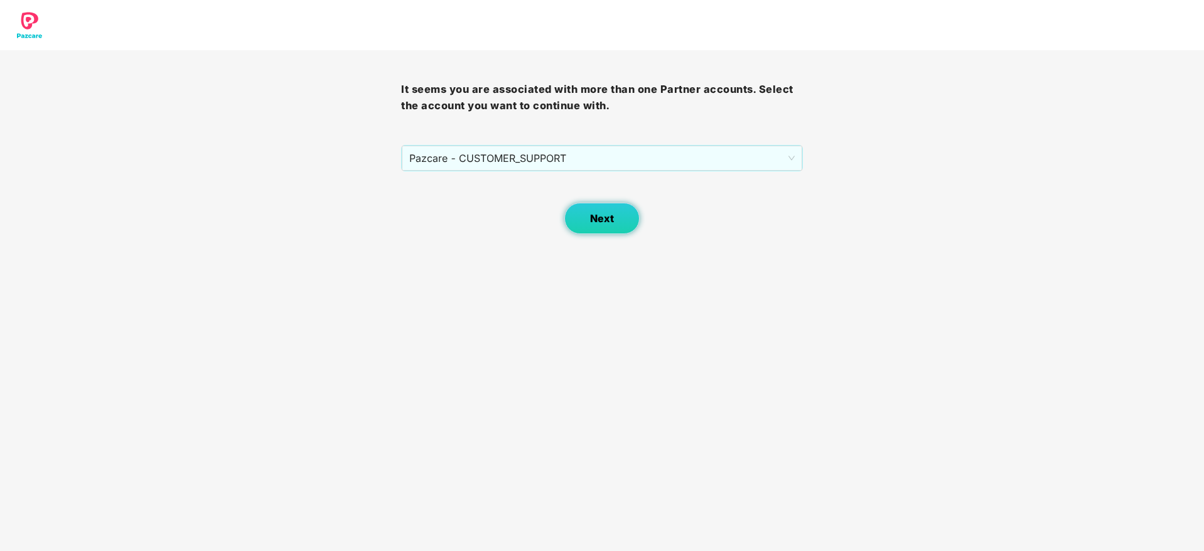
click at [599, 222] on span "Next" at bounding box center [602, 219] width 24 height 12
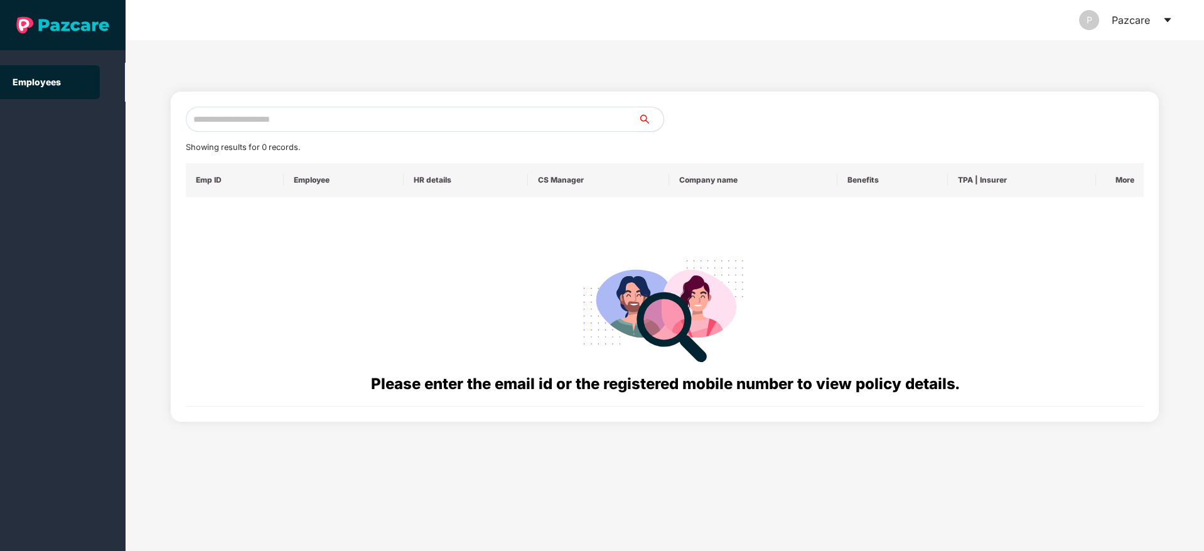
click at [250, 117] on input "text" at bounding box center [412, 119] width 453 height 25
paste input "**********"
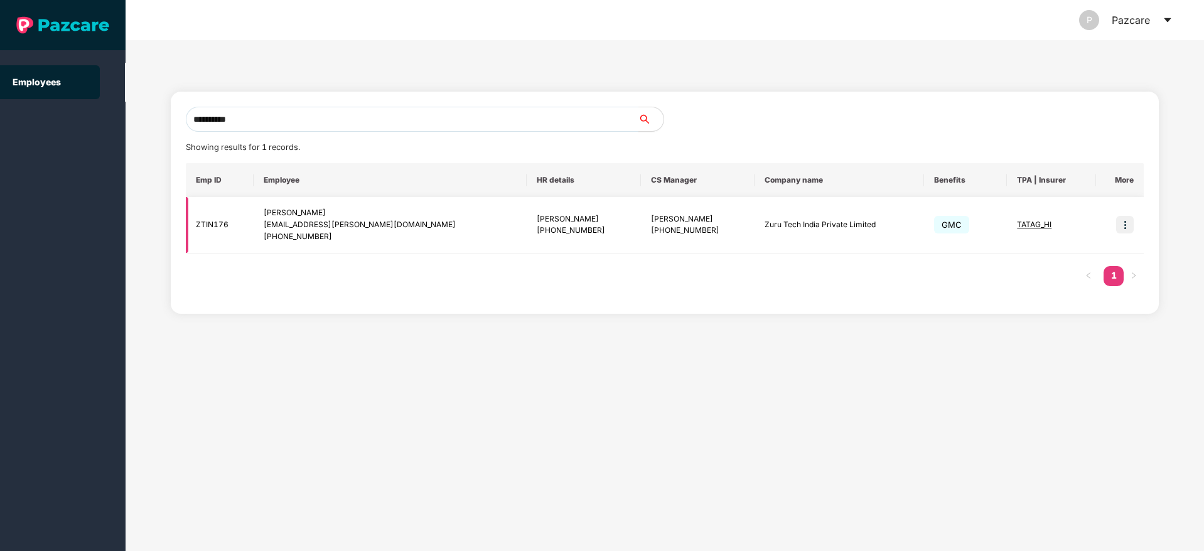
type input "**********"
click at [1123, 223] on img at bounding box center [1125, 225] width 18 height 18
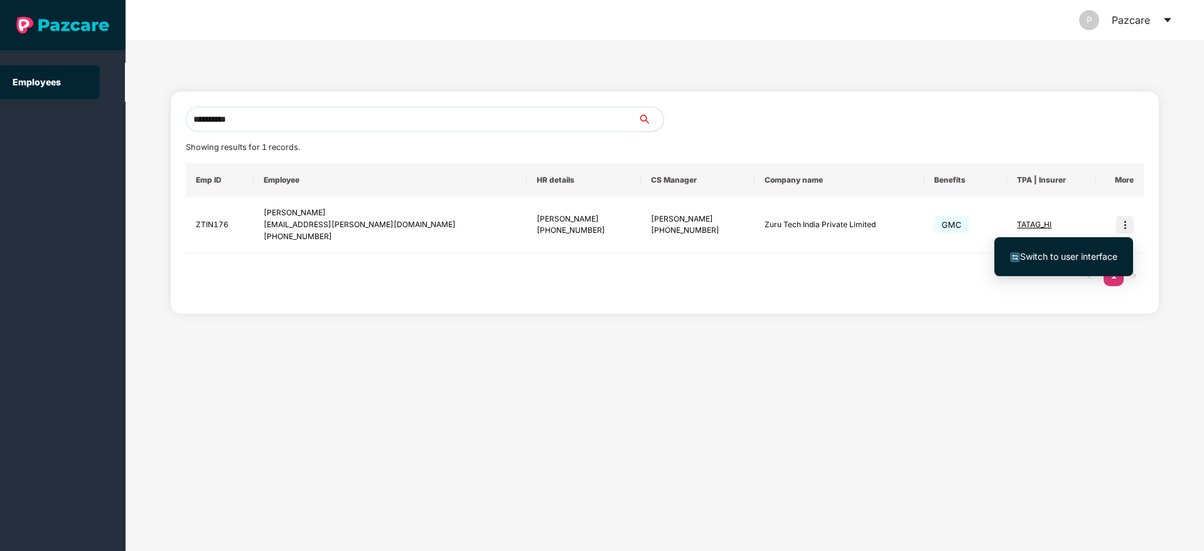
click at [1058, 257] on span "Switch to user interface" at bounding box center [1068, 256] width 97 height 11
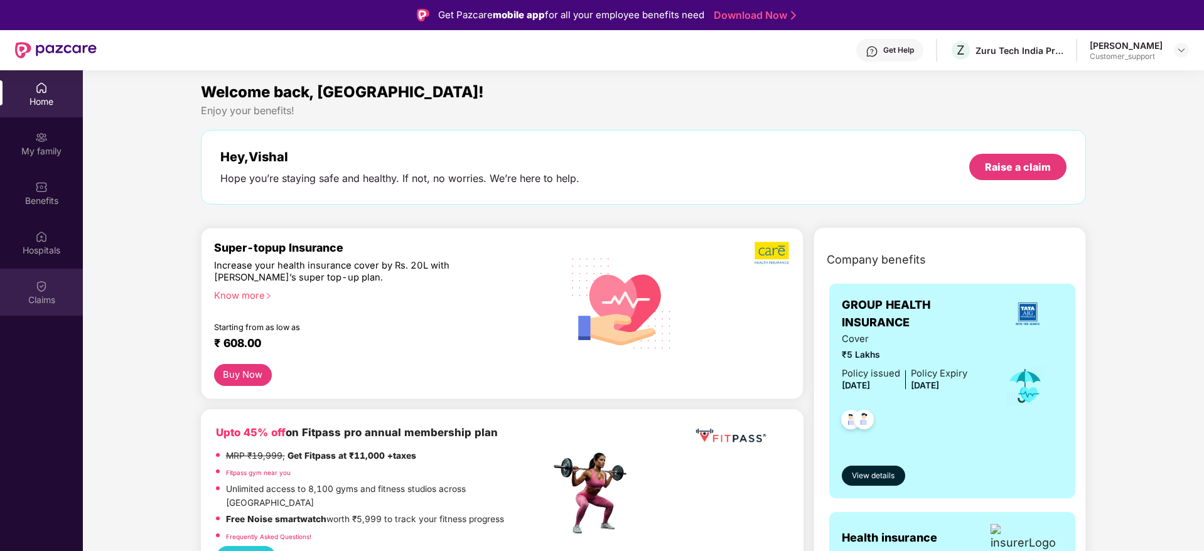
click at [36, 297] on div "Claims" at bounding box center [41, 300] width 83 height 13
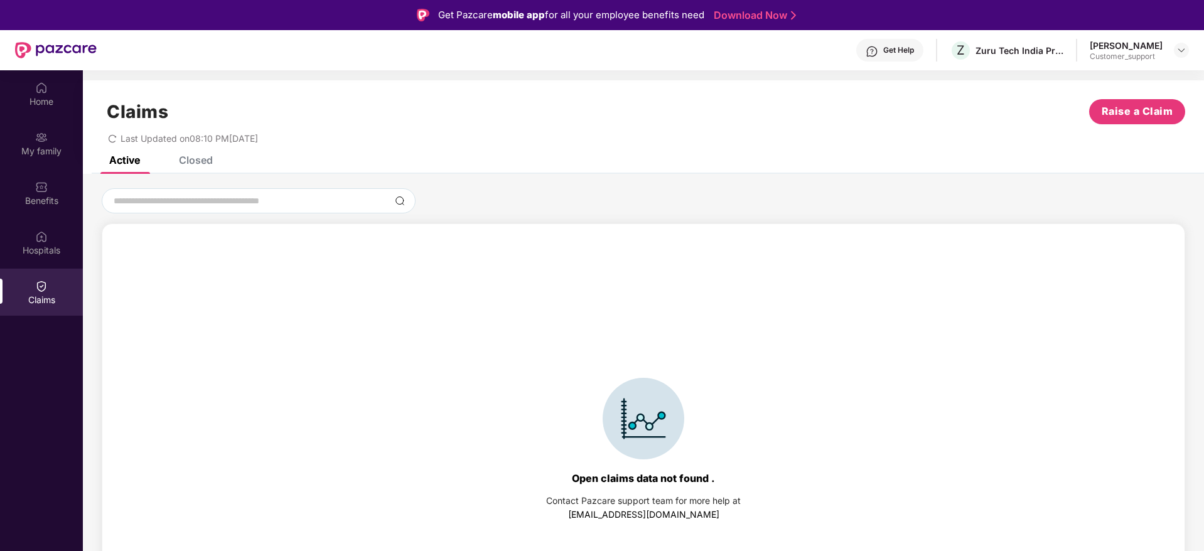
click at [190, 153] on div "Claims Raise a Claim Last Updated on 08:10 PM, 25 Sep 2025" at bounding box center [643, 118] width 1121 height 76
click at [198, 159] on div "Closed" at bounding box center [196, 160] width 34 height 13
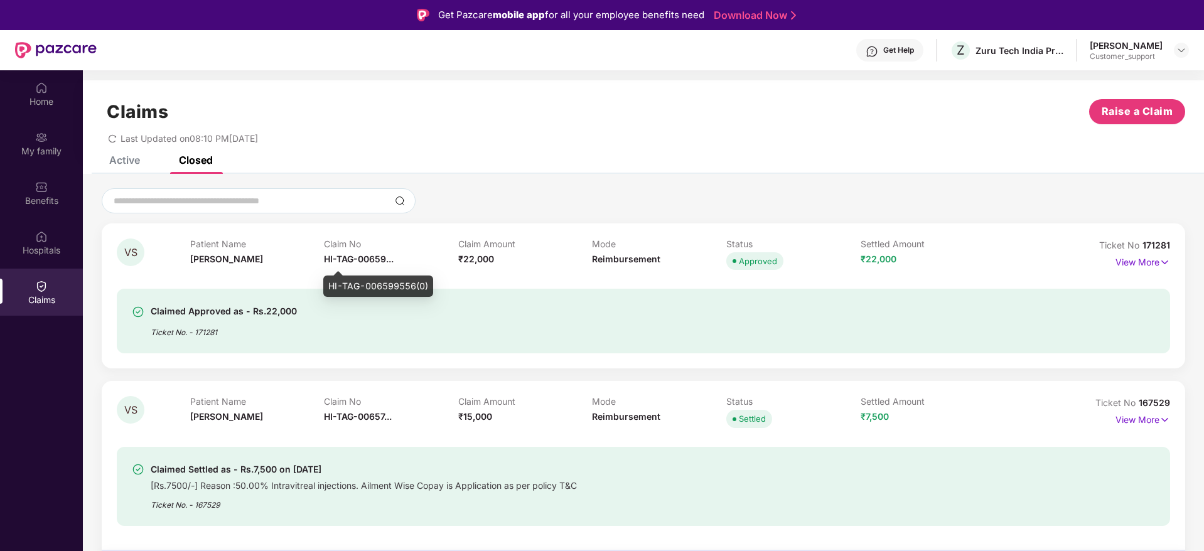
click at [351, 260] on span "HI-TAG-00659..." at bounding box center [359, 259] width 70 height 11
drag, startPoint x: 433, startPoint y: 284, endPoint x: 325, endPoint y: 282, distance: 108.0
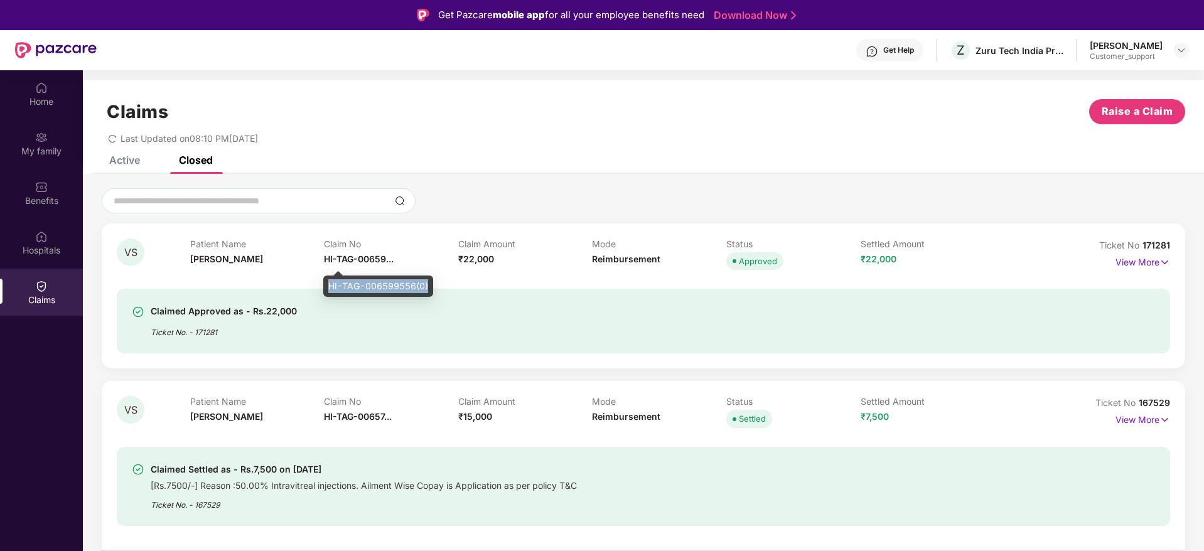
click at [325, 282] on div "HI-TAG-006599556(0)" at bounding box center [378, 286] width 110 height 21
click at [1143, 264] on p "View More" at bounding box center [1142, 260] width 55 height 17
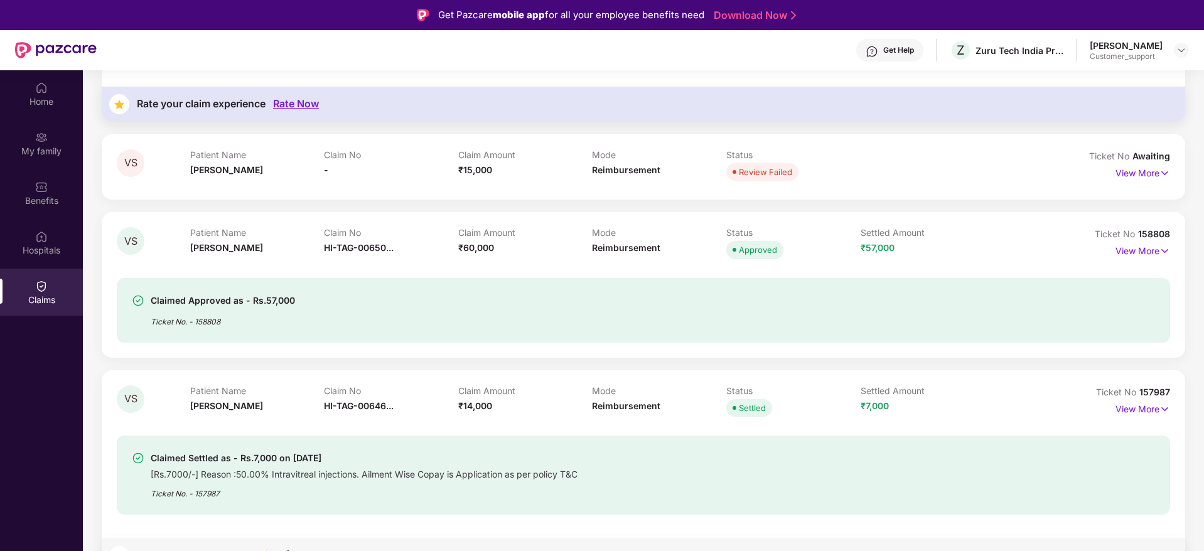
scroll to position [946, 0]
click at [1163, 249] on img at bounding box center [1164, 252] width 11 height 14
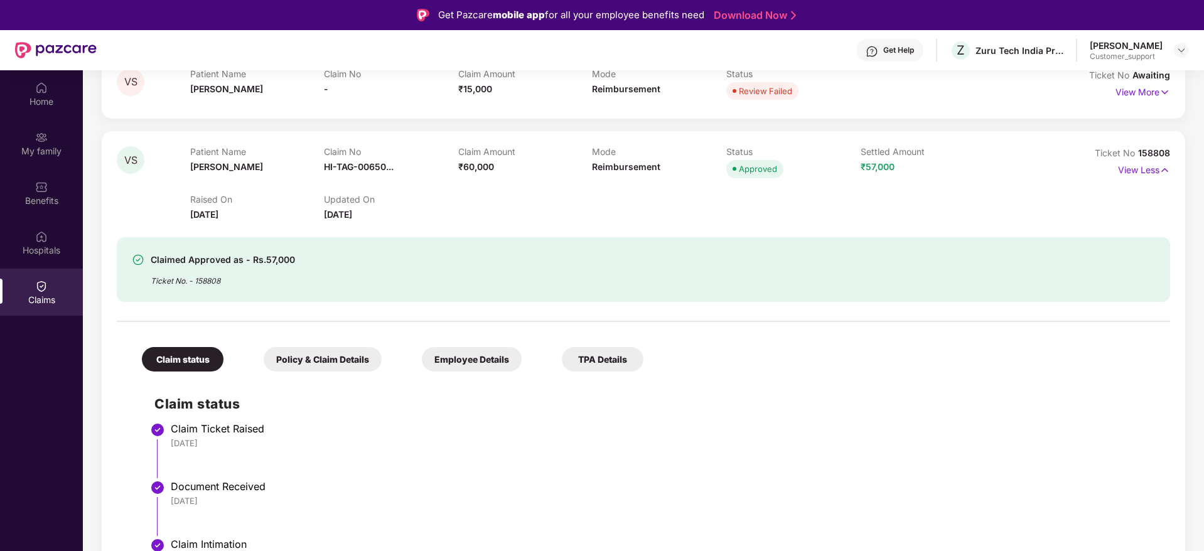
scroll to position [1027, 0]
drag, startPoint x: 225, startPoint y: 276, endPoint x: 193, endPoint y: 281, distance: 32.4
click at [193, 281] on div "Ticket No. - 158808" at bounding box center [223, 277] width 144 height 19
click at [37, 96] on div "Home" at bounding box center [41, 101] width 83 height 13
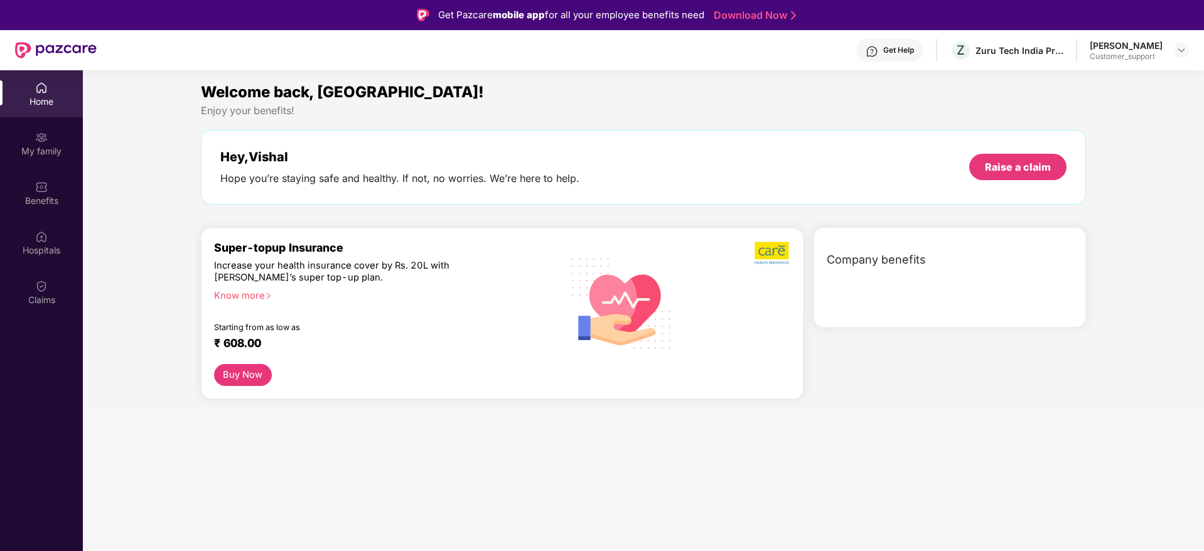
scroll to position [0, 0]
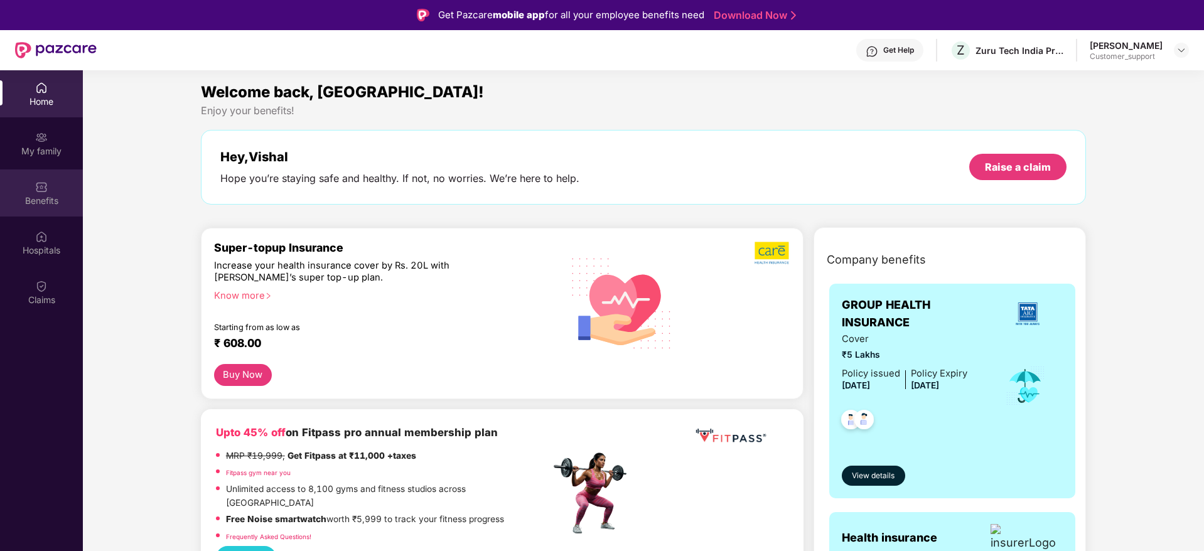
click at [38, 185] on img at bounding box center [41, 187] width 13 height 13
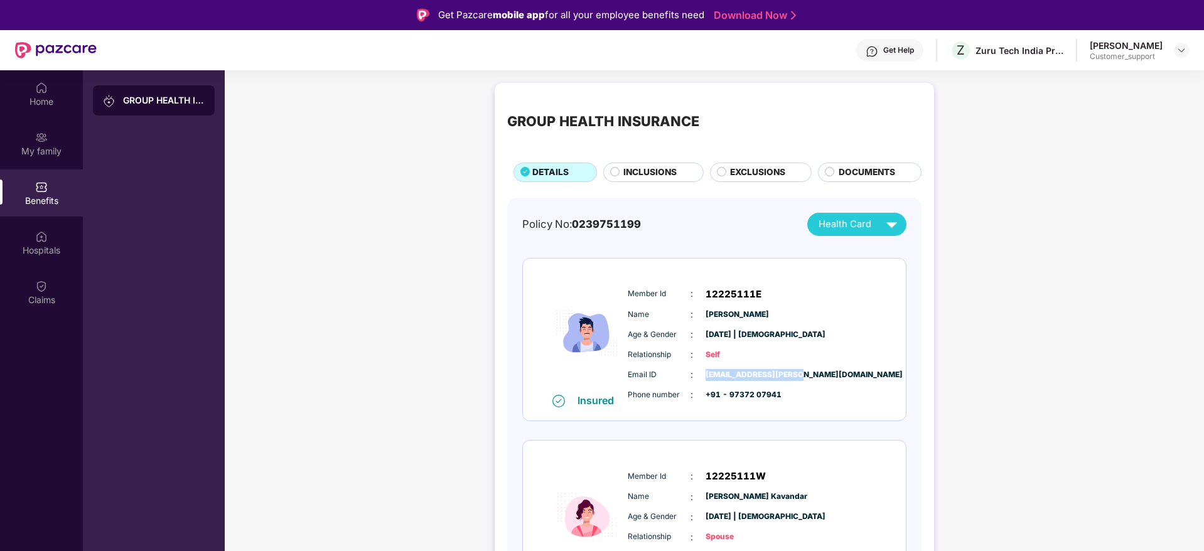
drag, startPoint x: 793, startPoint y: 378, endPoint x: 701, endPoint y: 366, distance: 93.0
click at [701, 366] on div "Member Id : 12225111E Name : Vishal Salvi Age & Gender : 09 Nov 1995 | Male Rel…" at bounding box center [752, 345] width 255 height 128
click at [1180, 43] on div at bounding box center [1181, 50] width 15 height 15
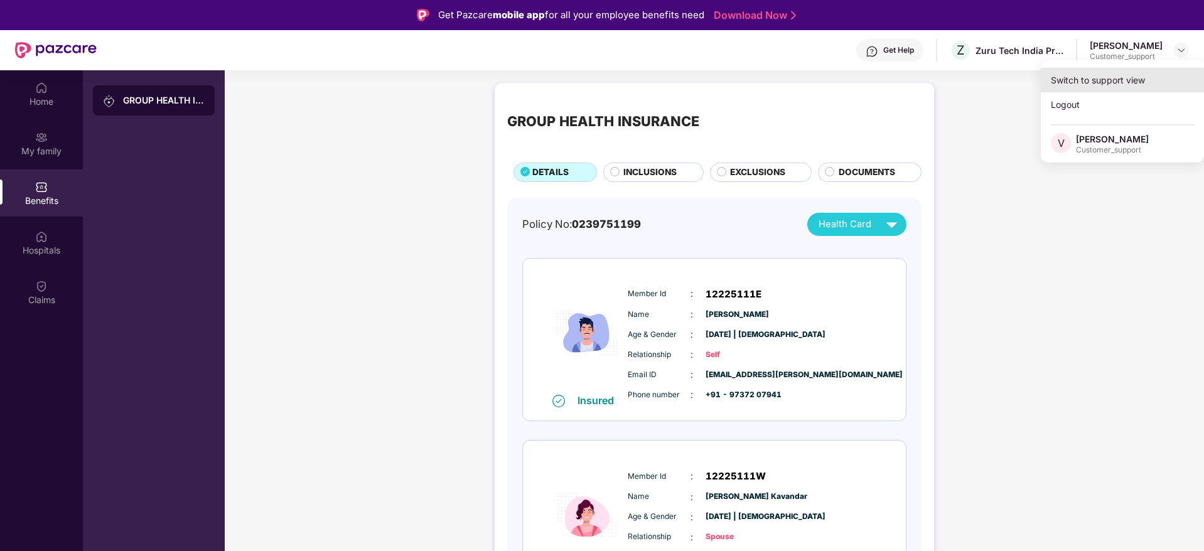
click at [1110, 71] on div "Switch to support view" at bounding box center [1122, 80] width 163 height 24
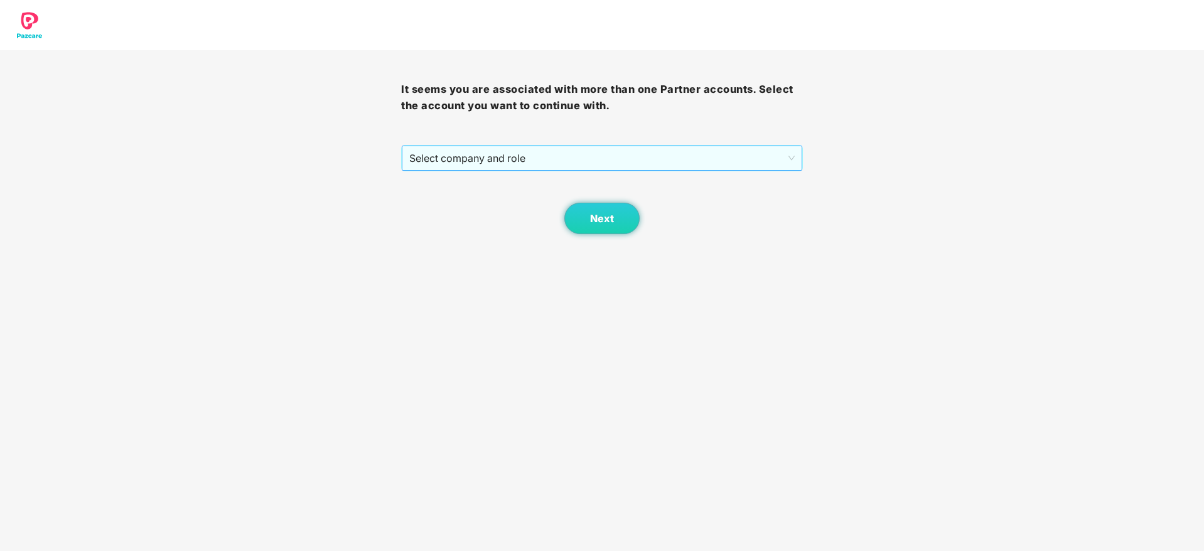
click at [624, 153] on span "Select company and role" at bounding box center [601, 158] width 385 height 24
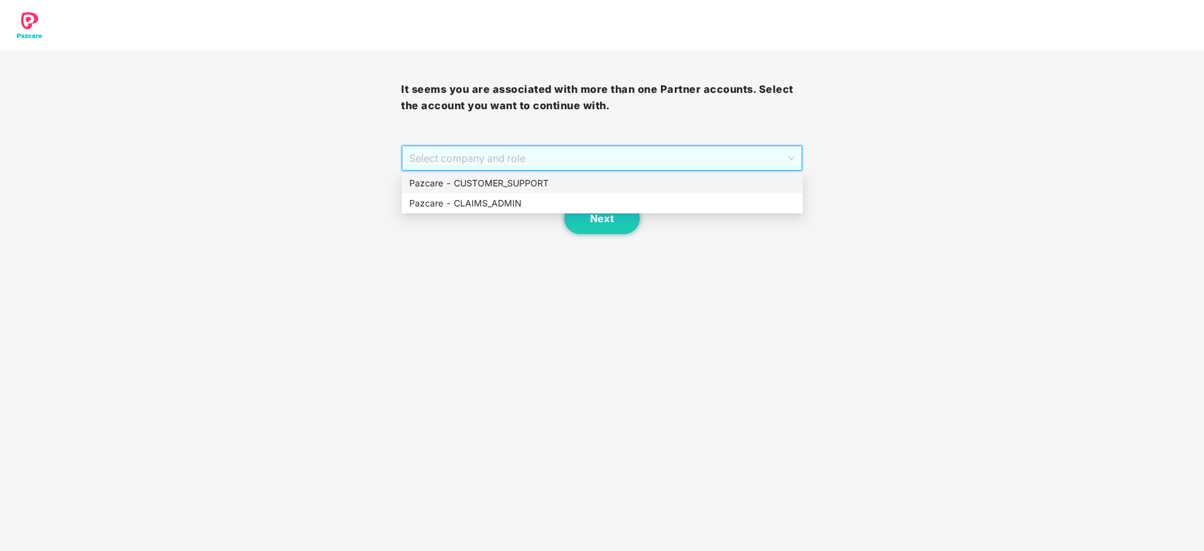
click at [526, 180] on div "Pazcare - CUSTOMER_SUPPORT" at bounding box center [602, 183] width 386 height 14
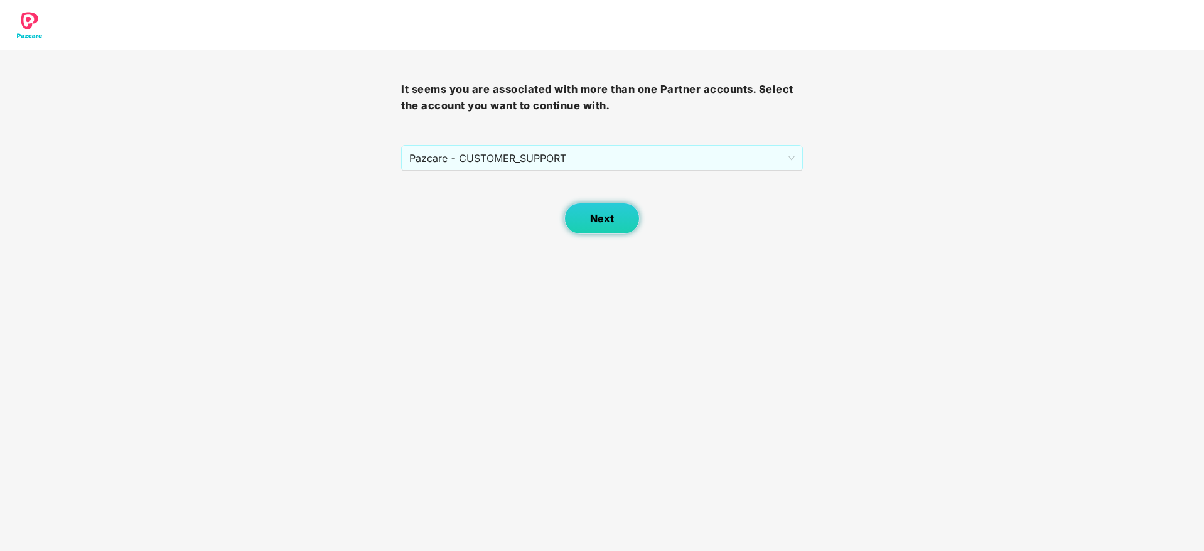
click at [592, 211] on button "Next" at bounding box center [601, 218] width 75 height 31
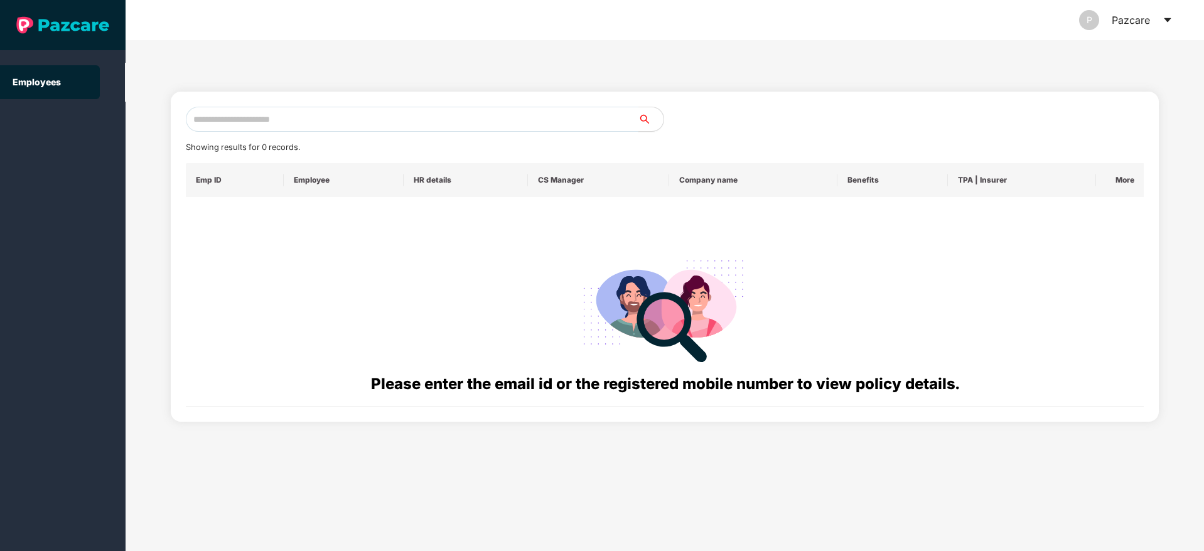
click at [317, 122] on input "text" at bounding box center [412, 119] width 453 height 25
paste input "**********"
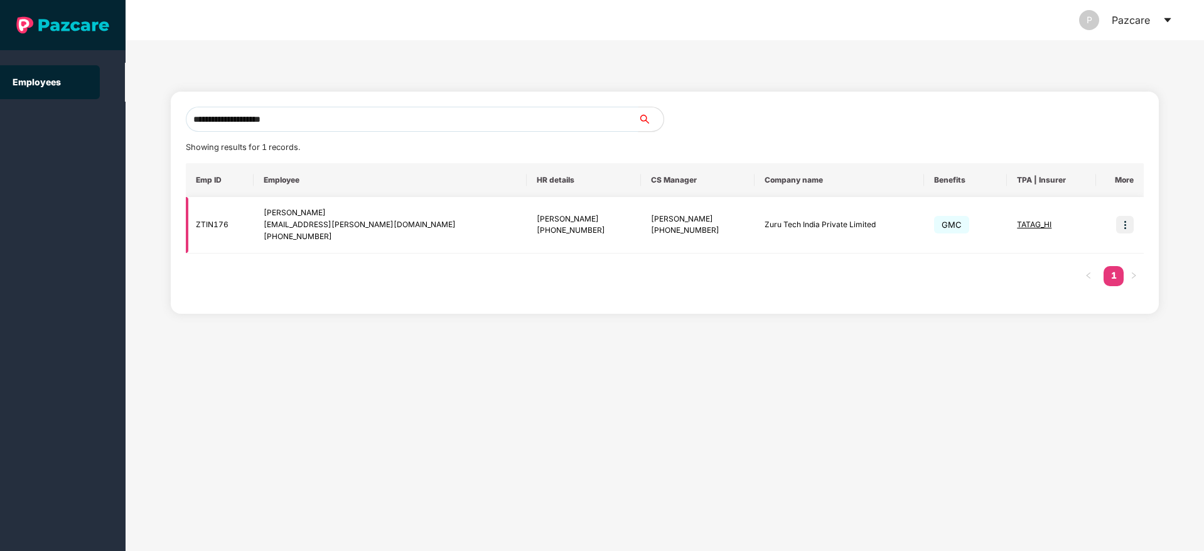
type input "**********"
click at [1017, 222] on span "TATAG_HI" at bounding box center [1034, 224] width 35 height 9
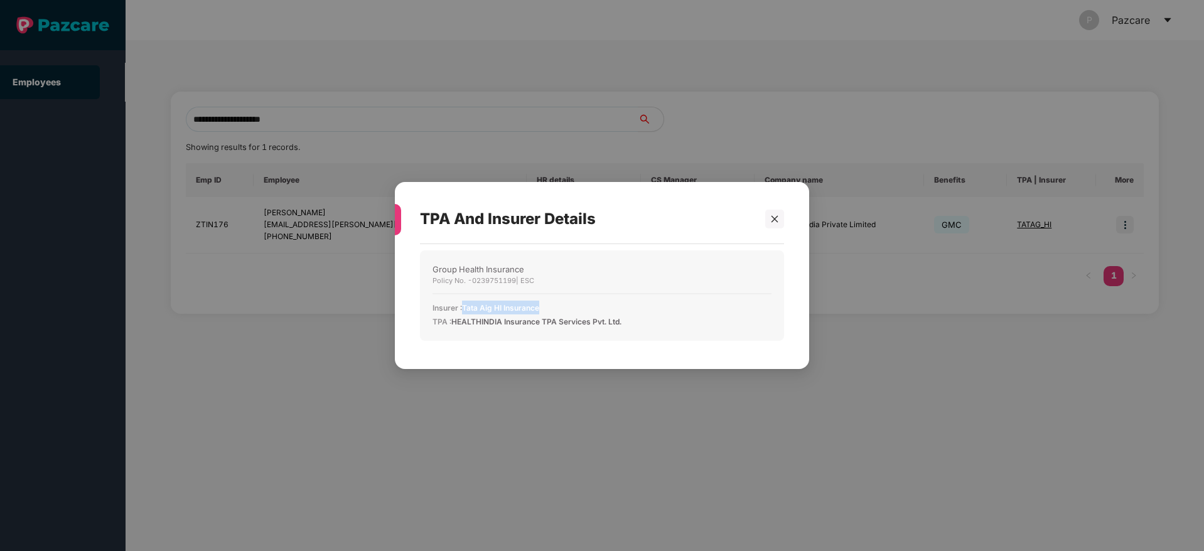
drag, startPoint x: 549, startPoint y: 306, endPoint x: 463, endPoint y: 306, distance: 86.0
click at [463, 306] on div "Insurer : Tata Aig HI Insurance" at bounding box center [601, 308] width 339 height 14
click at [778, 220] on icon "close" at bounding box center [774, 219] width 9 height 9
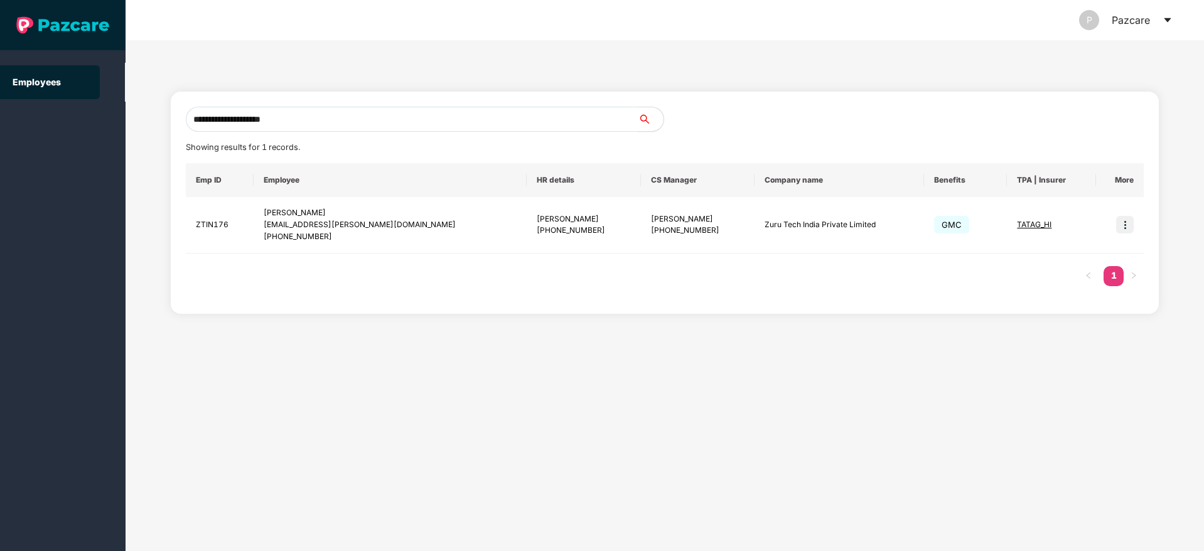
click at [1166, 15] on icon "caret-down" at bounding box center [1167, 20] width 10 height 10
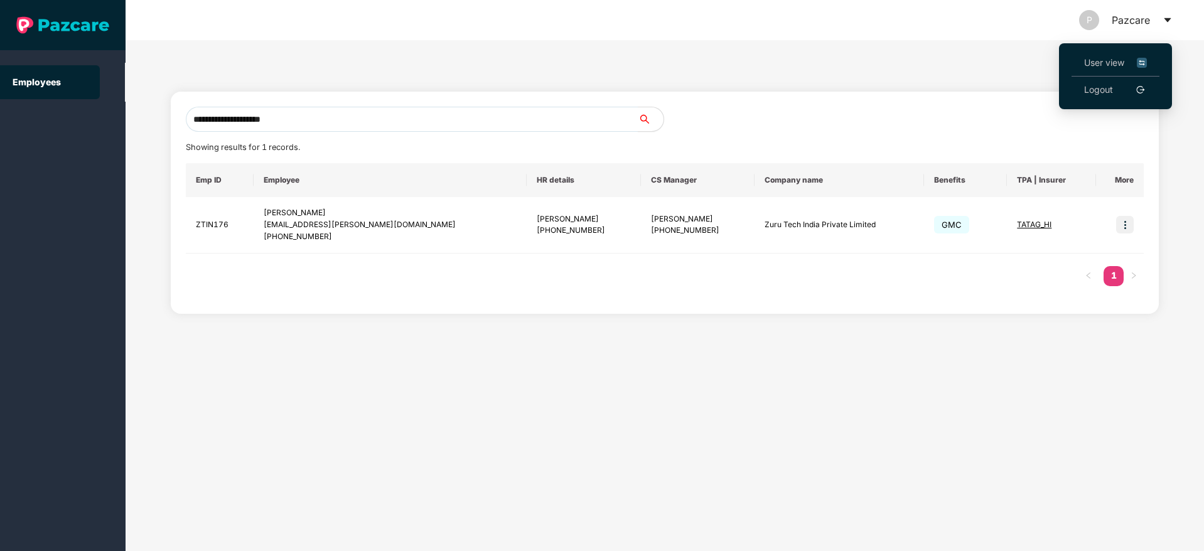
click at [1091, 58] on span "User view" at bounding box center [1115, 63] width 63 height 14
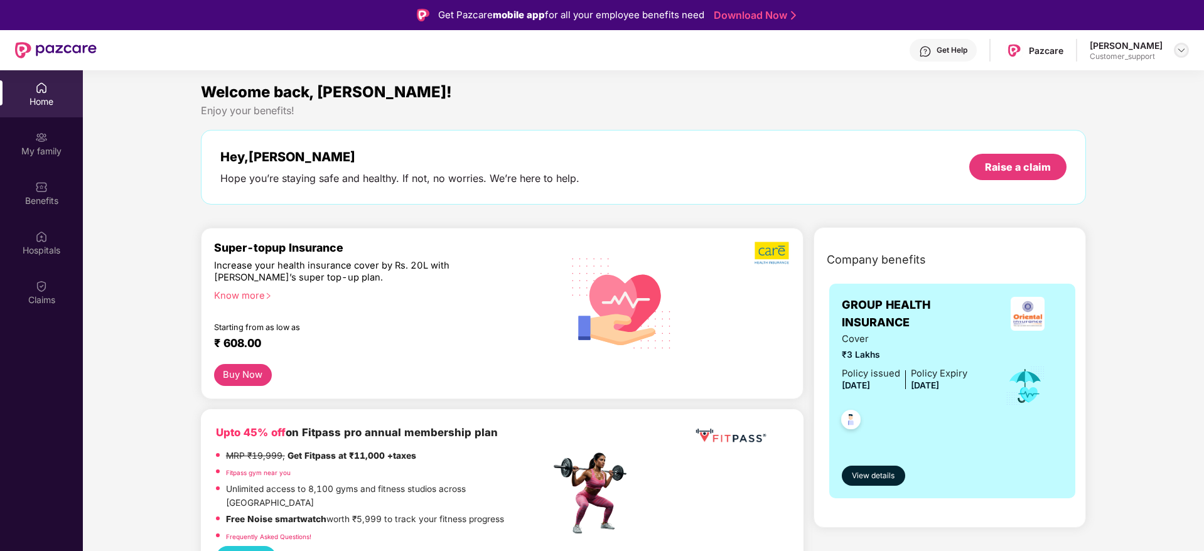
click at [1177, 51] on img at bounding box center [1181, 50] width 10 height 10
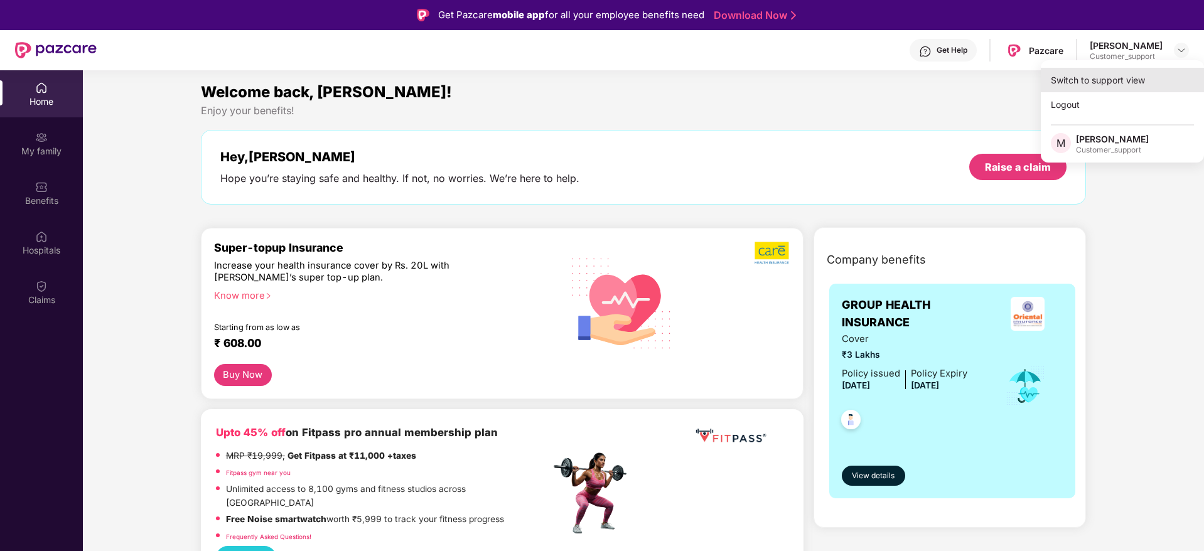
click at [1115, 77] on div "Switch to support view" at bounding box center [1122, 80] width 163 height 24
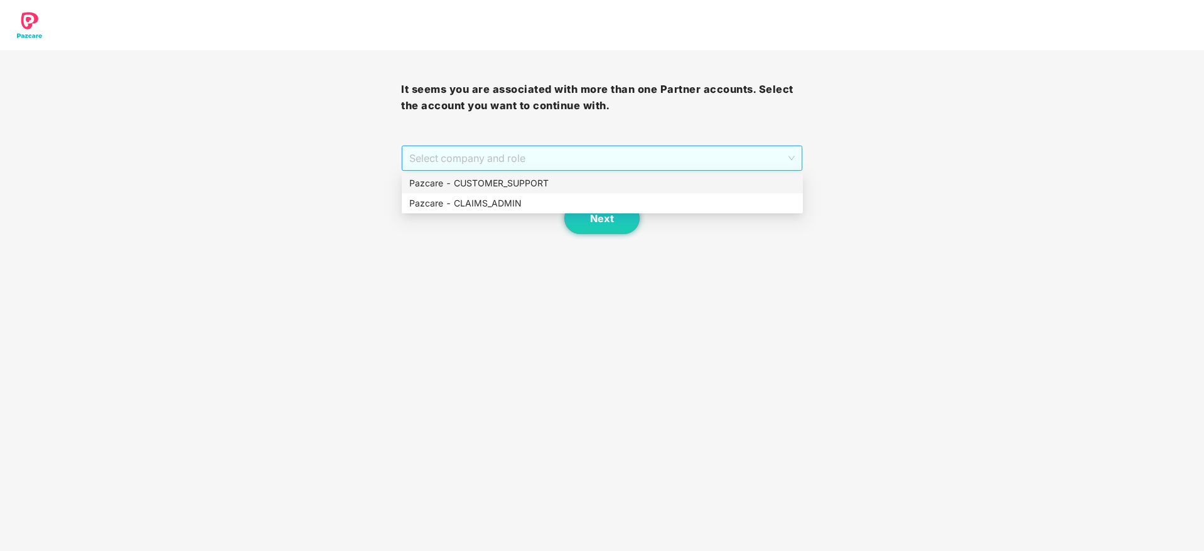
click at [641, 158] on span "Select company and role" at bounding box center [601, 158] width 385 height 24
click at [521, 185] on div "Pazcare - CUSTOMER_SUPPORT" at bounding box center [602, 183] width 386 height 14
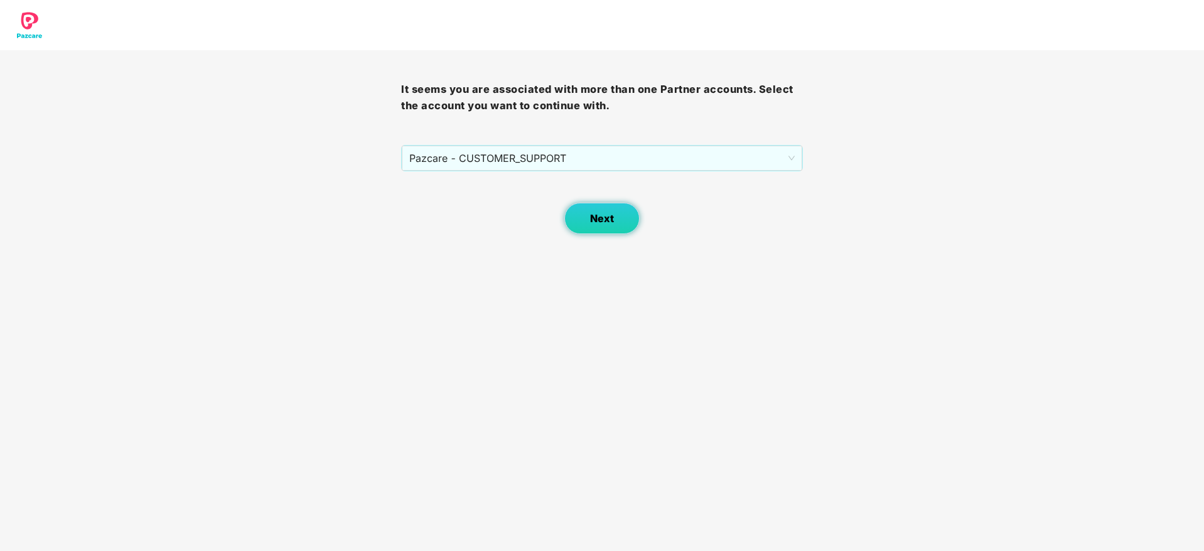
click at [601, 214] on span "Next" at bounding box center [602, 219] width 24 height 12
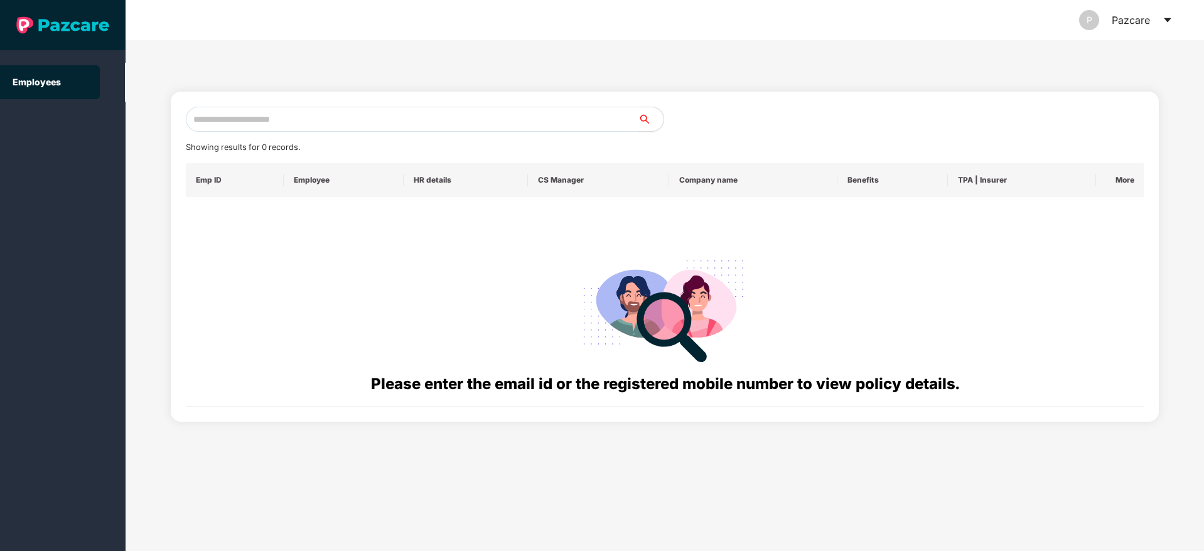
click at [265, 121] on input "text" at bounding box center [412, 119] width 453 height 25
paste input "**********"
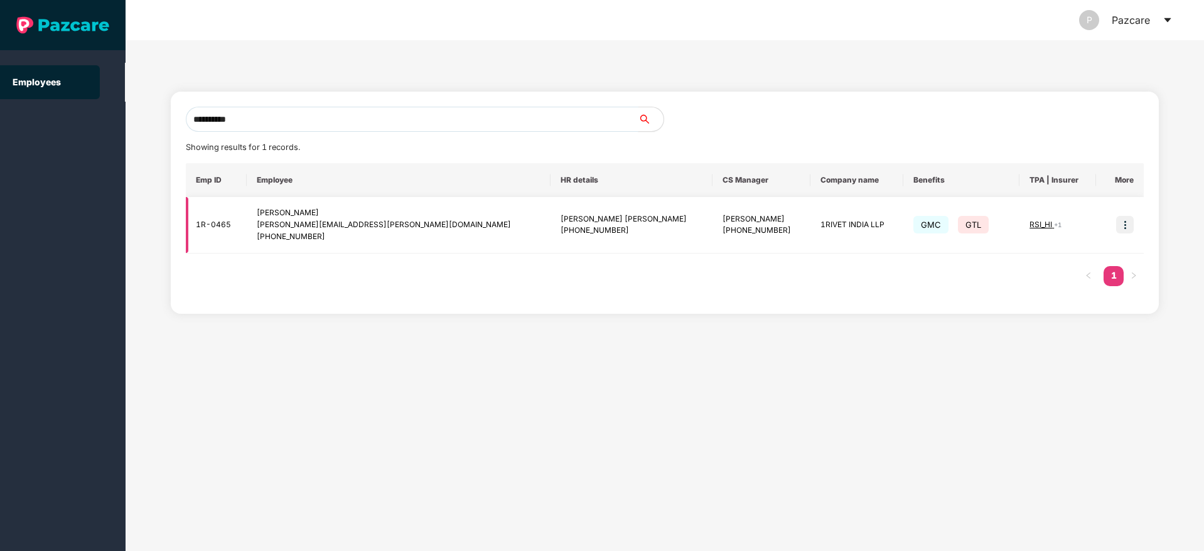
type input "**********"
click at [1126, 225] on img at bounding box center [1125, 225] width 18 height 18
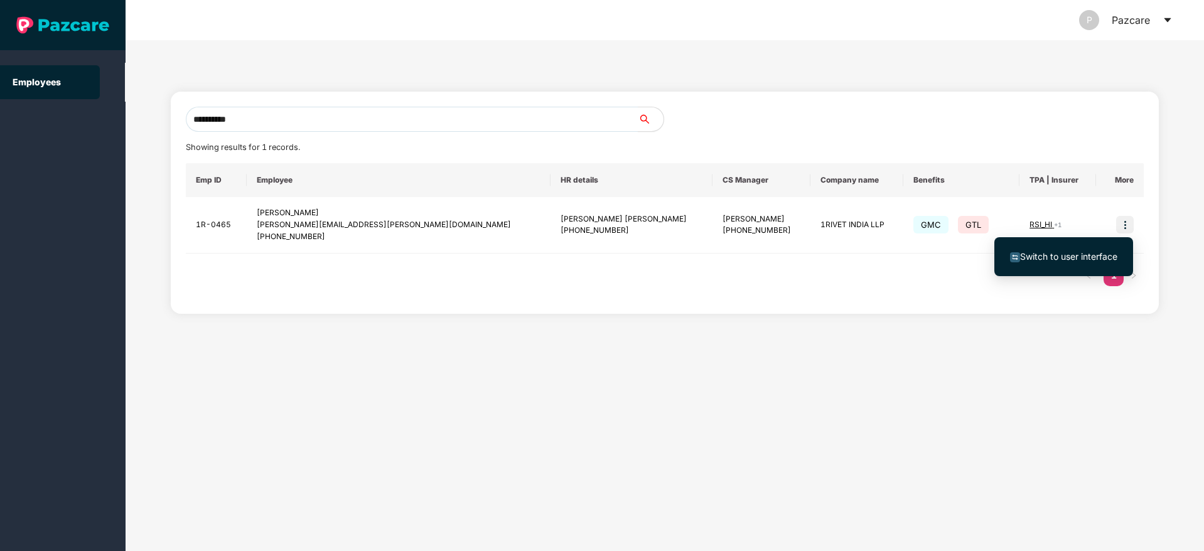
click at [1048, 258] on span "Switch to user interface" at bounding box center [1068, 256] width 97 height 11
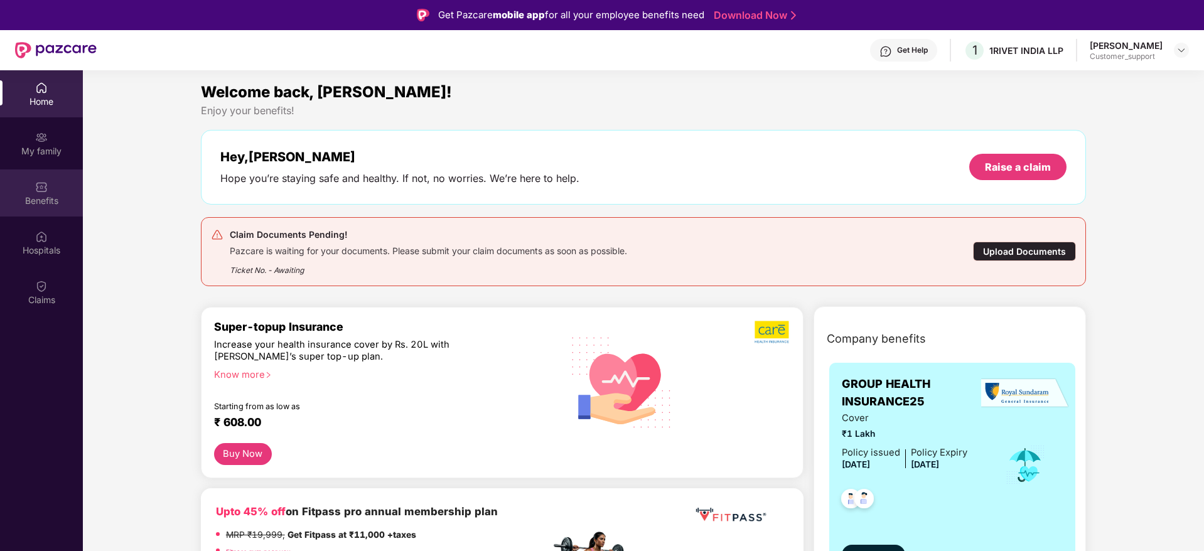
click at [49, 201] on div "Benefits" at bounding box center [41, 201] width 83 height 13
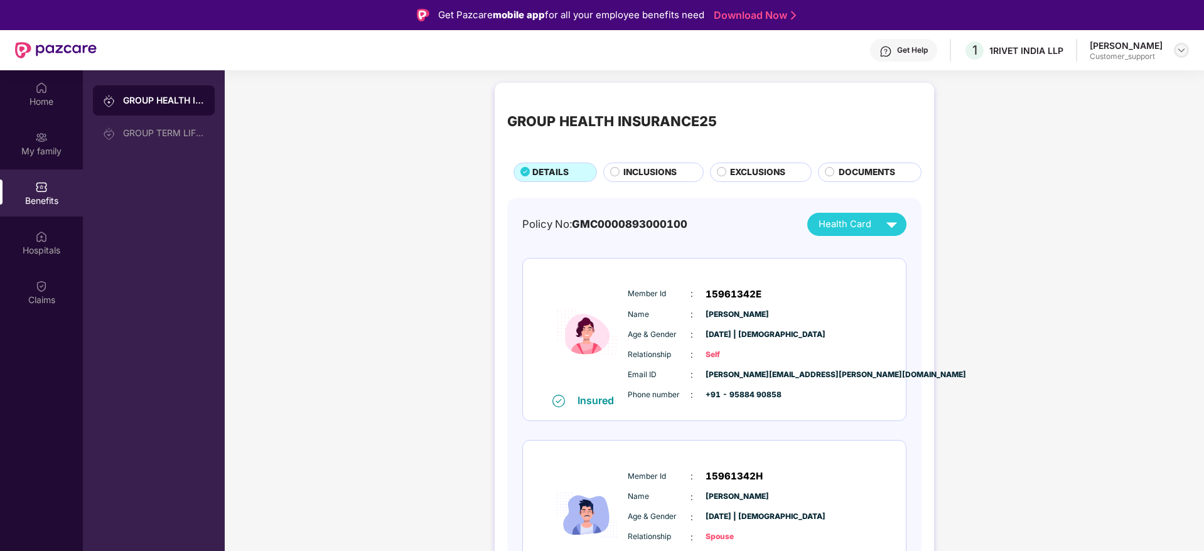
click at [1180, 54] on img at bounding box center [1181, 50] width 10 height 10
click at [1107, 80] on div "Switch to support view" at bounding box center [1122, 80] width 163 height 24
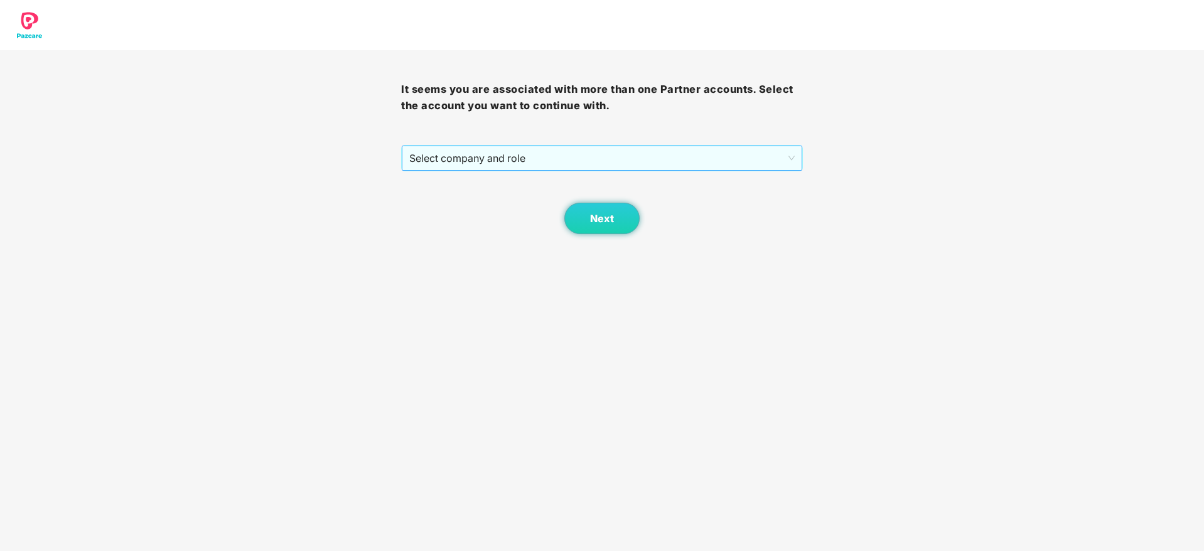
click at [598, 162] on span "Select company and role" at bounding box center [601, 158] width 385 height 24
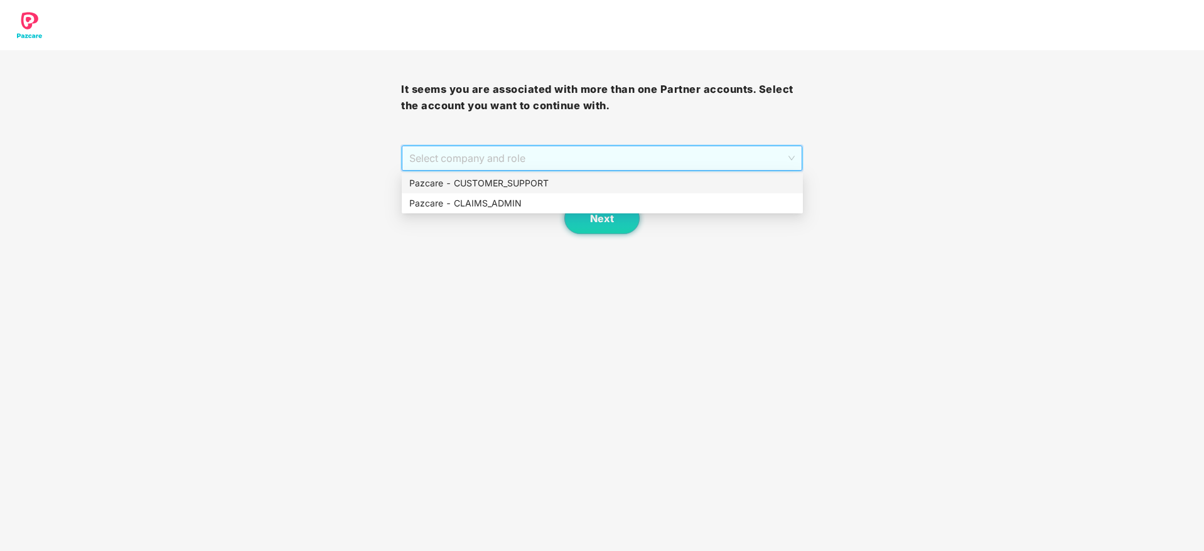
click at [510, 182] on div "Pazcare - CUSTOMER_SUPPORT" at bounding box center [602, 183] width 386 height 14
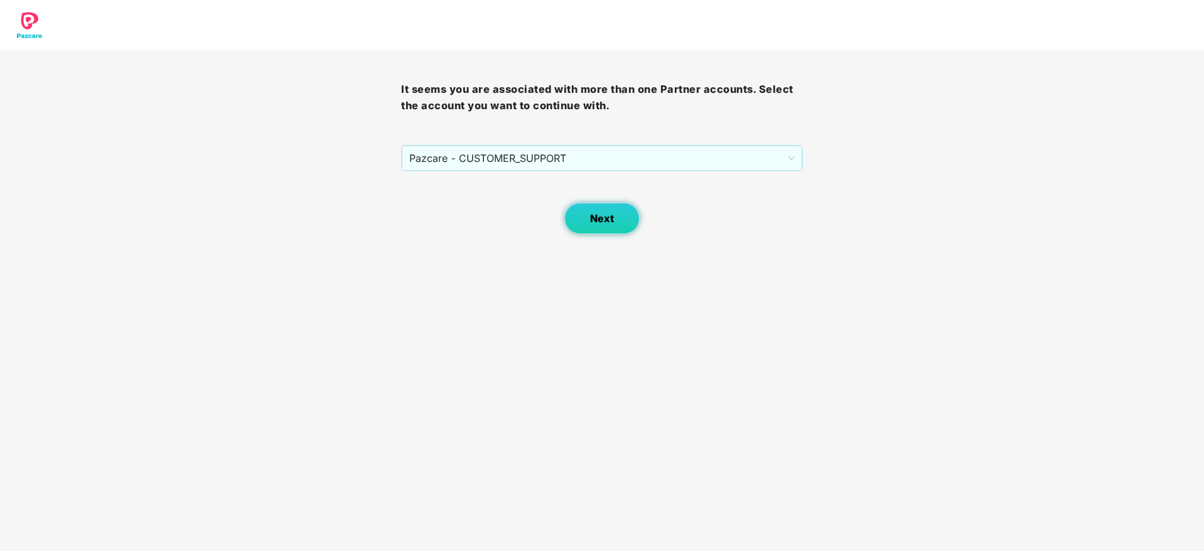
click at [592, 224] on span "Next" at bounding box center [602, 219] width 24 height 12
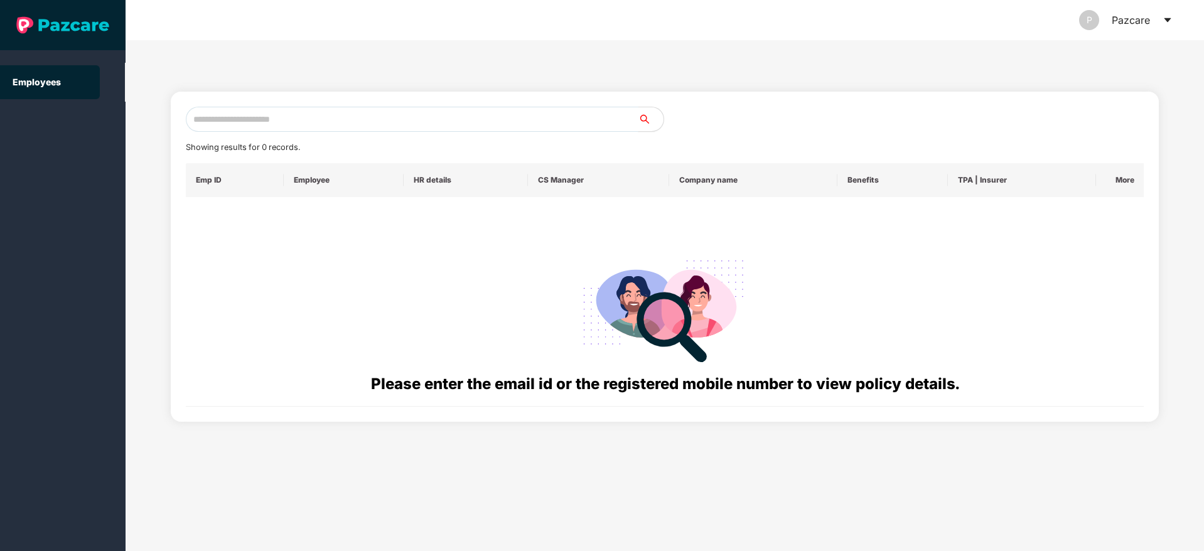
click at [239, 112] on input "text" at bounding box center [412, 119] width 453 height 25
paste input "**********"
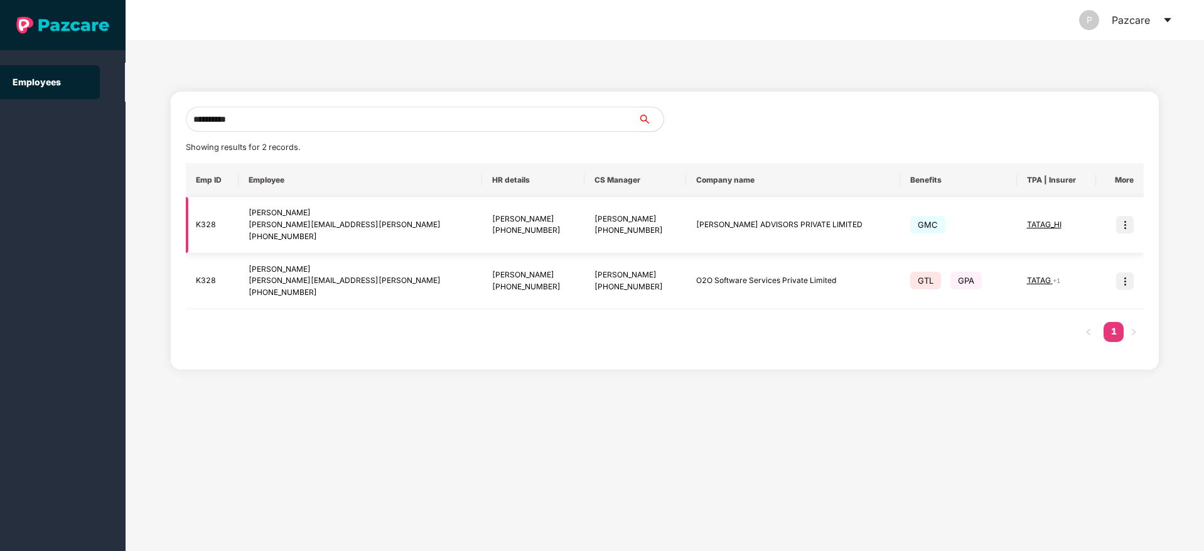
type input "**********"
click at [1128, 227] on img at bounding box center [1125, 225] width 18 height 18
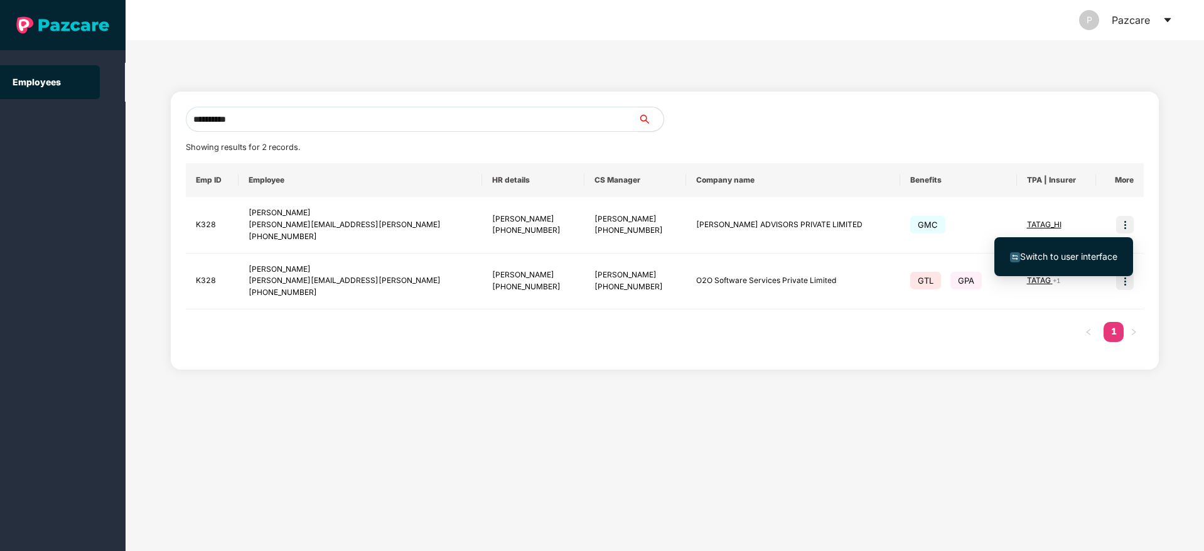
click at [1064, 258] on span "Switch to user interface" at bounding box center [1068, 256] width 97 height 11
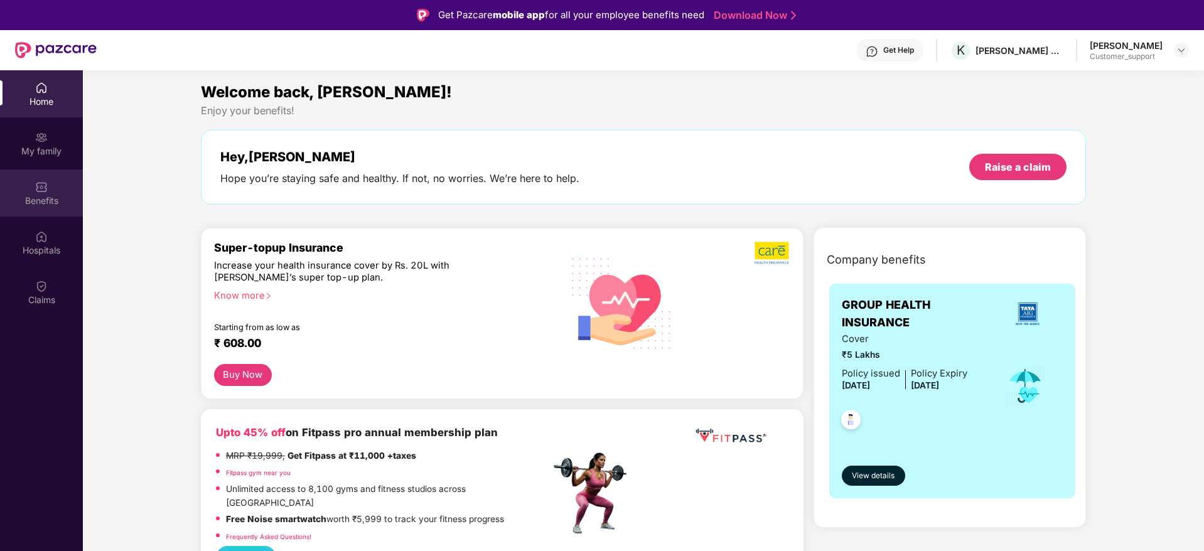
click at [35, 191] on div "Benefits" at bounding box center [41, 192] width 83 height 47
